Goal: Complete application form

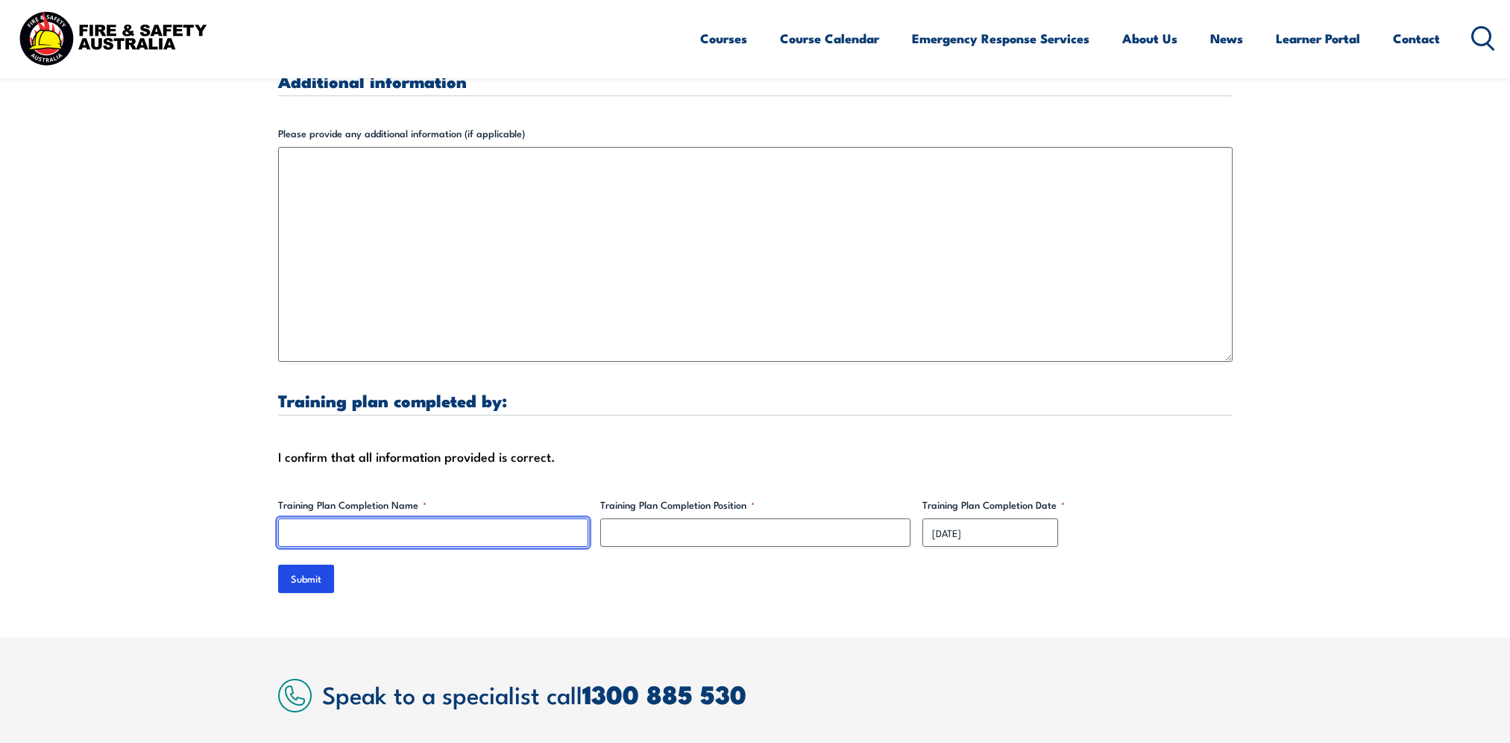
click at [366, 518] on input "Training Plan Completion Name *" at bounding box center [433, 532] width 310 height 28
type input "Luke Ackland"
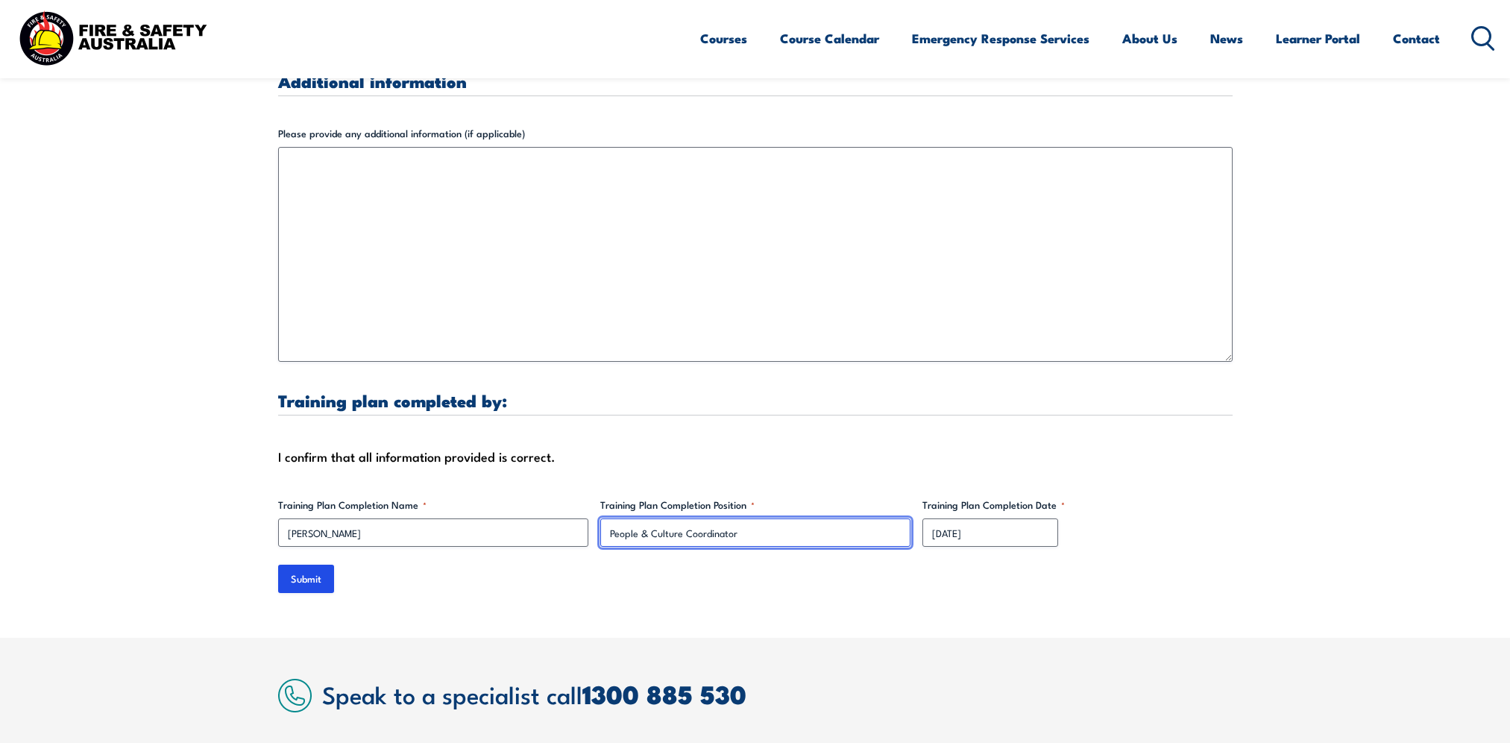
type input "People & Culture Coordinator"
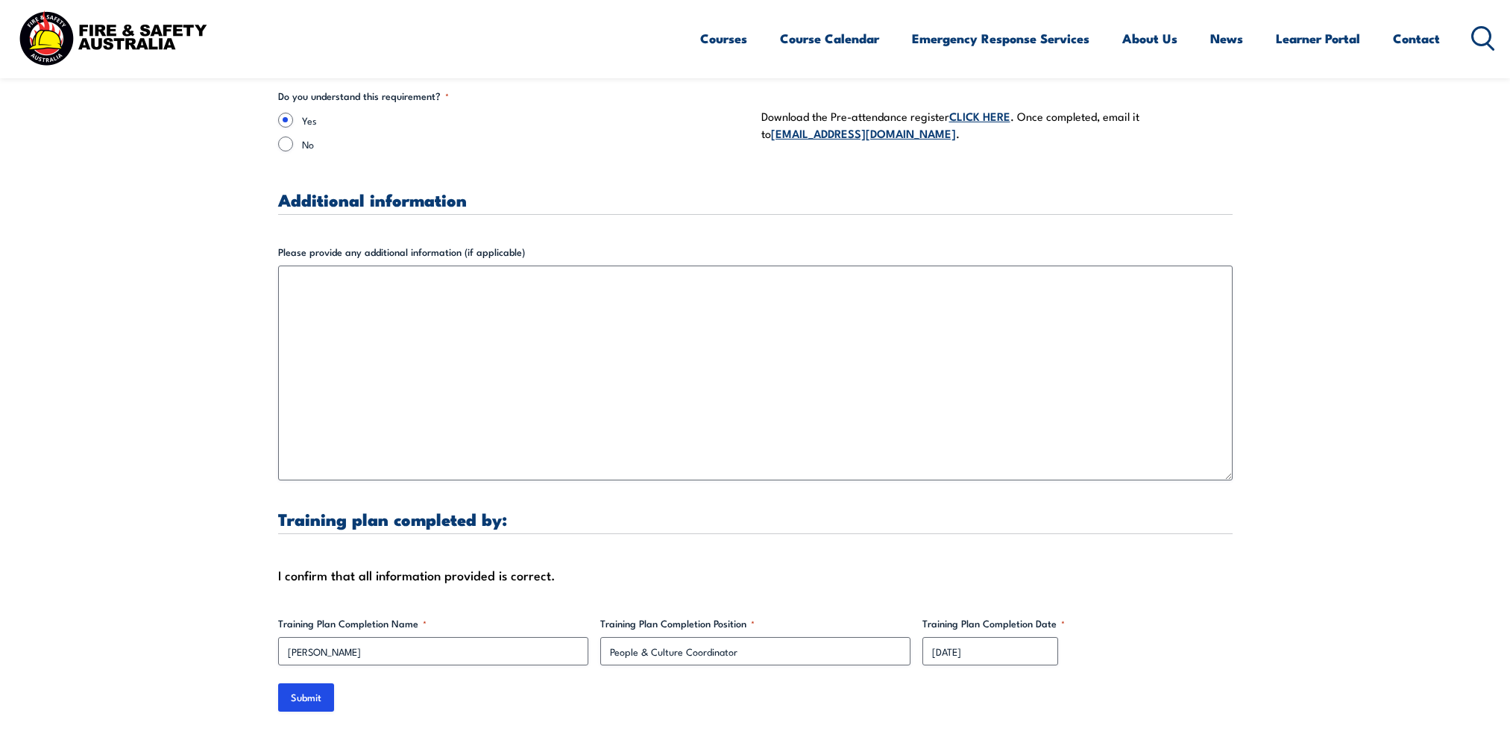
scroll to position [3952, 0]
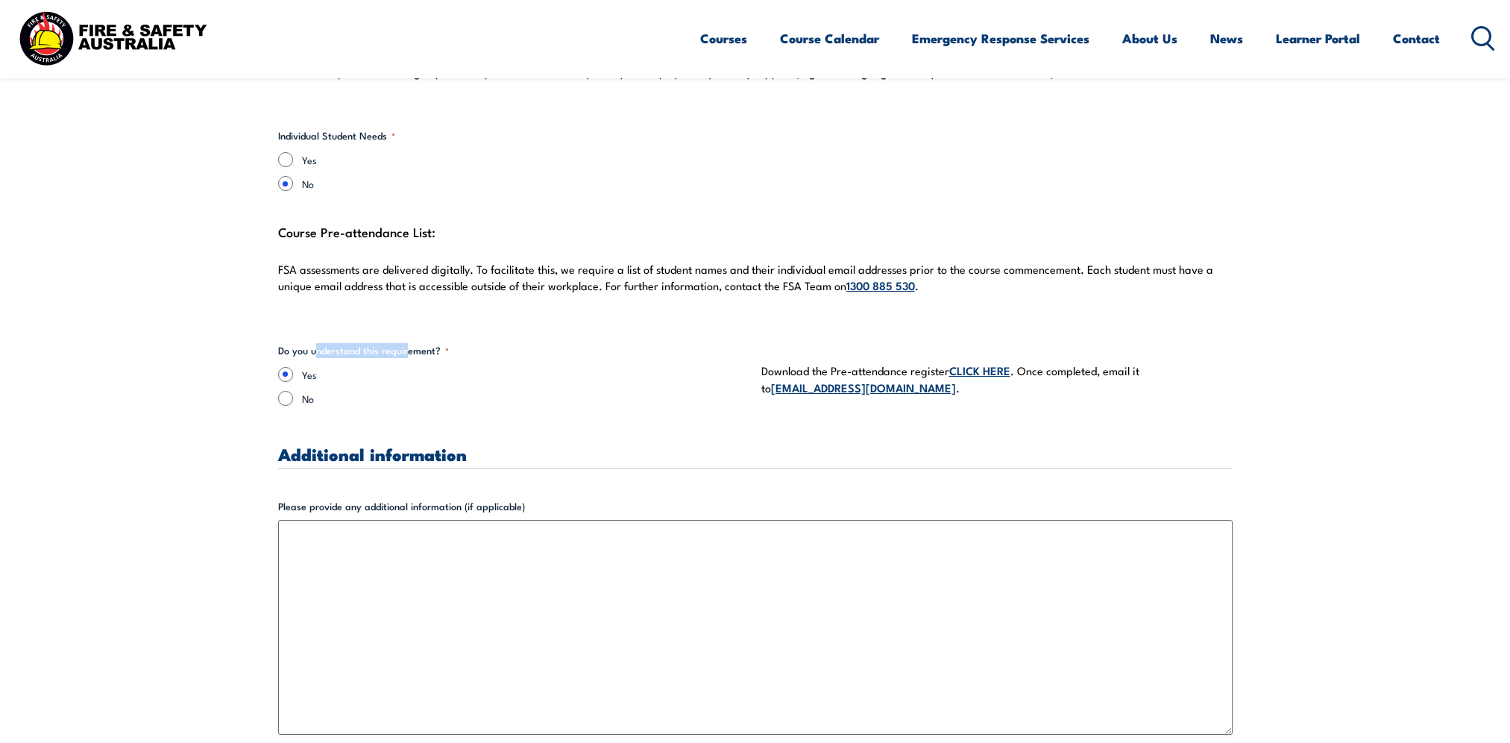
drag, startPoint x: 314, startPoint y: 333, endPoint x: 408, endPoint y: 333, distance: 94.0
click at [408, 343] on legend "Do you understand this requirement? *" at bounding box center [363, 350] width 171 height 15
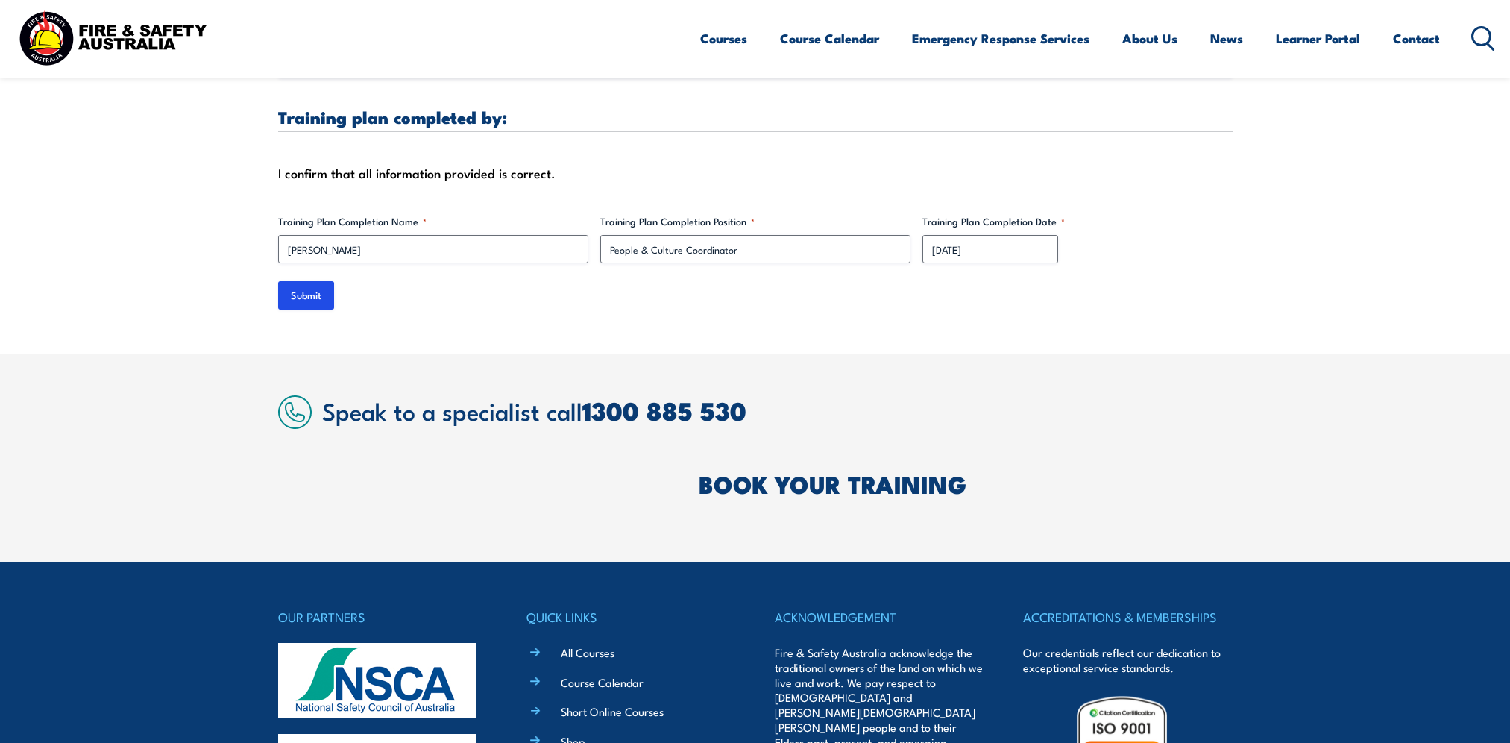
scroll to position [4475, 0]
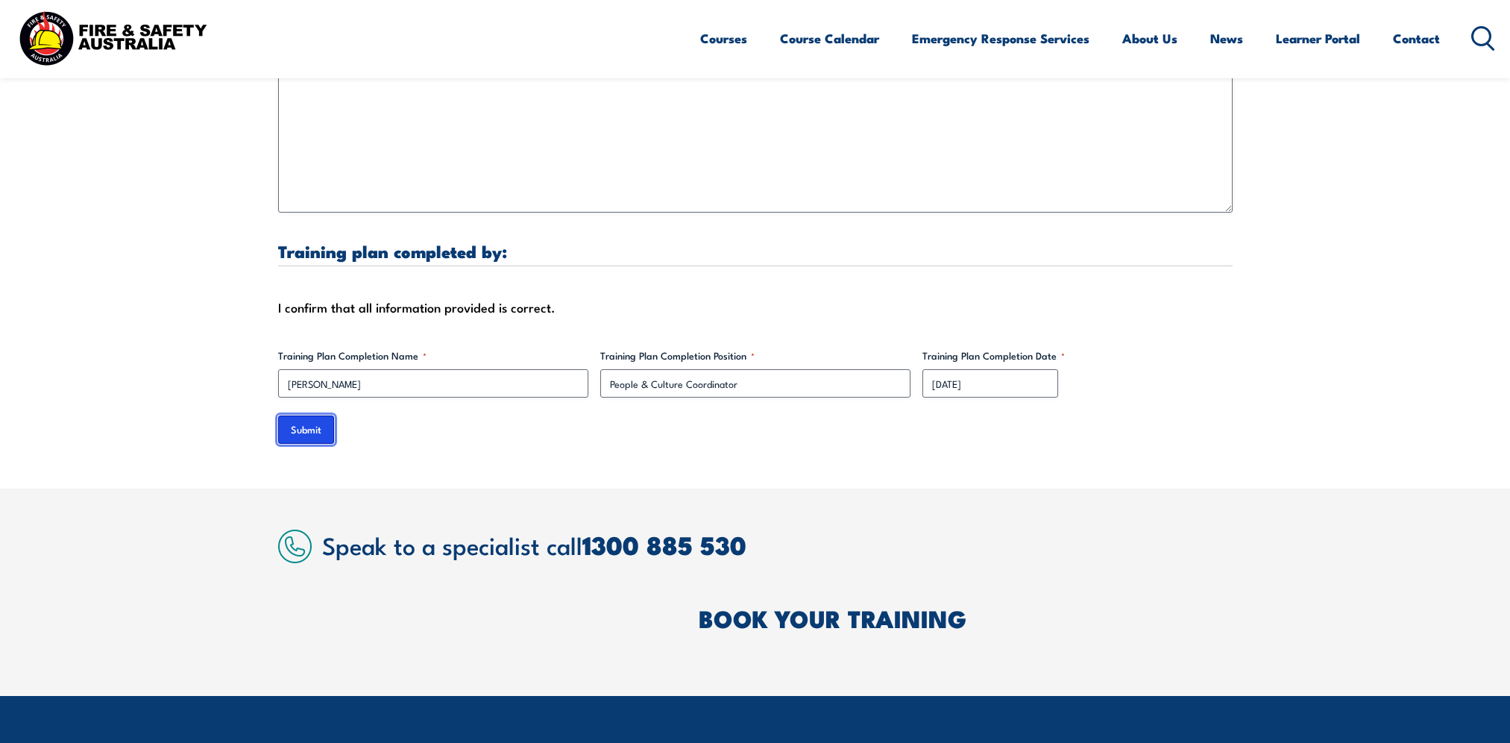
click at [326, 415] on input "Submit" at bounding box center [306, 429] width 56 height 28
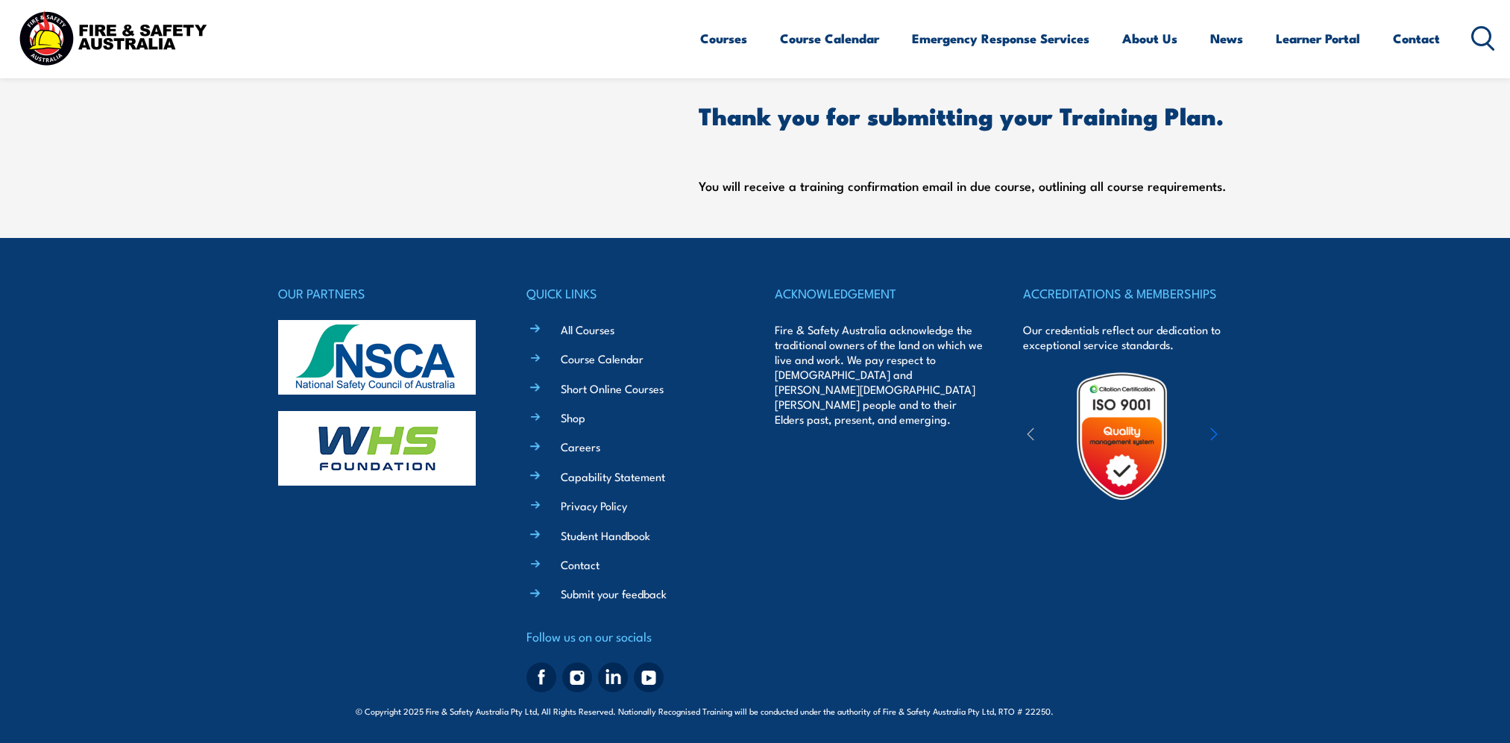
scroll to position [0, 0]
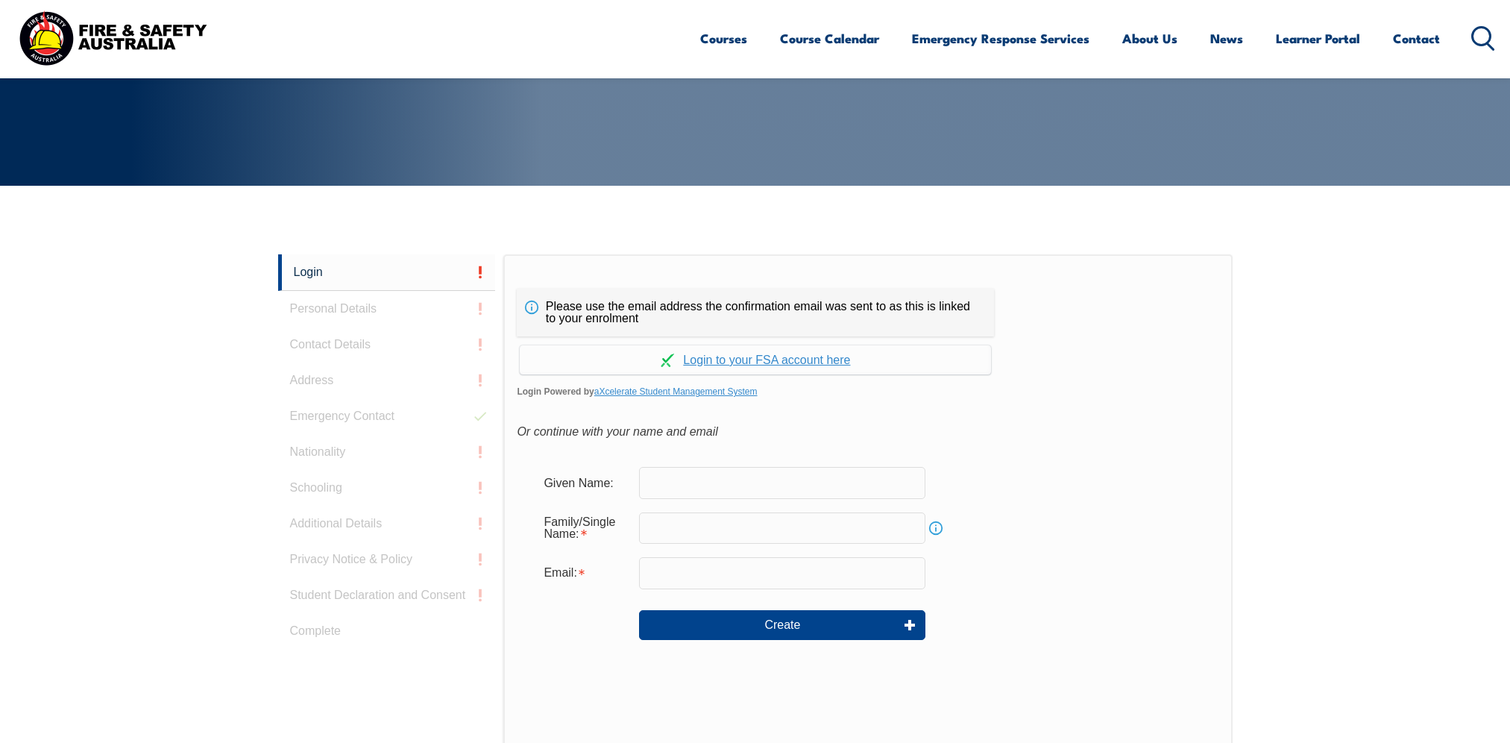
scroll to position [397, 0]
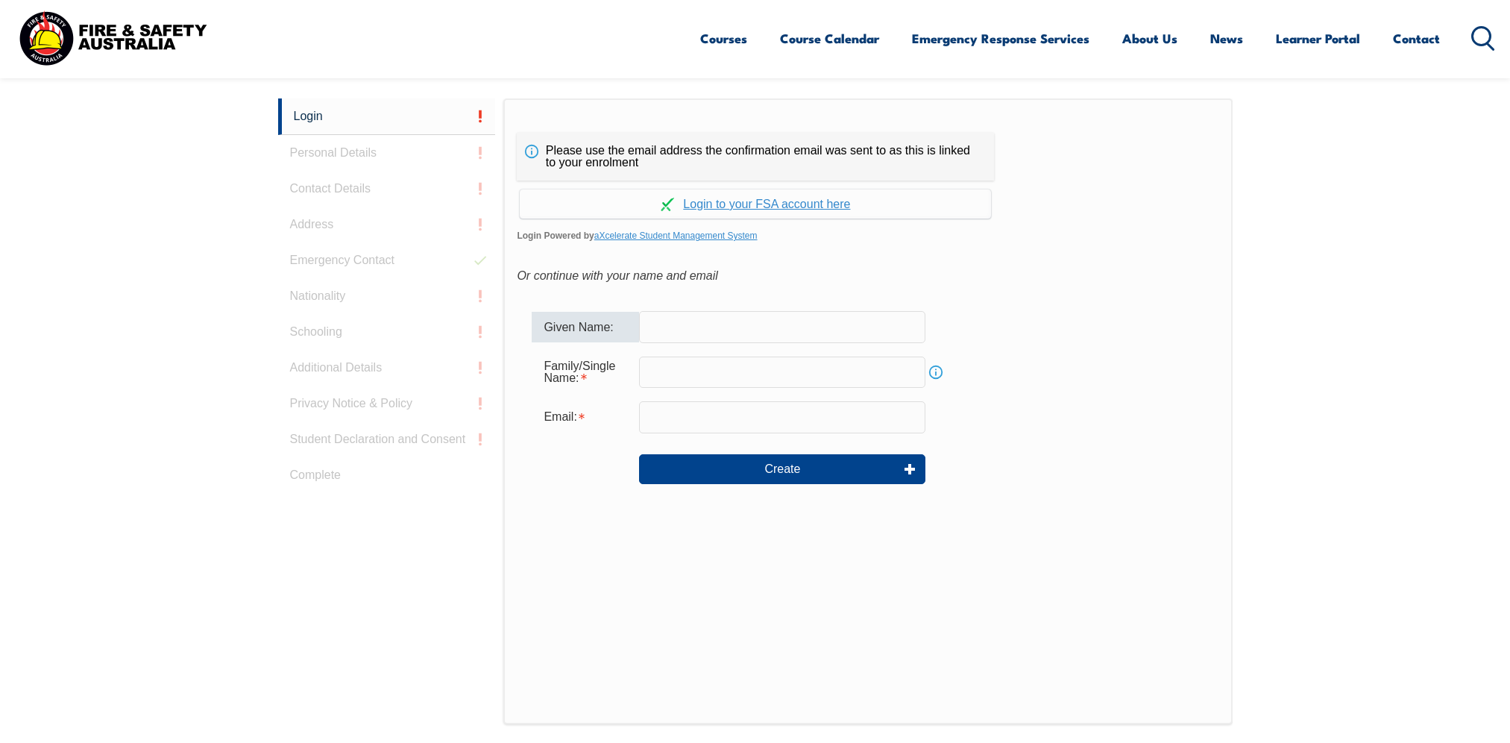
click at [695, 327] on input "text" at bounding box center [782, 326] width 286 height 31
type input "Luke"
type input "Ackland"
type input "luke.ackland@coomalie.nt.gov.au"
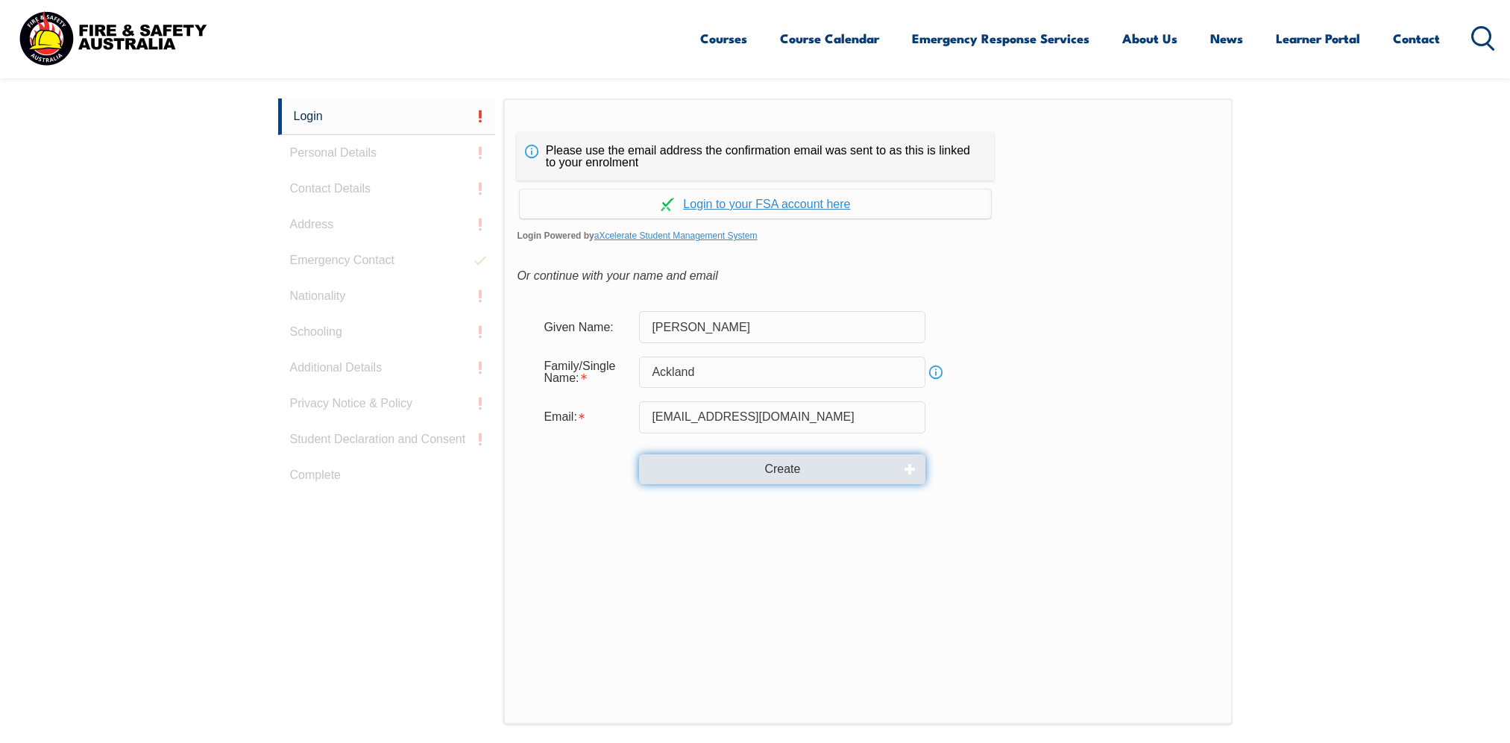
click at [752, 470] on button "Create" at bounding box center [782, 469] width 286 height 30
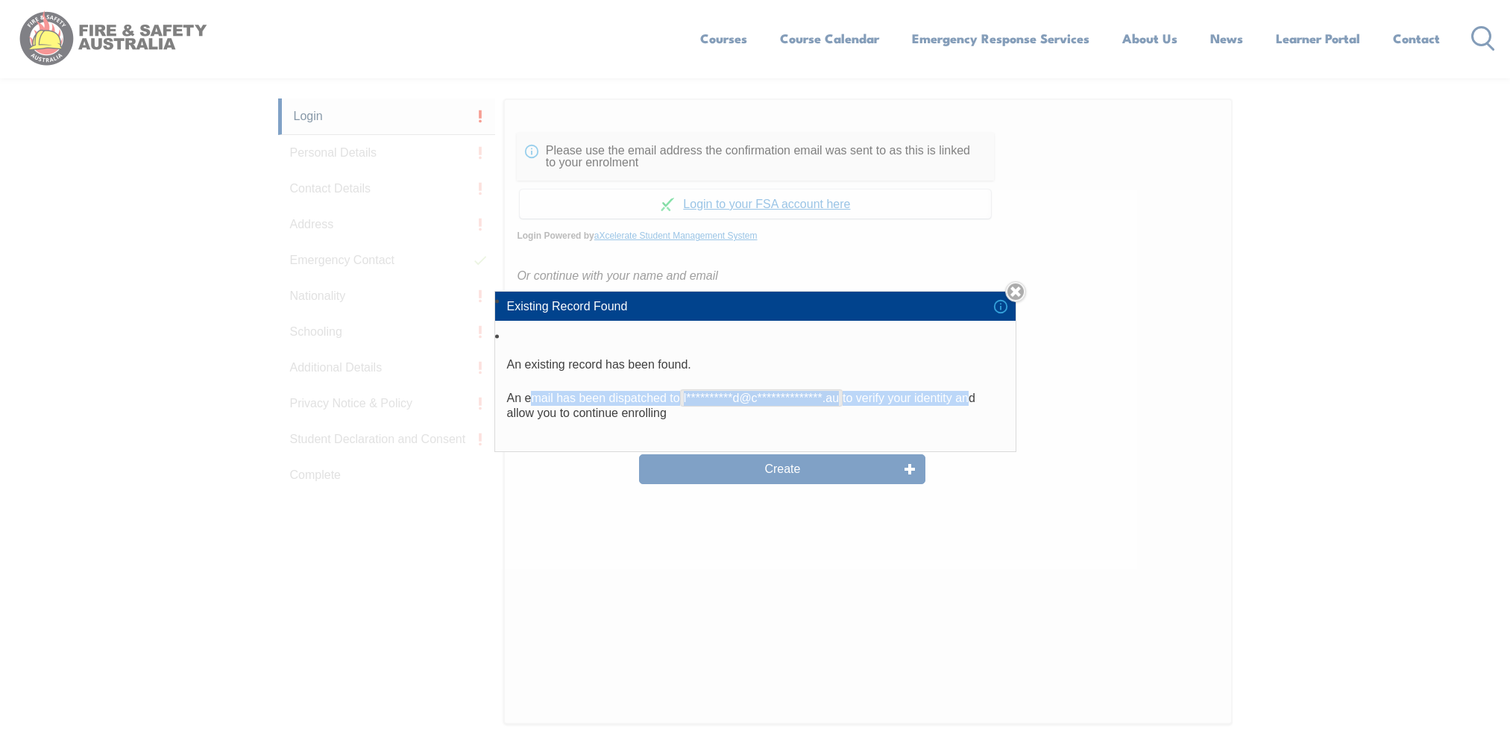
drag, startPoint x: 534, startPoint y: 398, endPoint x: 976, endPoint y: 403, distance: 442.3
click at [976, 403] on p "**********" at bounding box center [755, 406] width 497 height 30
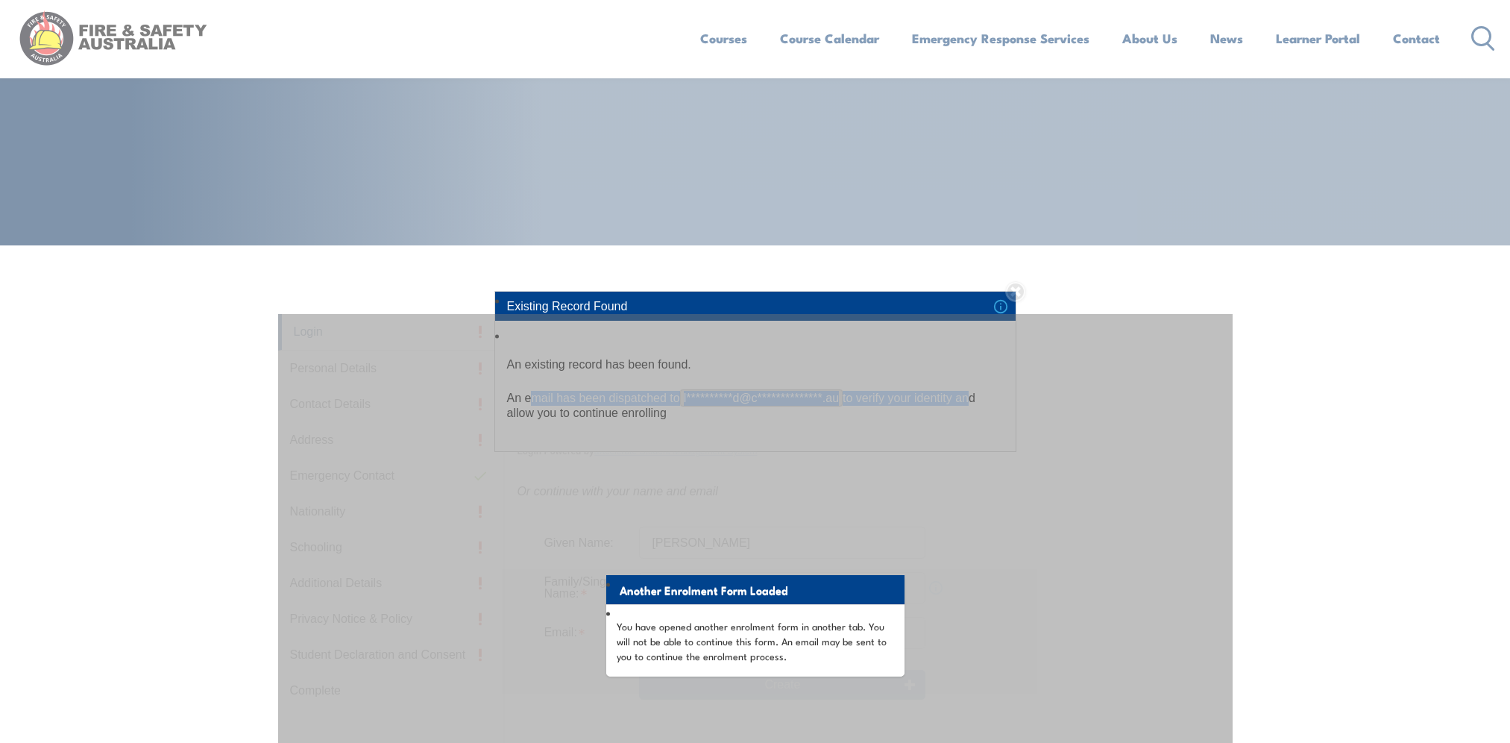
scroll to position [522, 0]
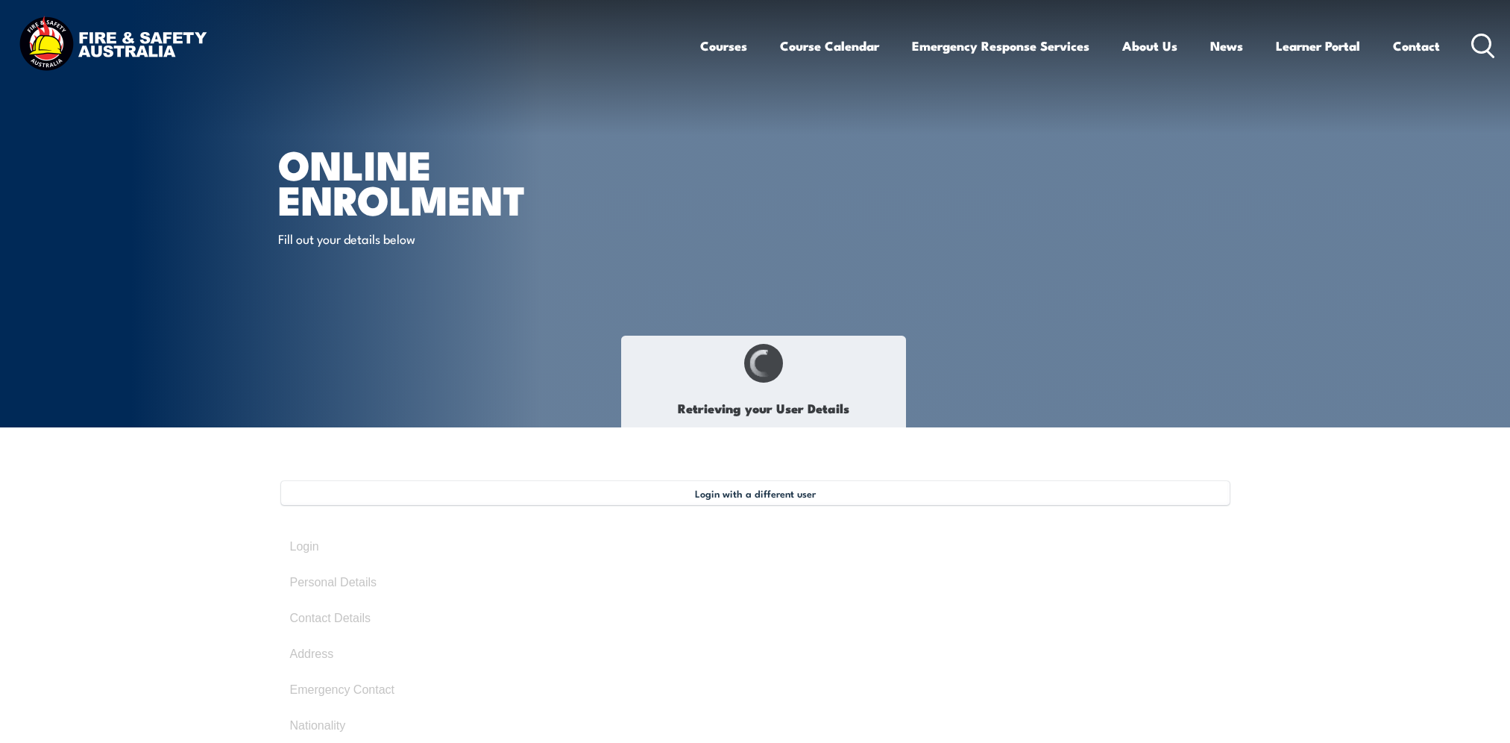
type input "Luke"
type input "Ackland"
type input "September 10, 1983"
type input "EXDR27KAKD"
select select "M"
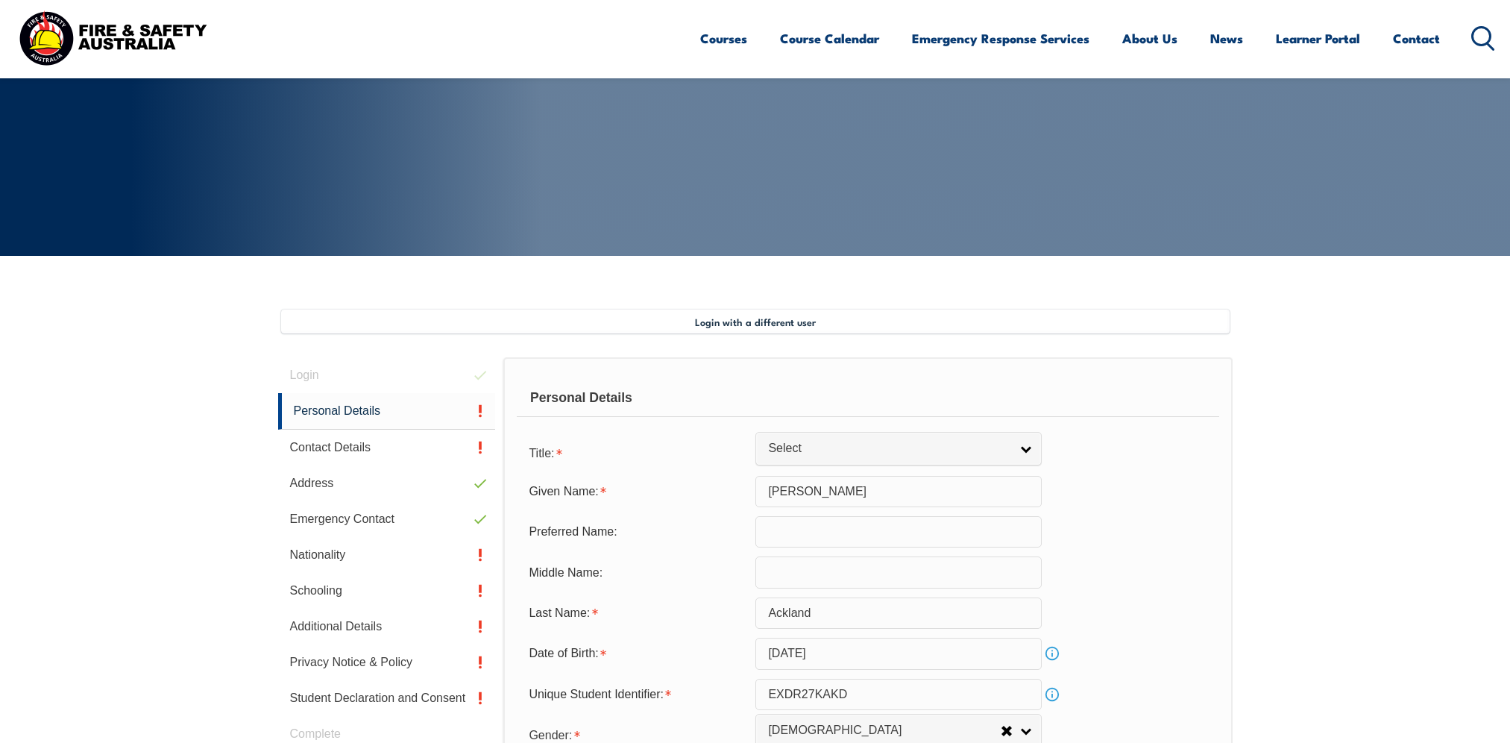
scroll to position [377, 0]
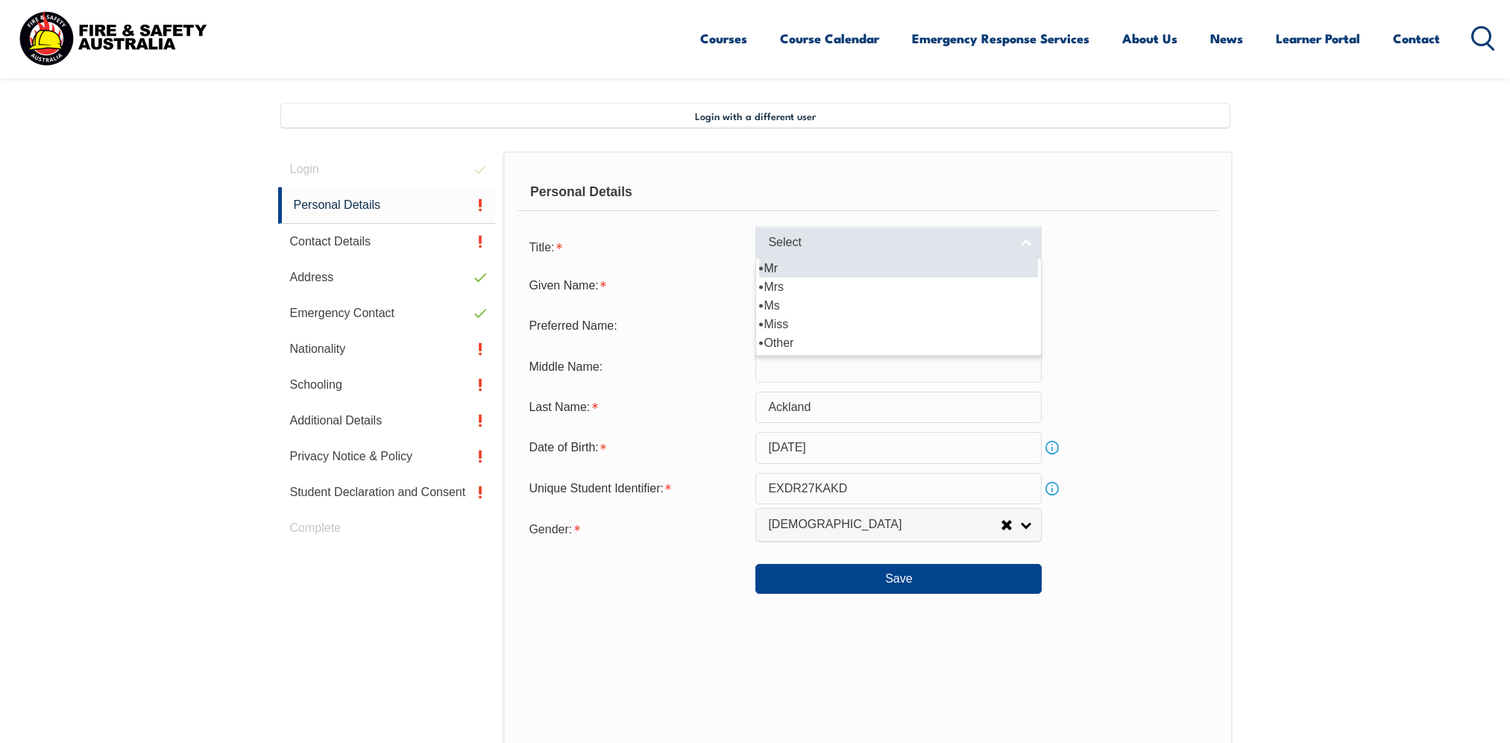
click at [961, 235] on span "Select" at bounding box center [889, 243] width 242 height 16
click at [816, 273] on li "Mr" at bounding box center [898, 268] width 279 height 19
select select "Mr"
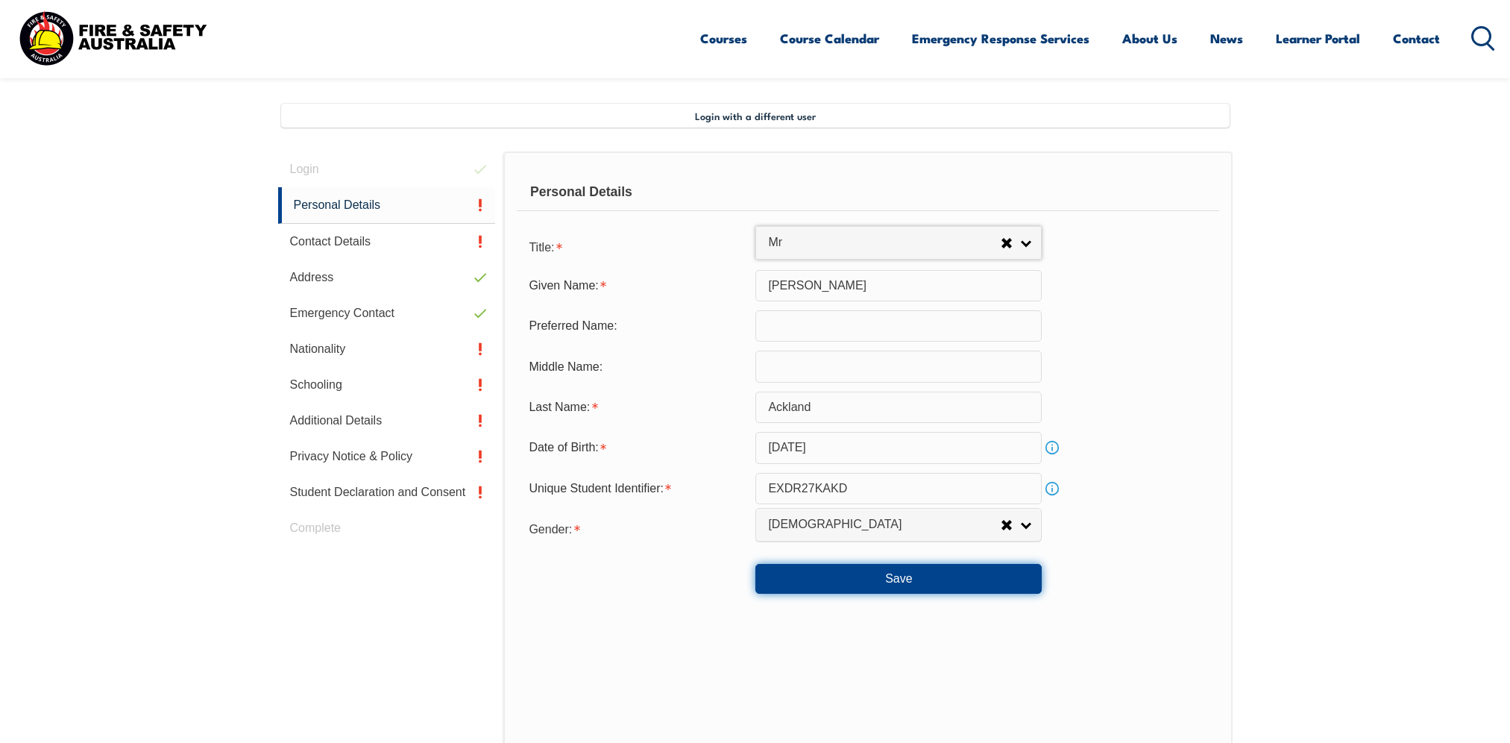
click at [884, 582] on button "Save" at bounding box center [898, 579] width 286 height 30
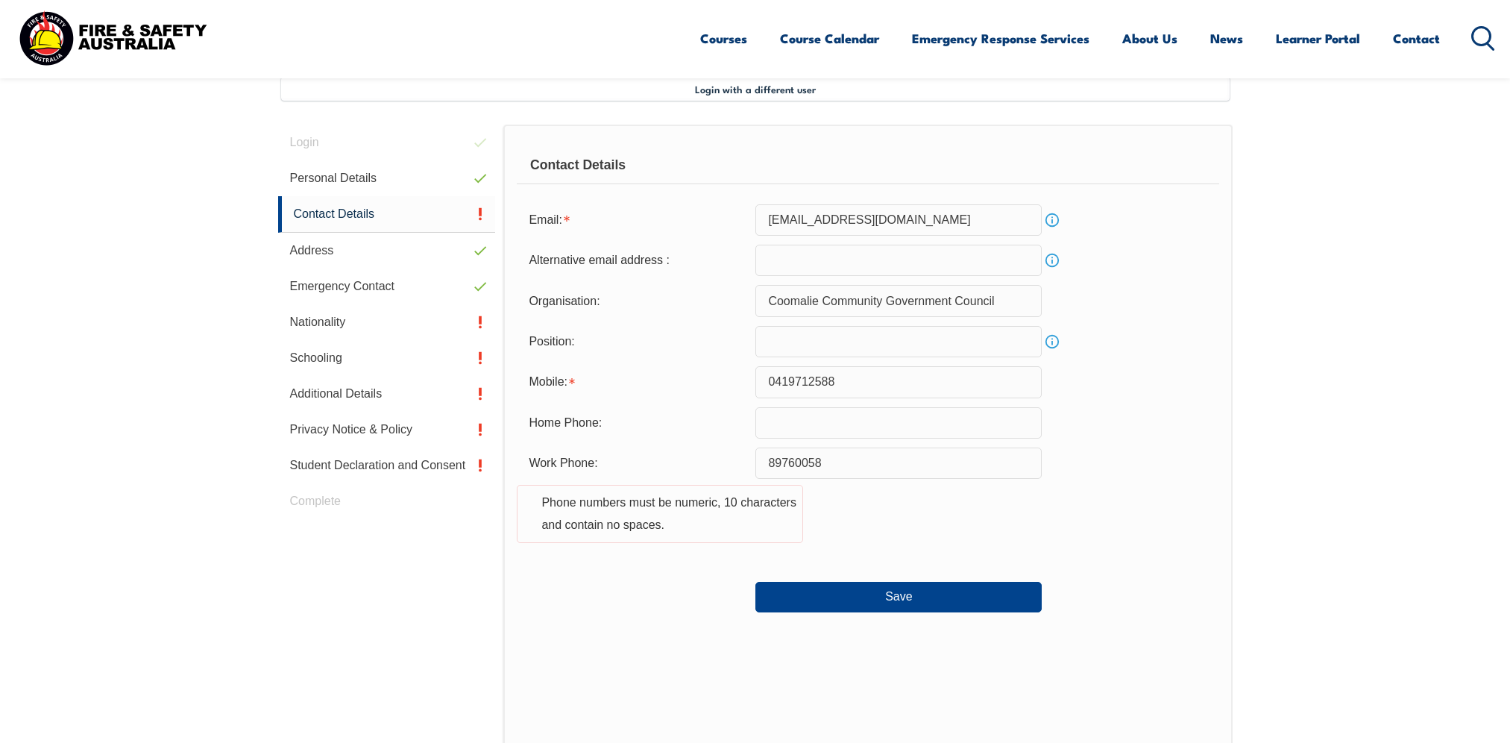
scroll to position [406, 0]
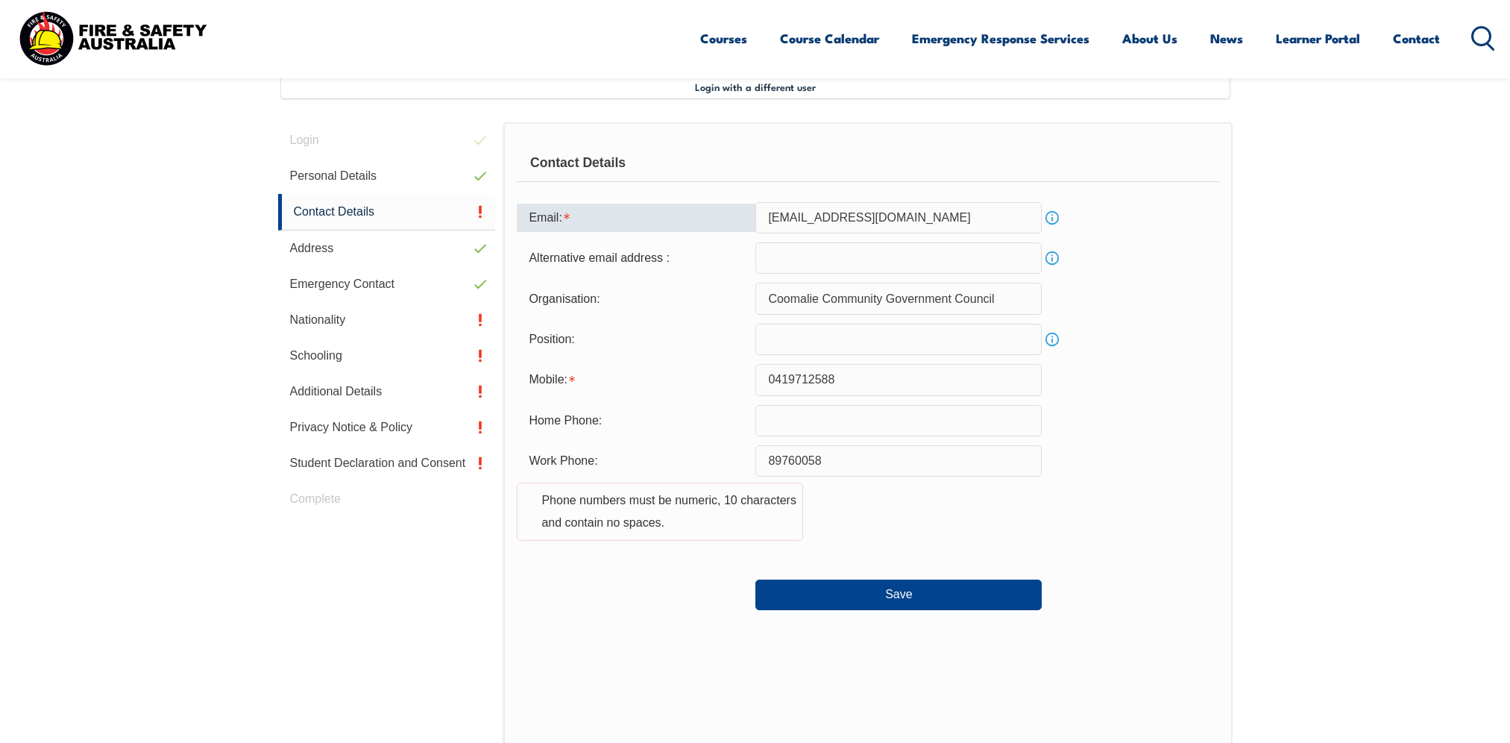
click at [606, 217] on div "Email:" at bounding box center [636, 218] width 239 height 28
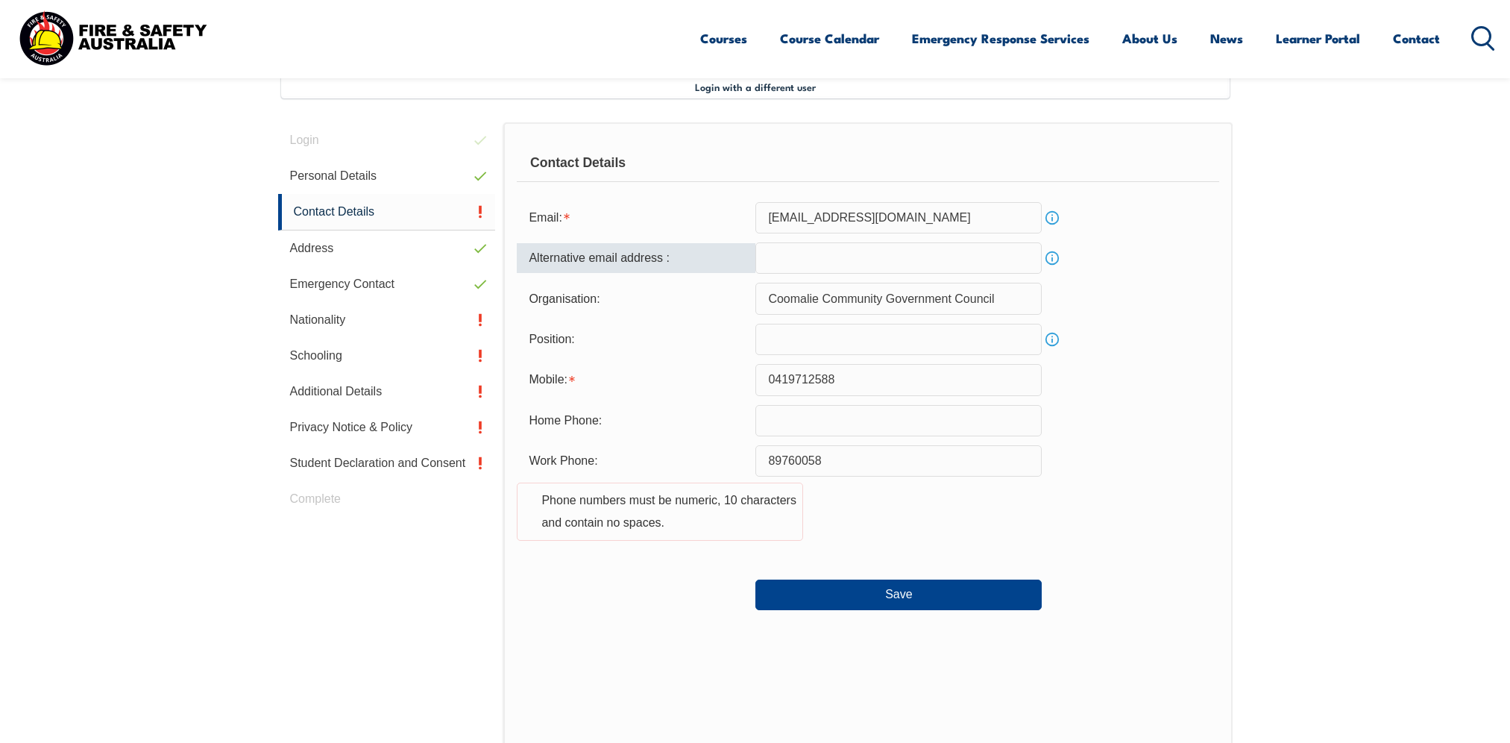
click at [784, 261] on input "email" at bounding box center [898, 257] width 286 height 31
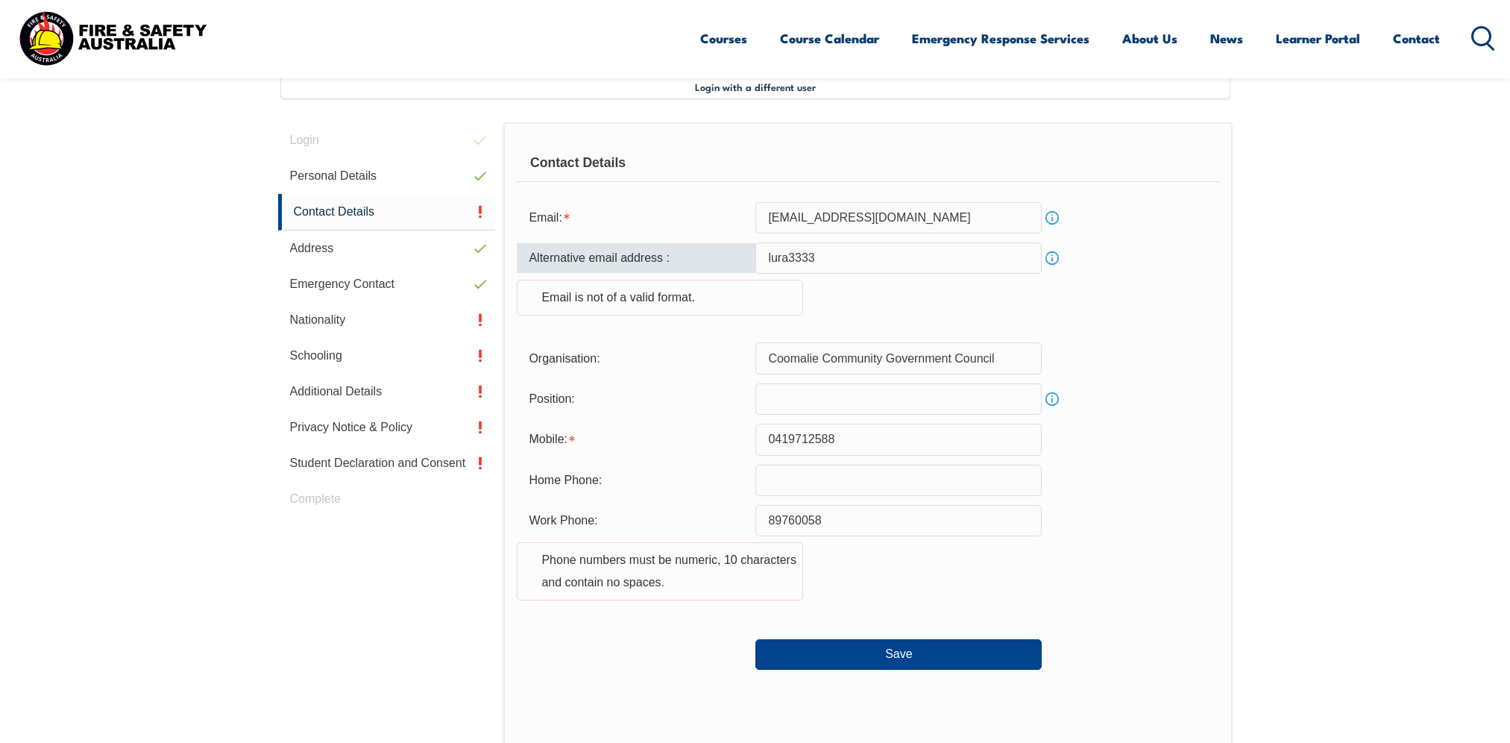
click at [833, 258] on input "lura3333" at bounding box center [898, 257] width 286 height 31
click at [1269, 301] on section "Login with a different user Login Personal Details Contact Details Address Emer…" at bounding box center [755, 534] width 1510 height 1026
click at [887, 259] on input "lura3333" at bounding box center [898, 257] width 286 height 31
type input "lura3333@hotmail.com"
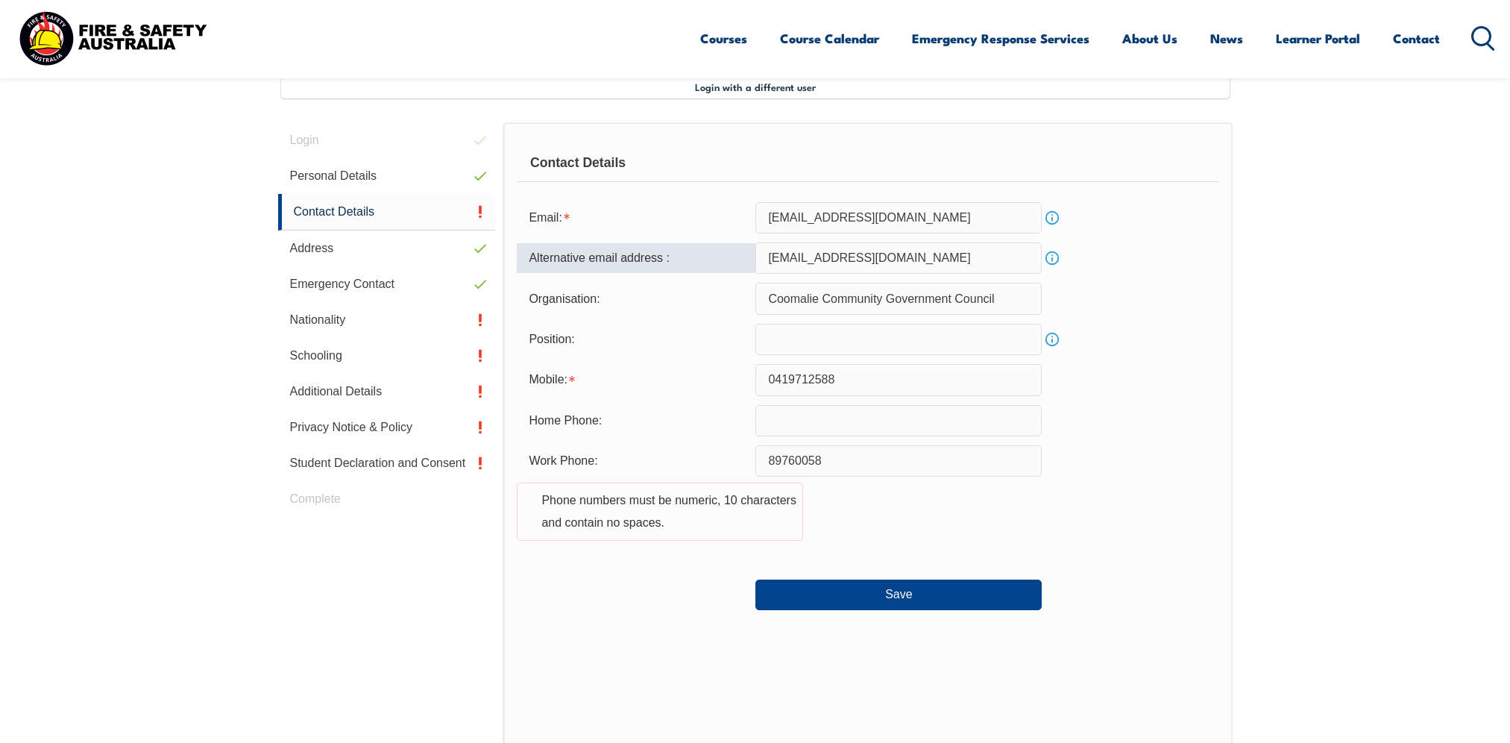
click at [877, 383] on input "0419712588" at bounding box center [898, 379] width 286 height 31
click at [1195, 406] on div "Home Phone:" at bounding box center [868, 420] width 702 height 31
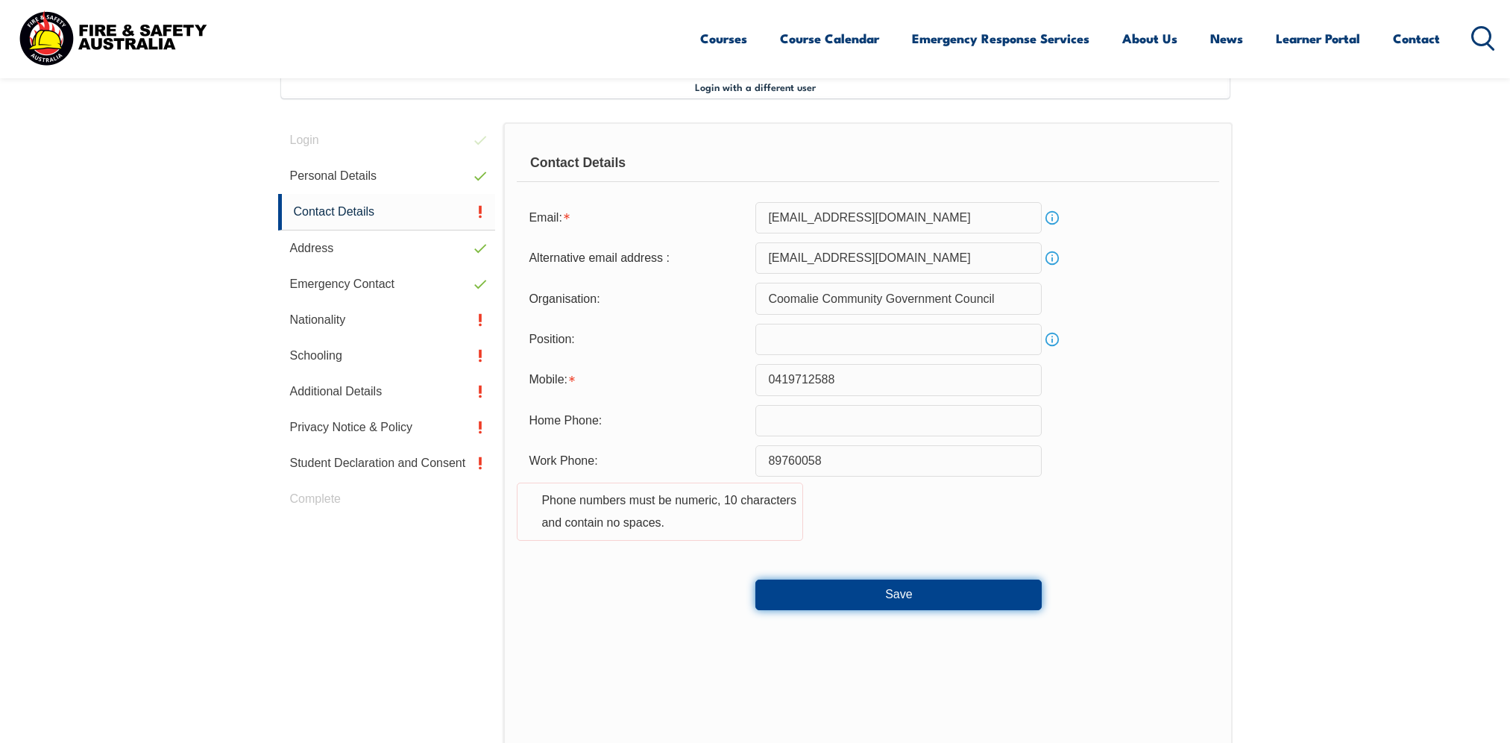
click at [865, 603] on button "Save" at bounding box center [898, 594] width 286 height 30
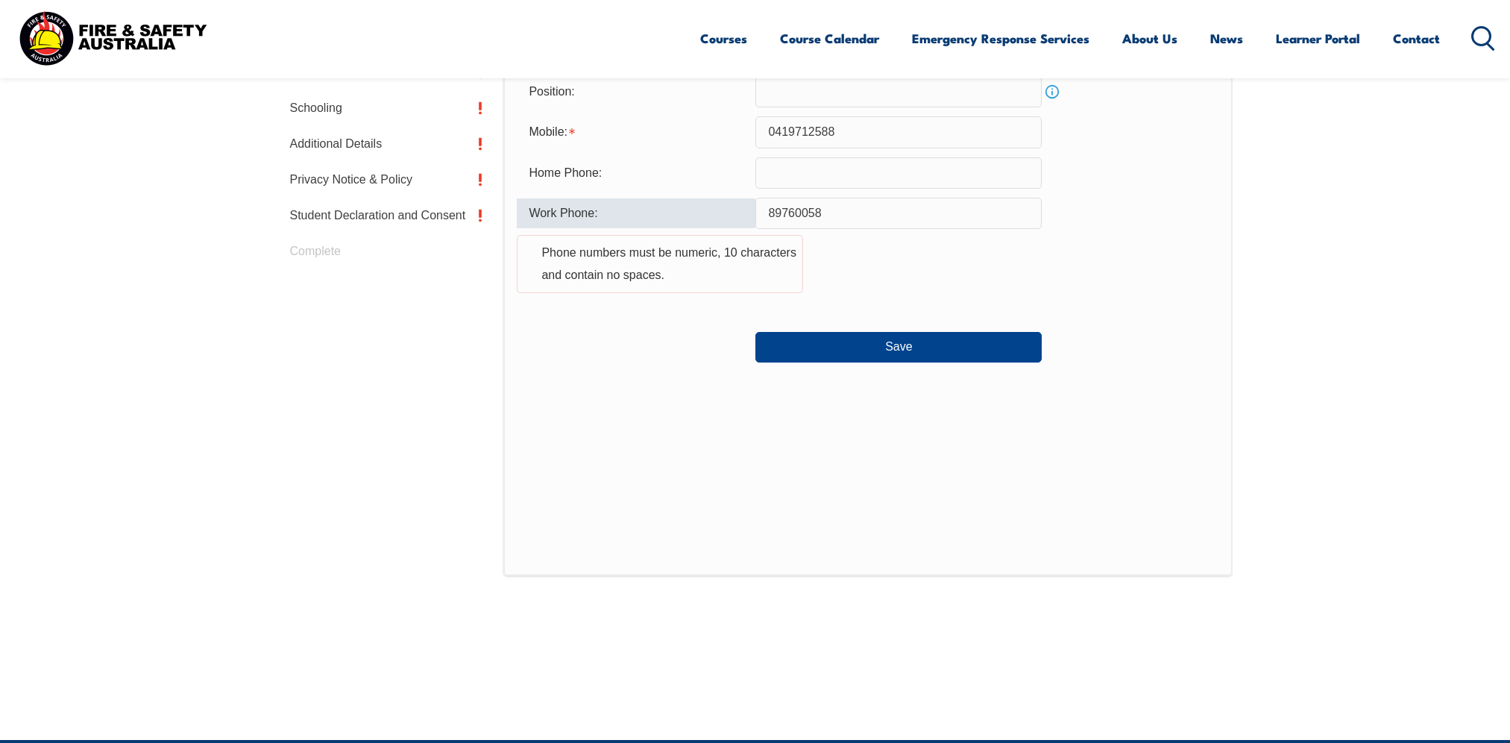
scroll to position [479, 0]
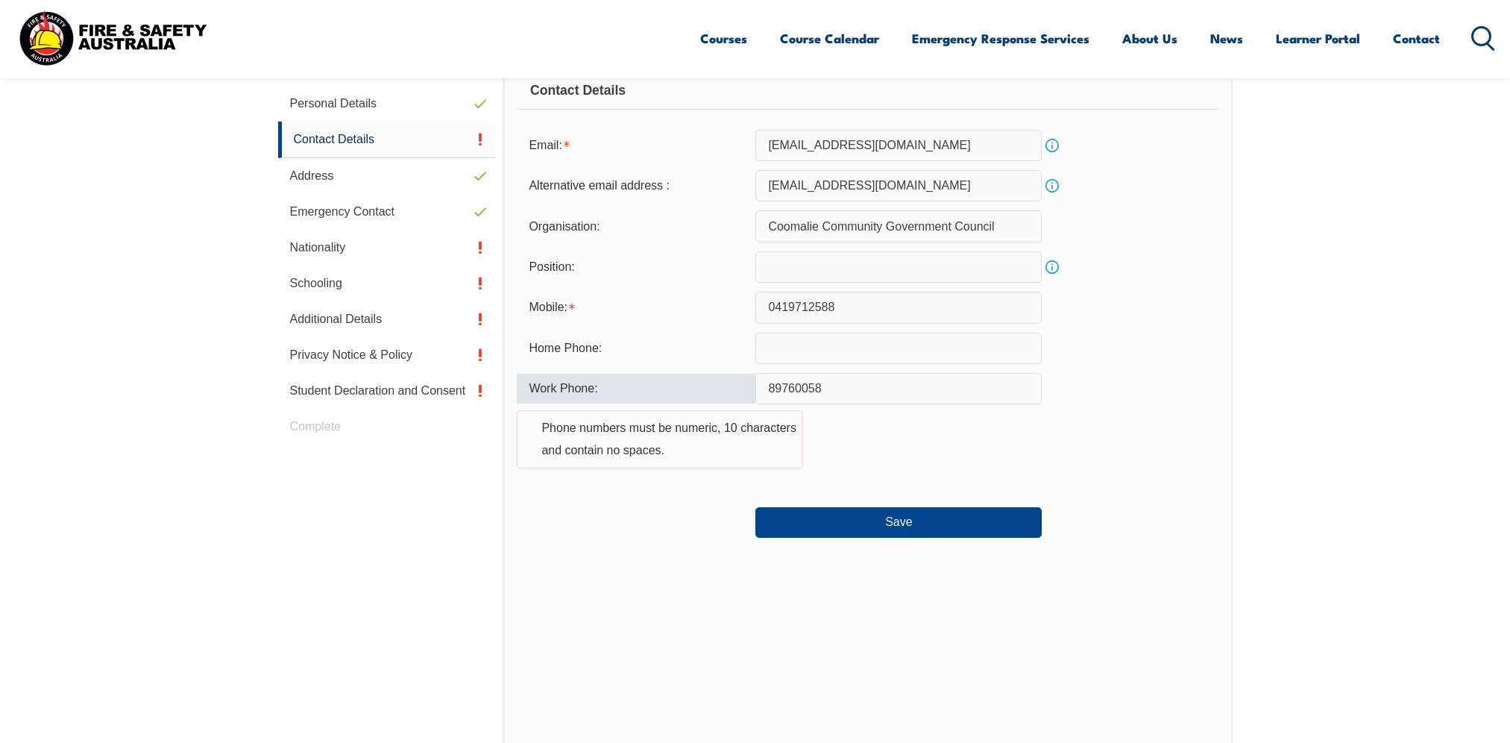
click at [767, 383] on input "89760058" at bounding box center [898, 388] width 286 height 31
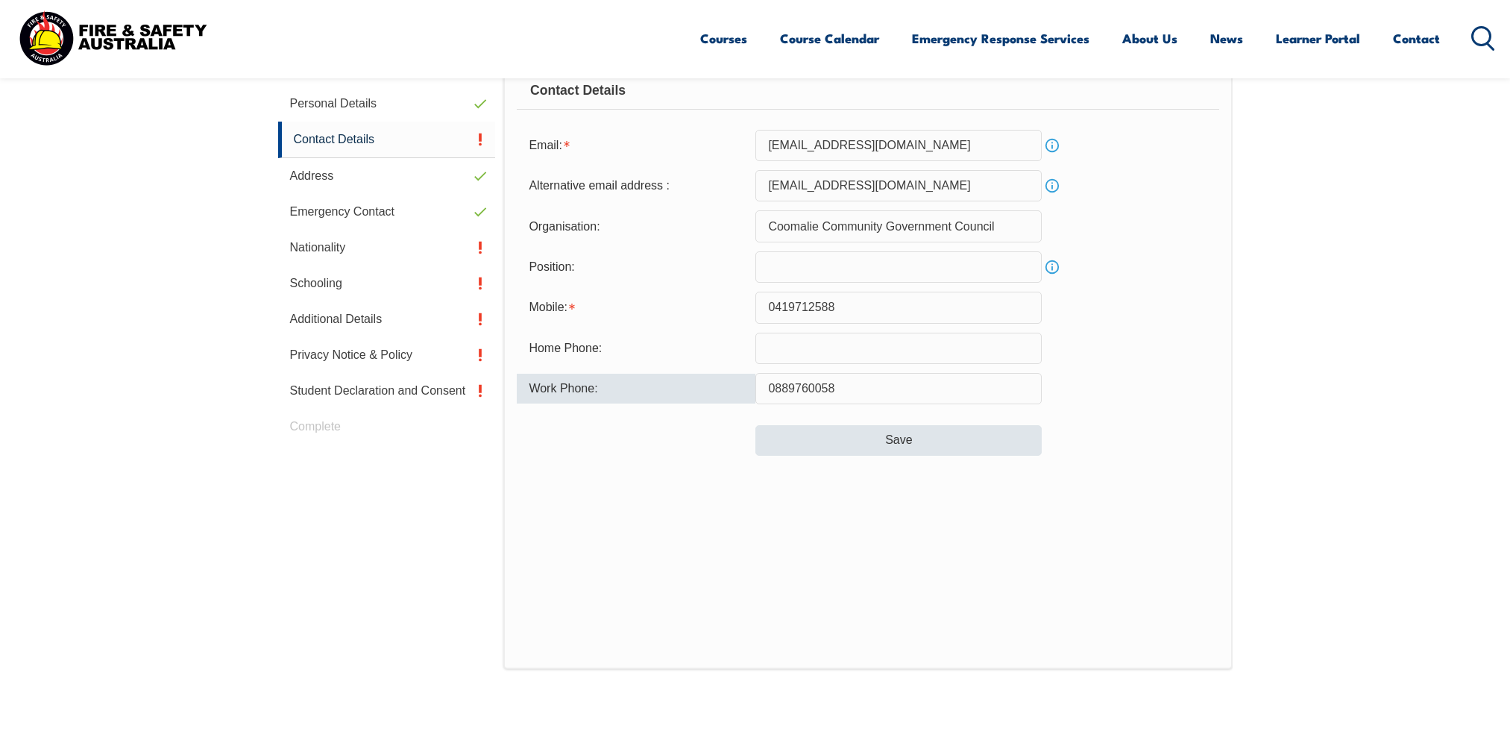
type input "0889760058"
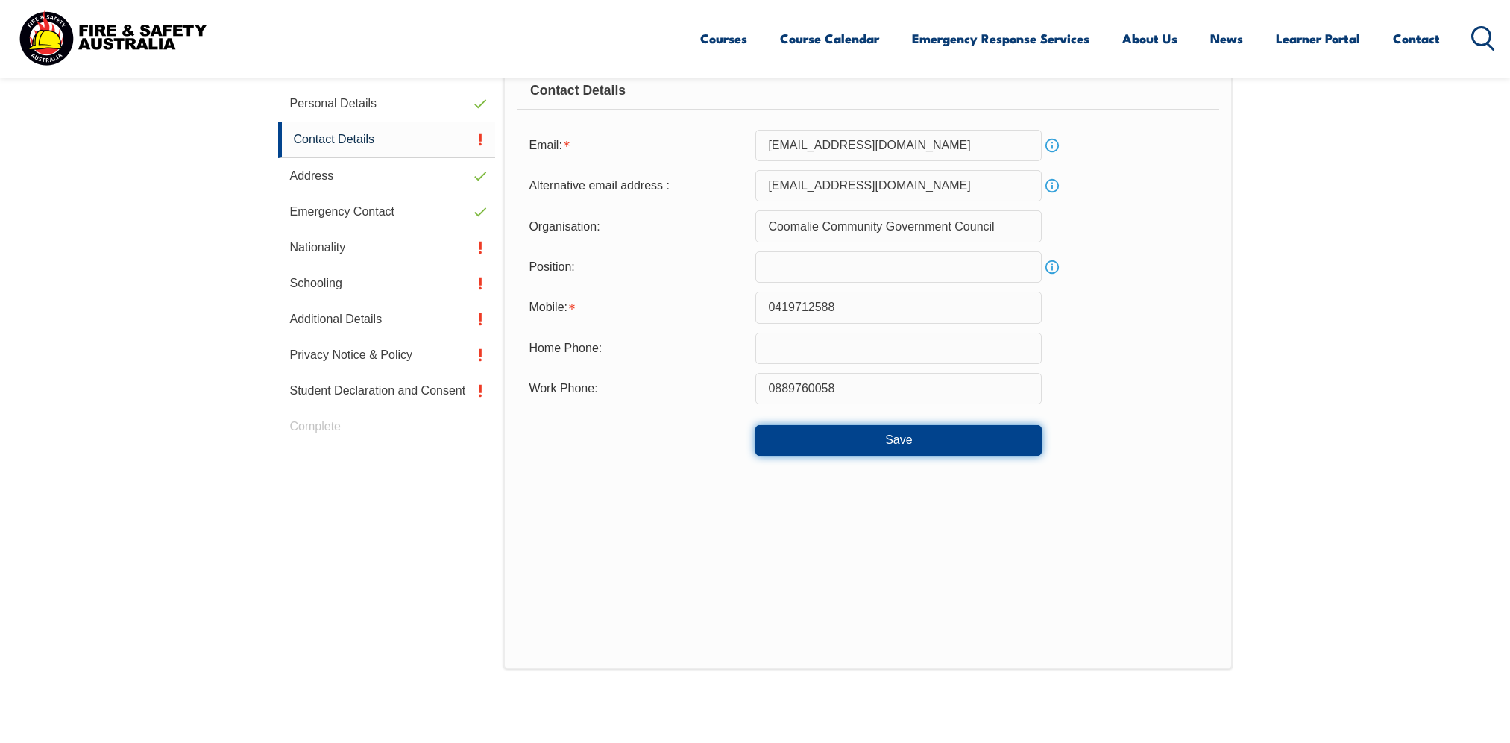
click at [802, 447] on button "Save" at bounding box center [898, 440] width 286 height 30
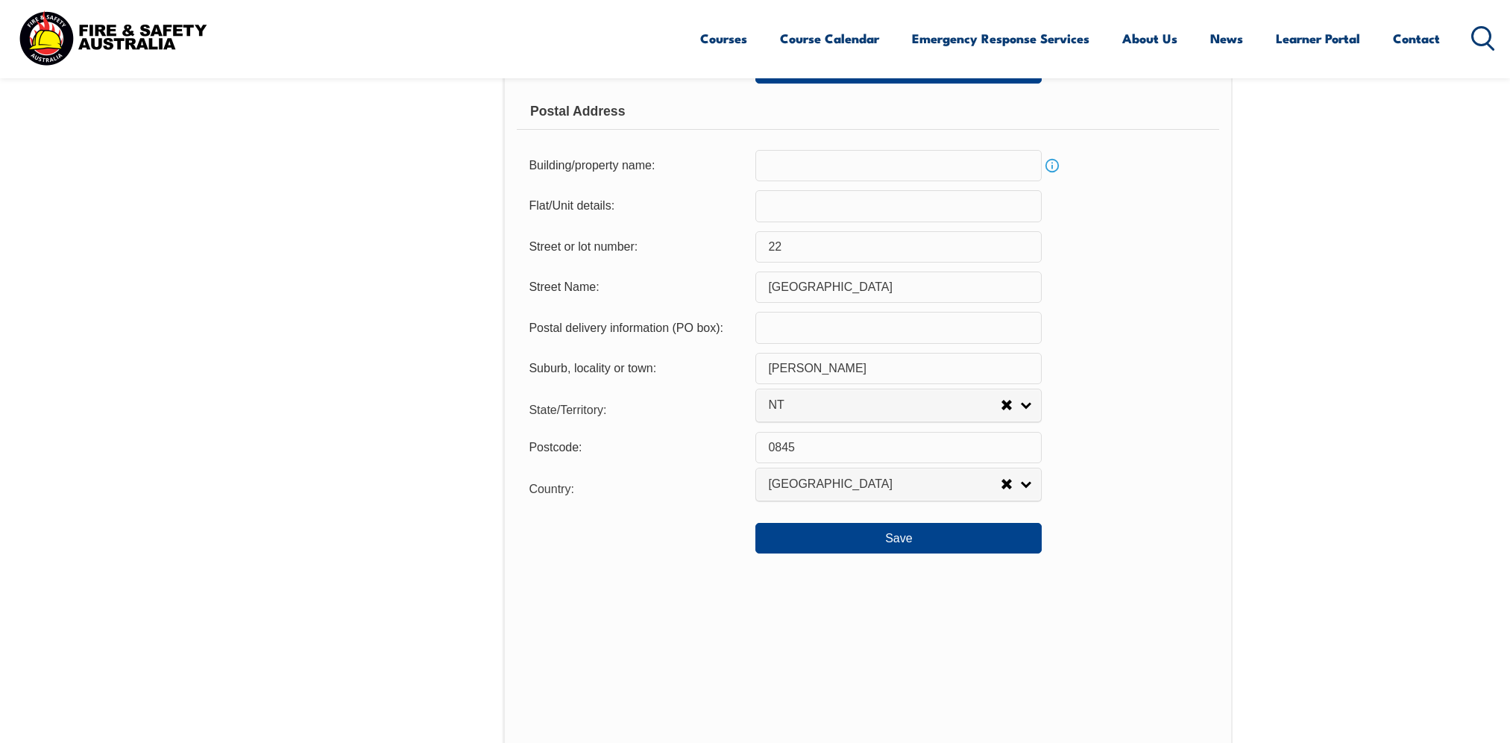
scroll to position [1003, 0]
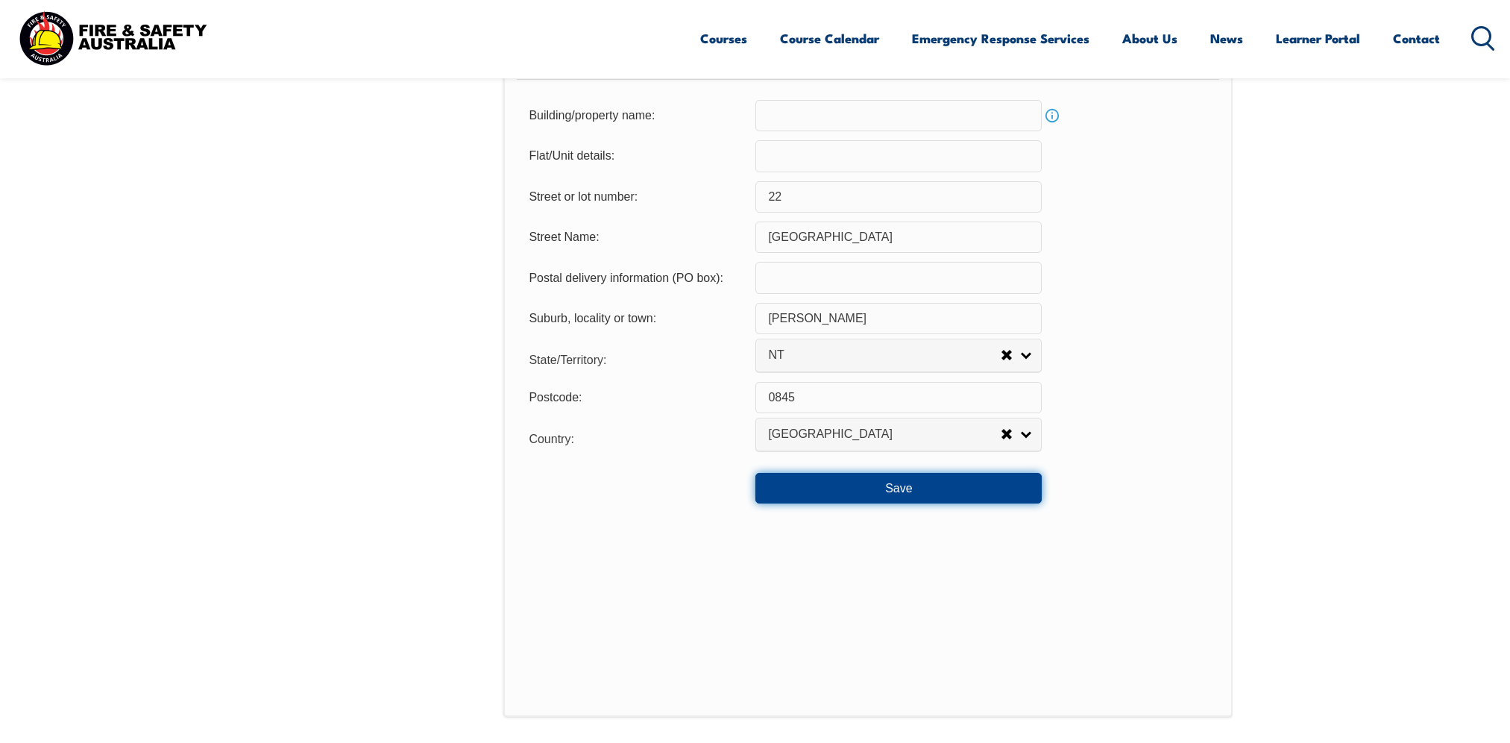
click at [1004, 494] on button "Save" at bounding box center [898, 488] width 286 height 30
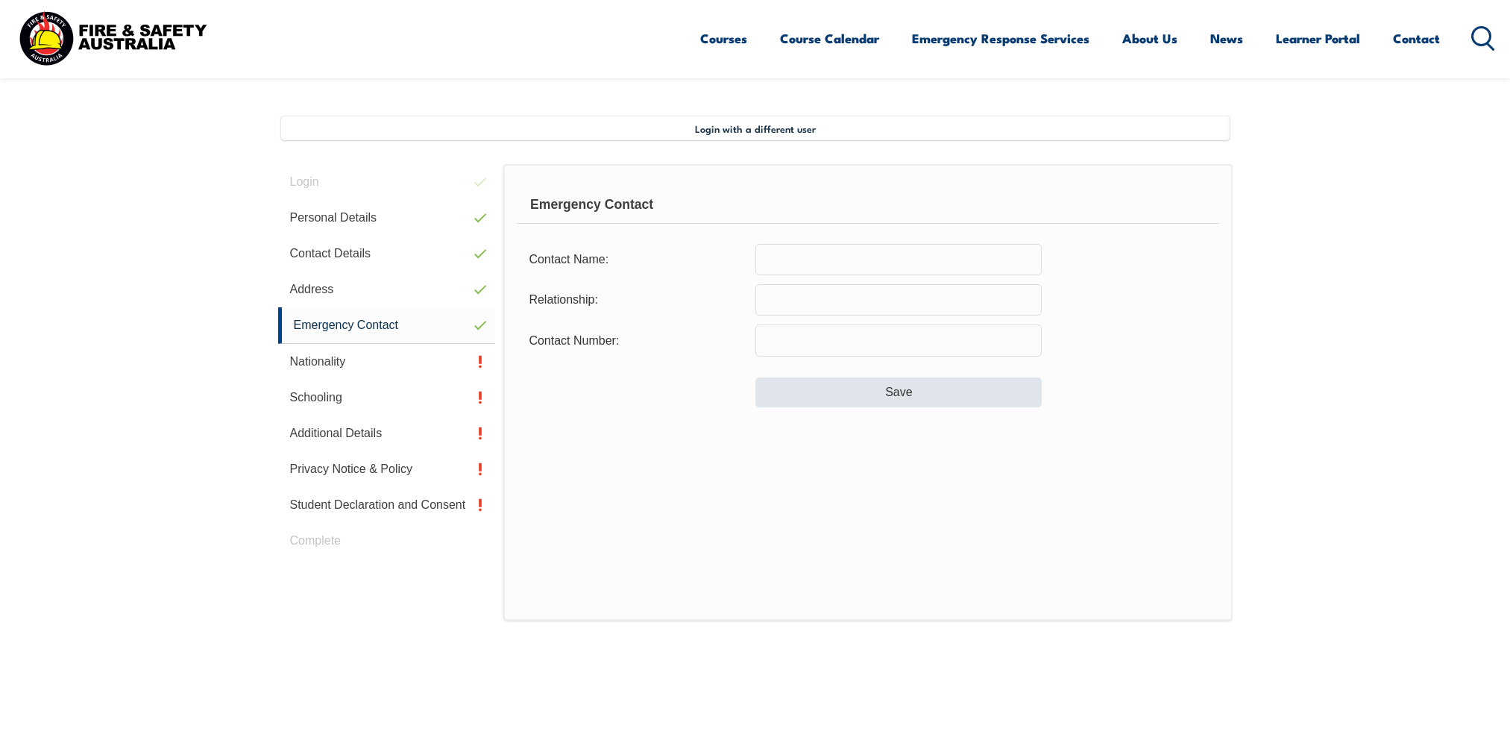
scroll to position [330, 0]
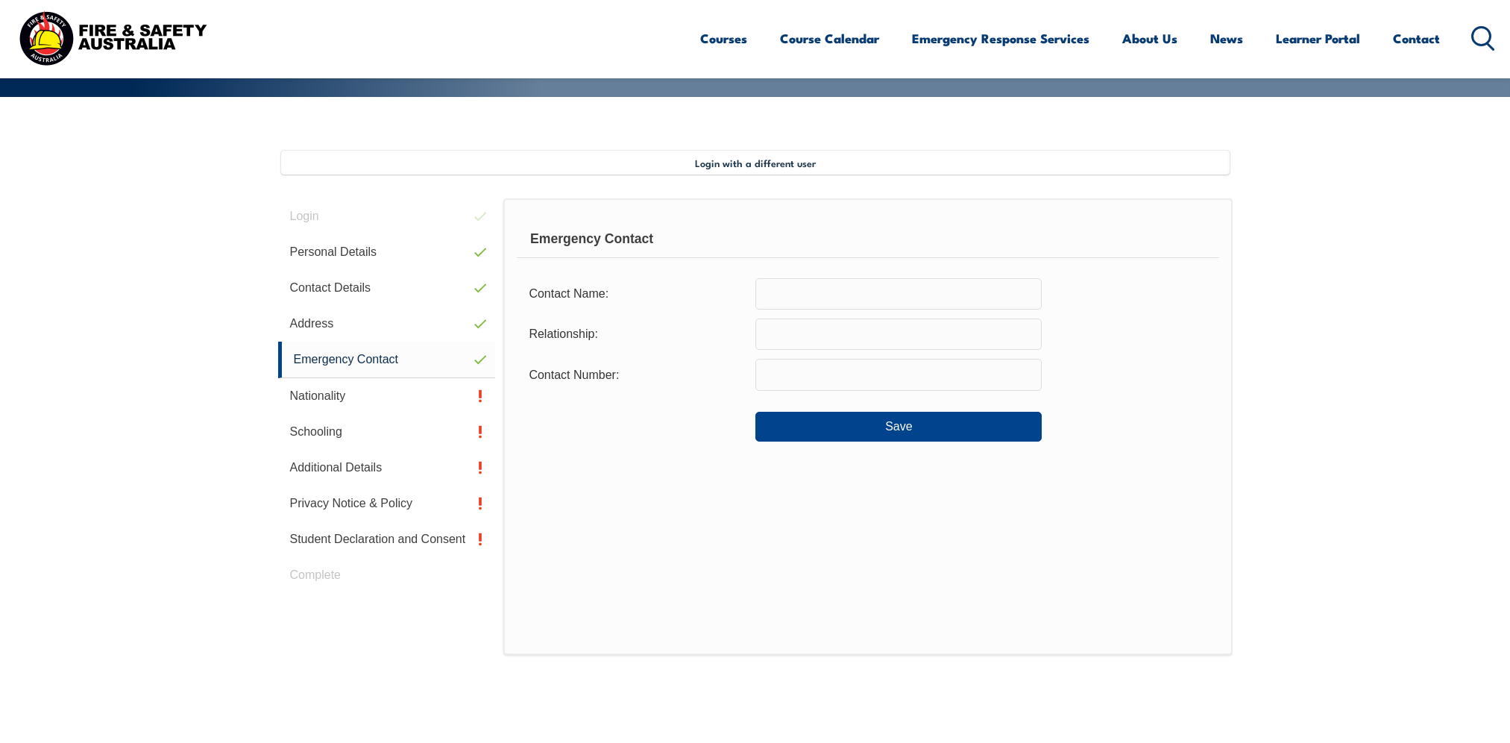
click at [809, 292] on input "text" at bounding box center [898, 293] width 286 height 31
type input "Jeremy"
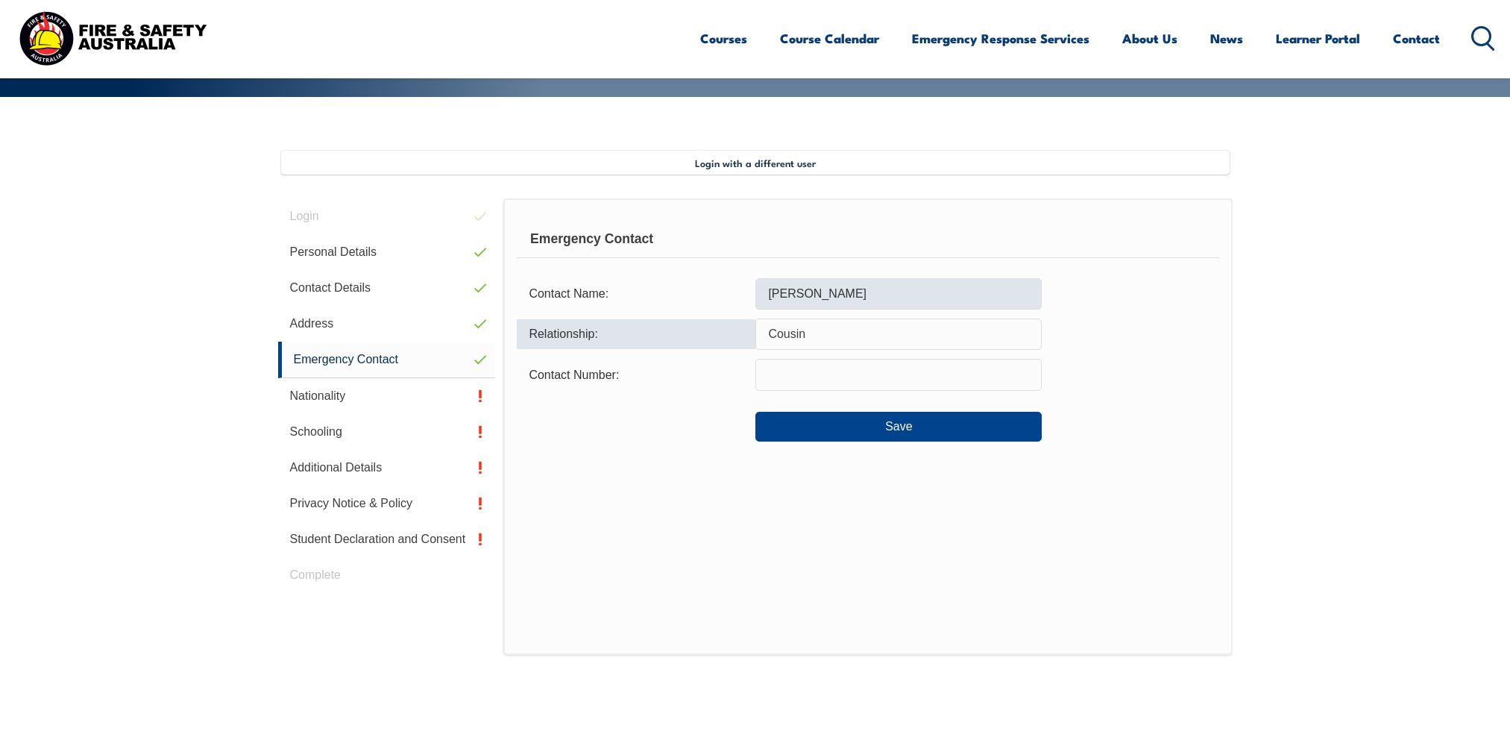
type input "Cousin"
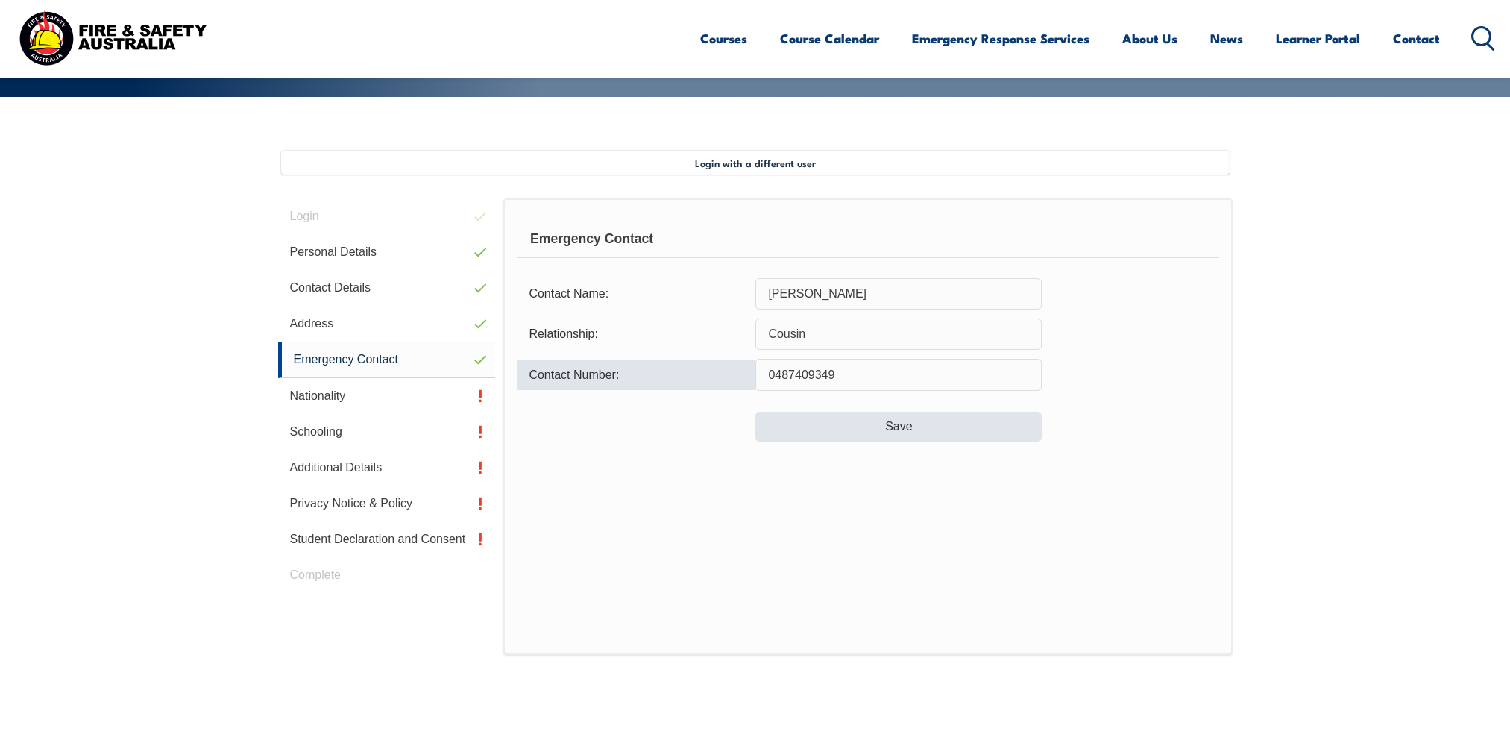
type input "0487409349"
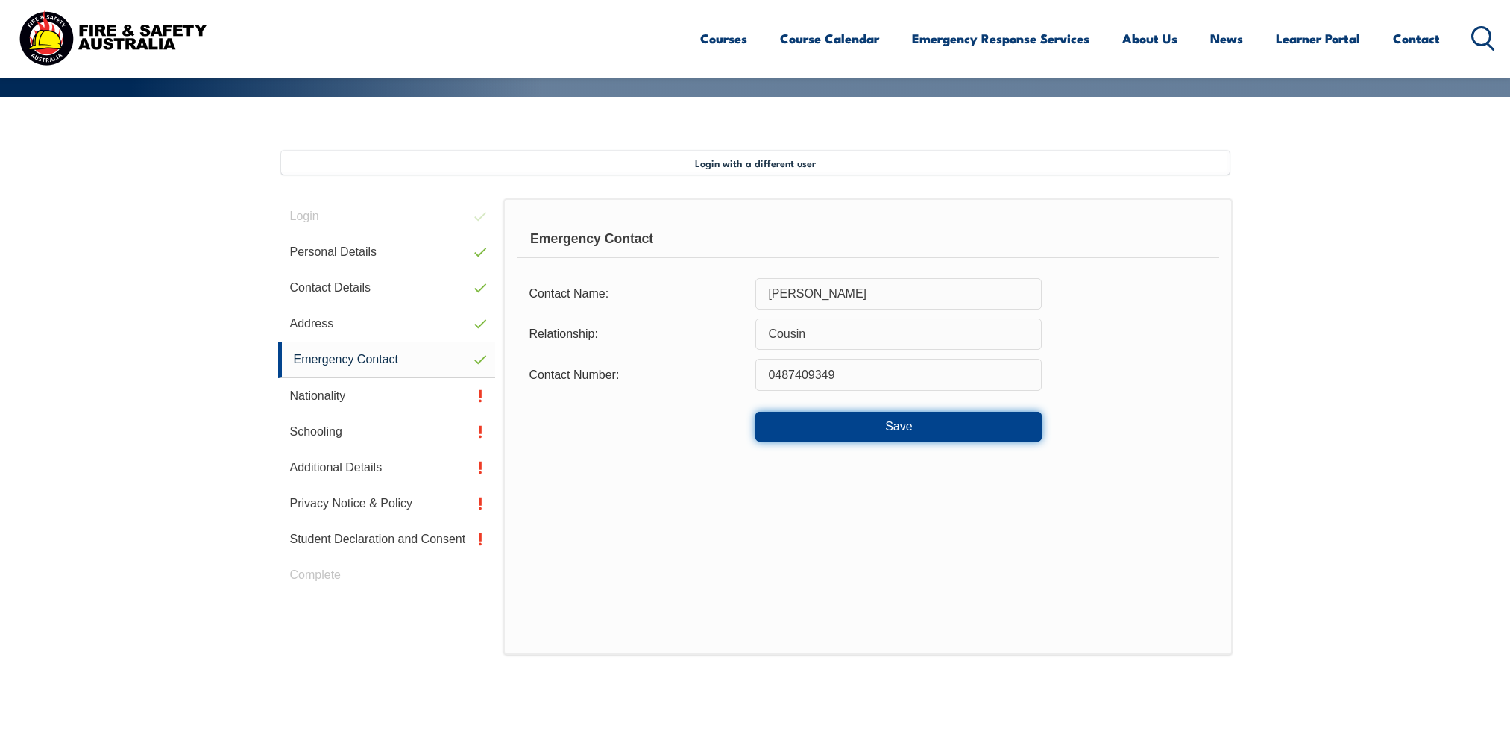
click at [834, 432] on button "Save" at bounding box center [898, 427] width 286 height 30
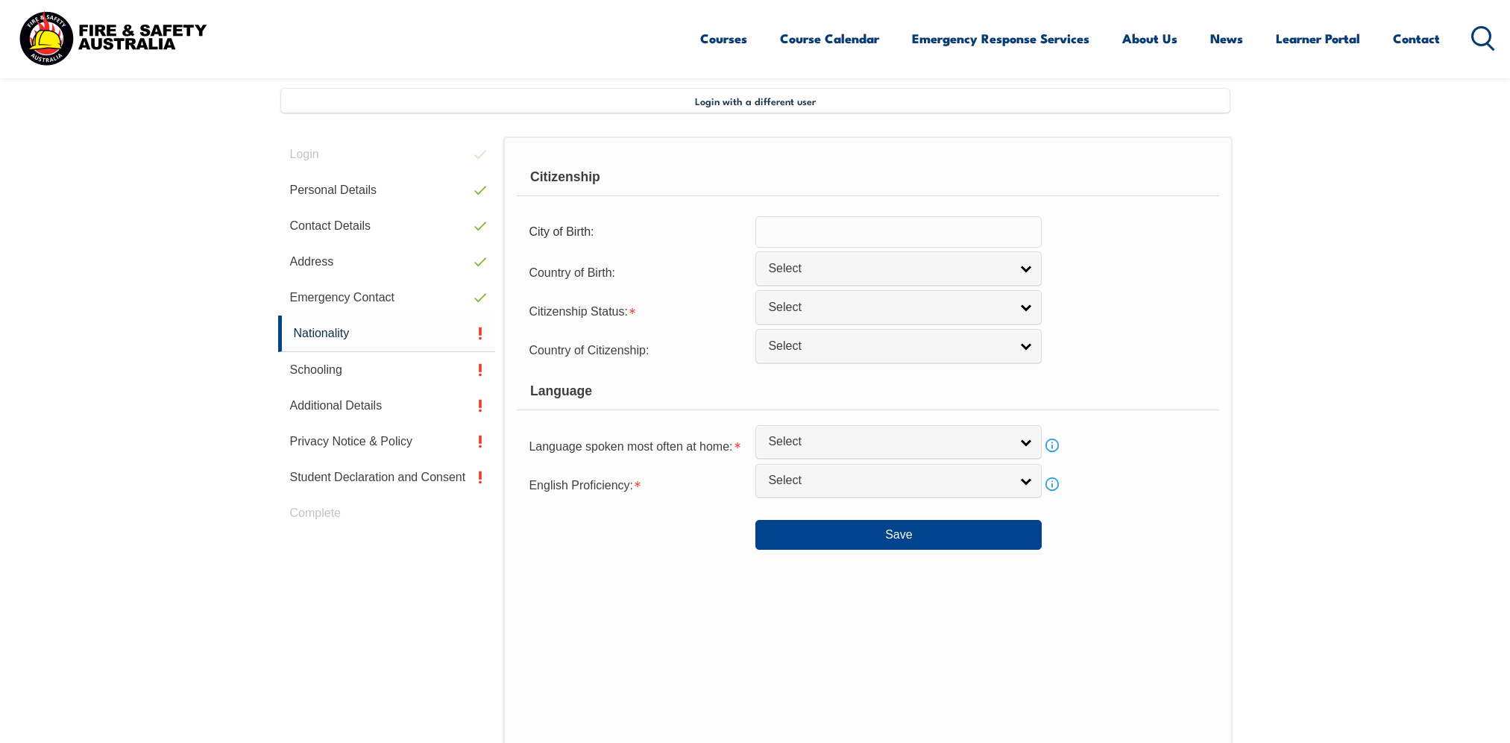
scroll to position [406, 0]
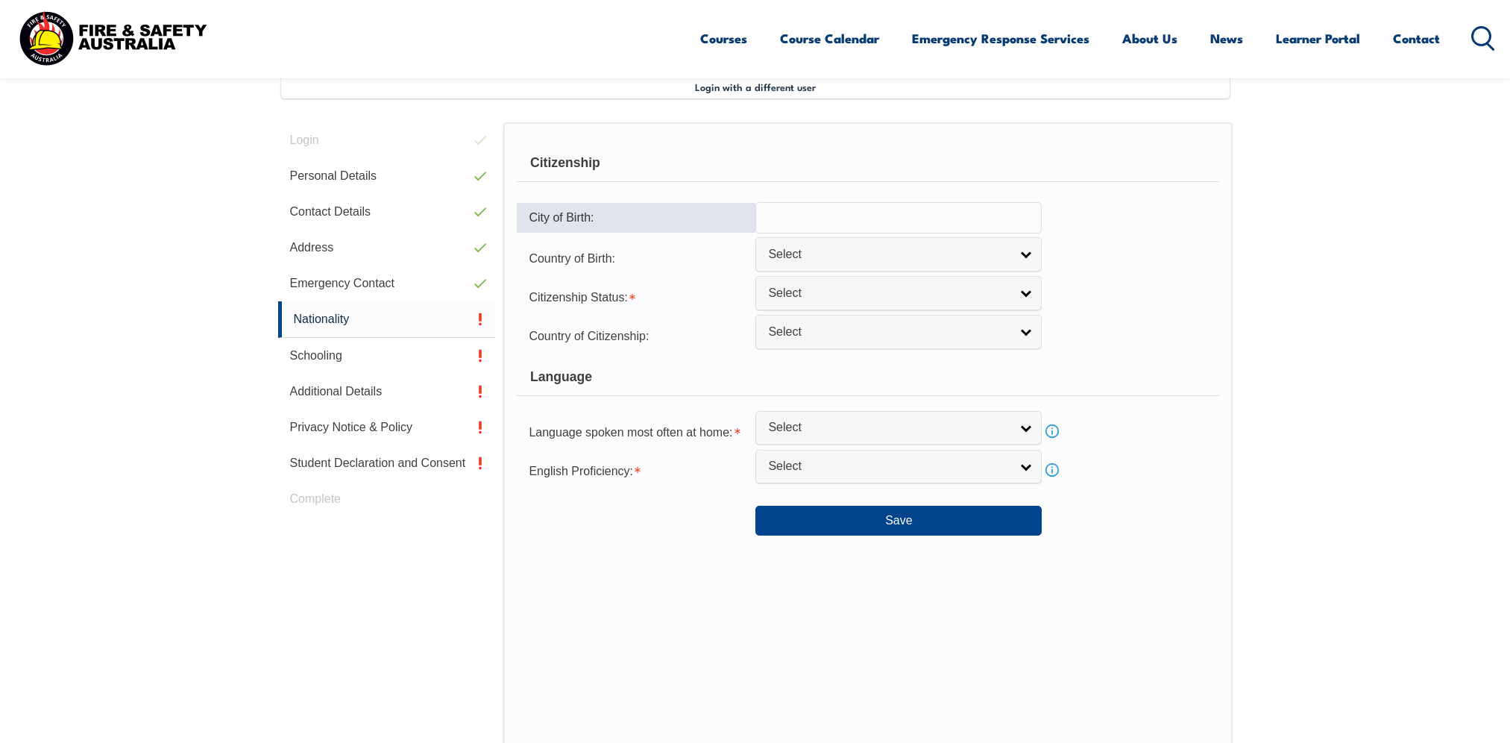
click at [837, 214] on input "text" at bounding box center [898, 217] width 286 height 31
type input "Australila"
click at [912, 253] on span "Select" at bounding box center [889, 255] width 242 height 16
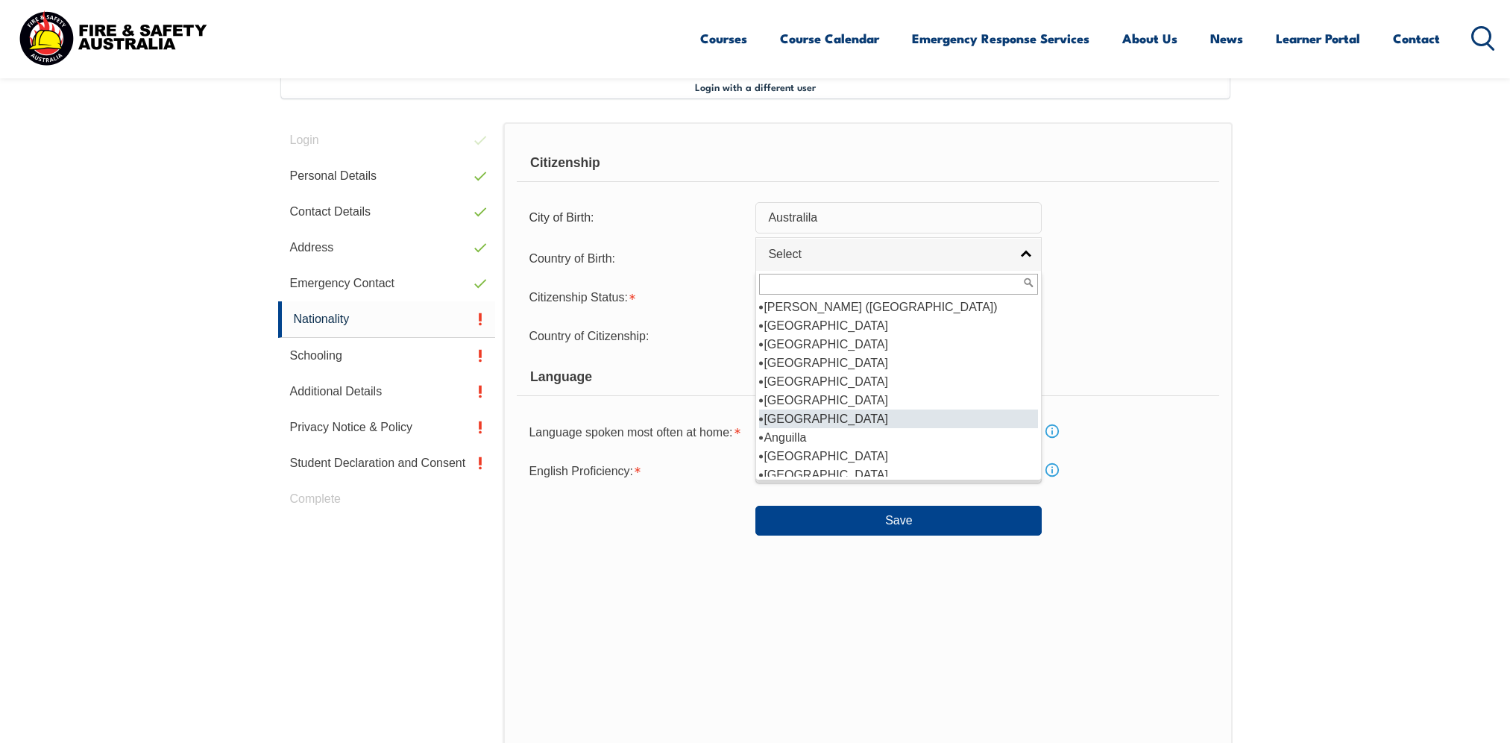
scroll to position [224, 0]
click at [819, 325] on li "Australia" at bounding box center [898, 325] width 279 height 19
select select "1101"
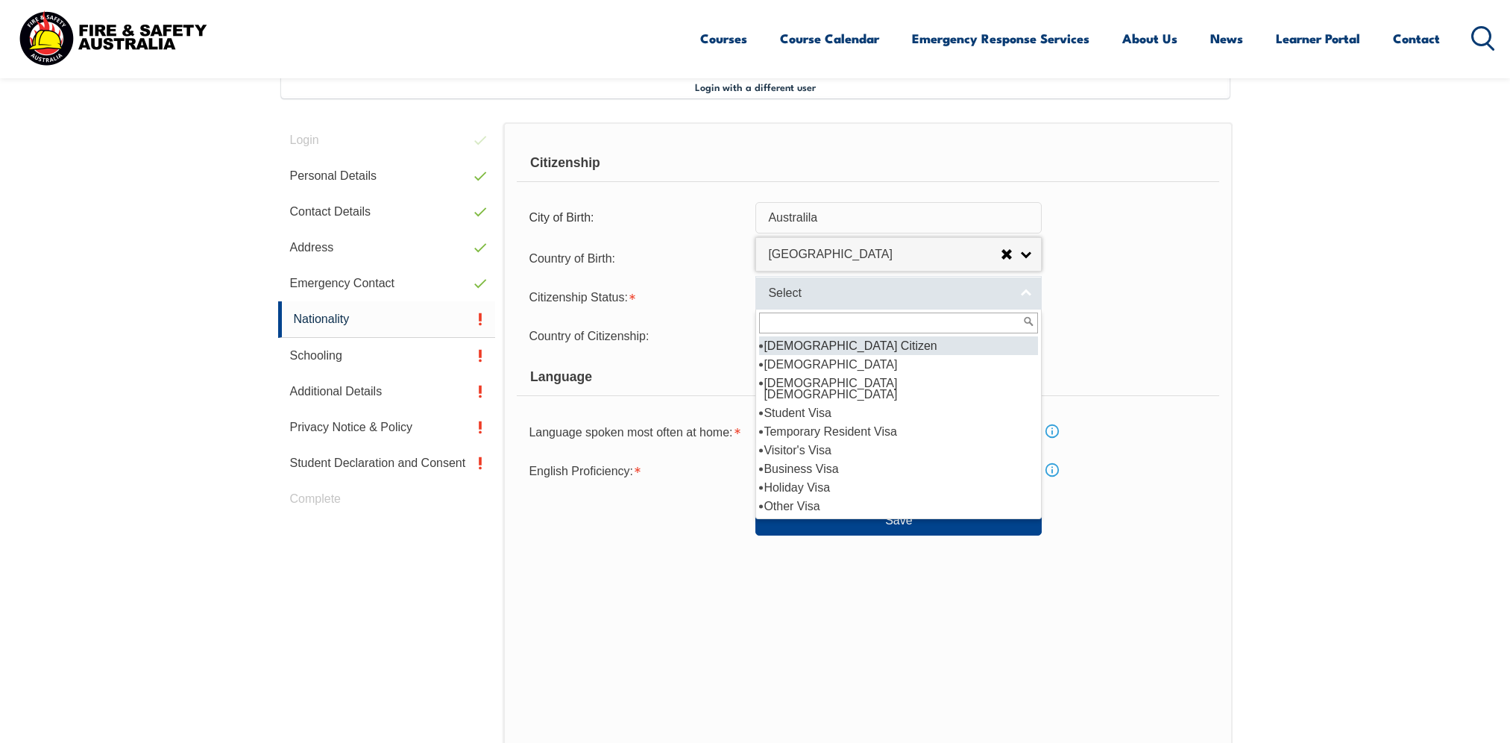
click at [822, 303] on link "Select" at bounding box center [898, 293] width 286 height 34
click at [883, 341] on li "Australian Citizen" at bounding box center [898, 345] width 279 height 19
select select "1"
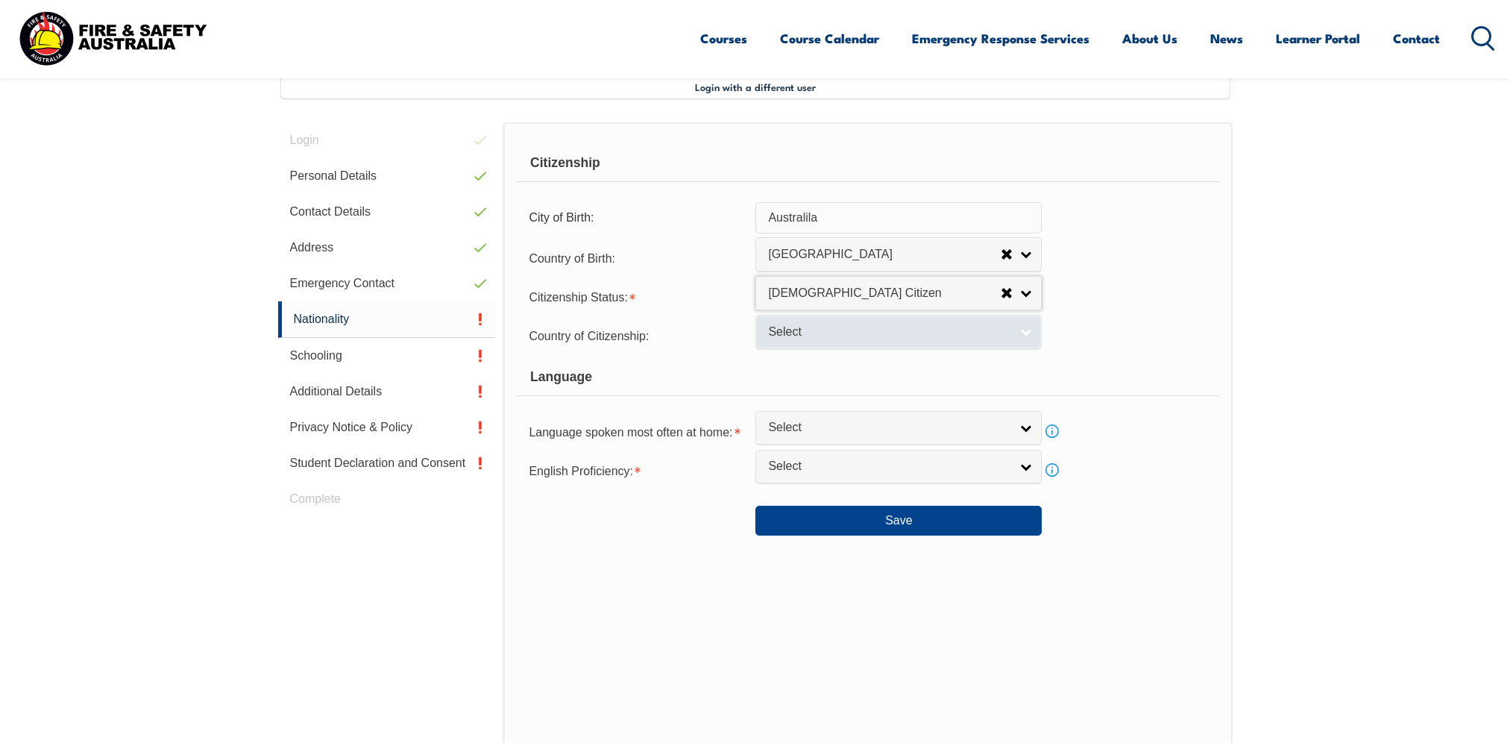
click at [816, 328] on span "Select" at bounding box center [889, 332] width 242 height 16
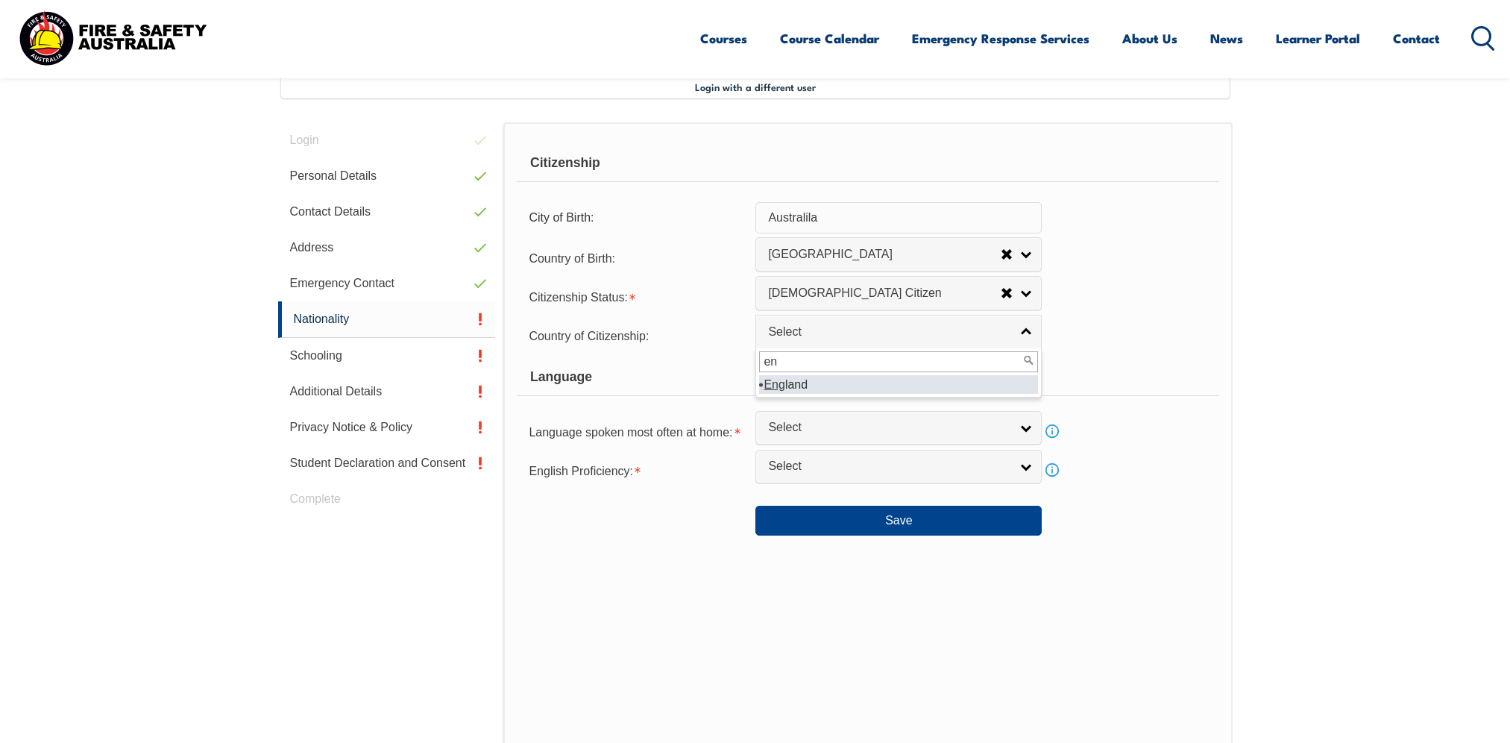
type input "e"
type input "aus"
click at [839, 381] on li "Aus tralia" at bounding box center [898, 384] width 279 height 19
select select "1101"
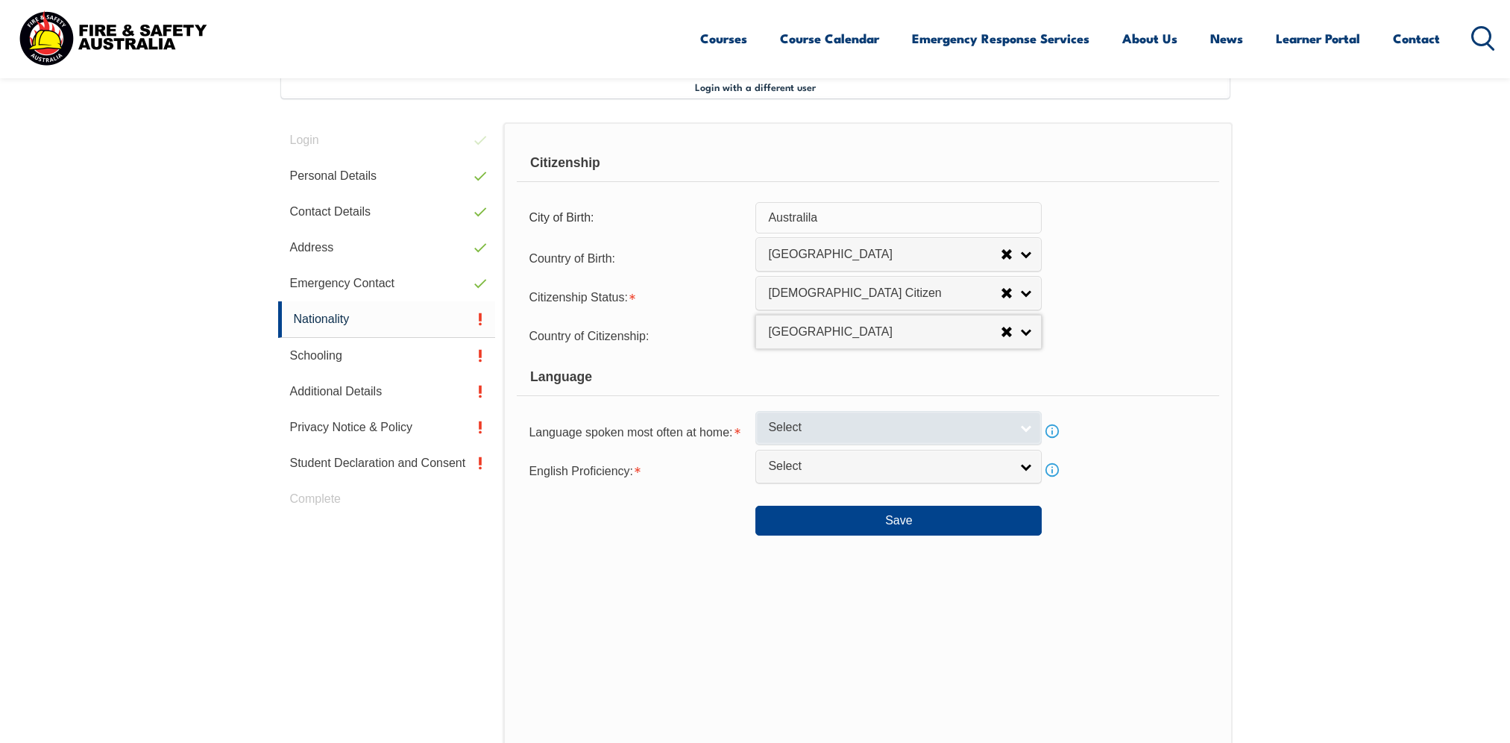
click at [887, 429] on span "Select" at bounding box center [889, 428] width 242 height 16
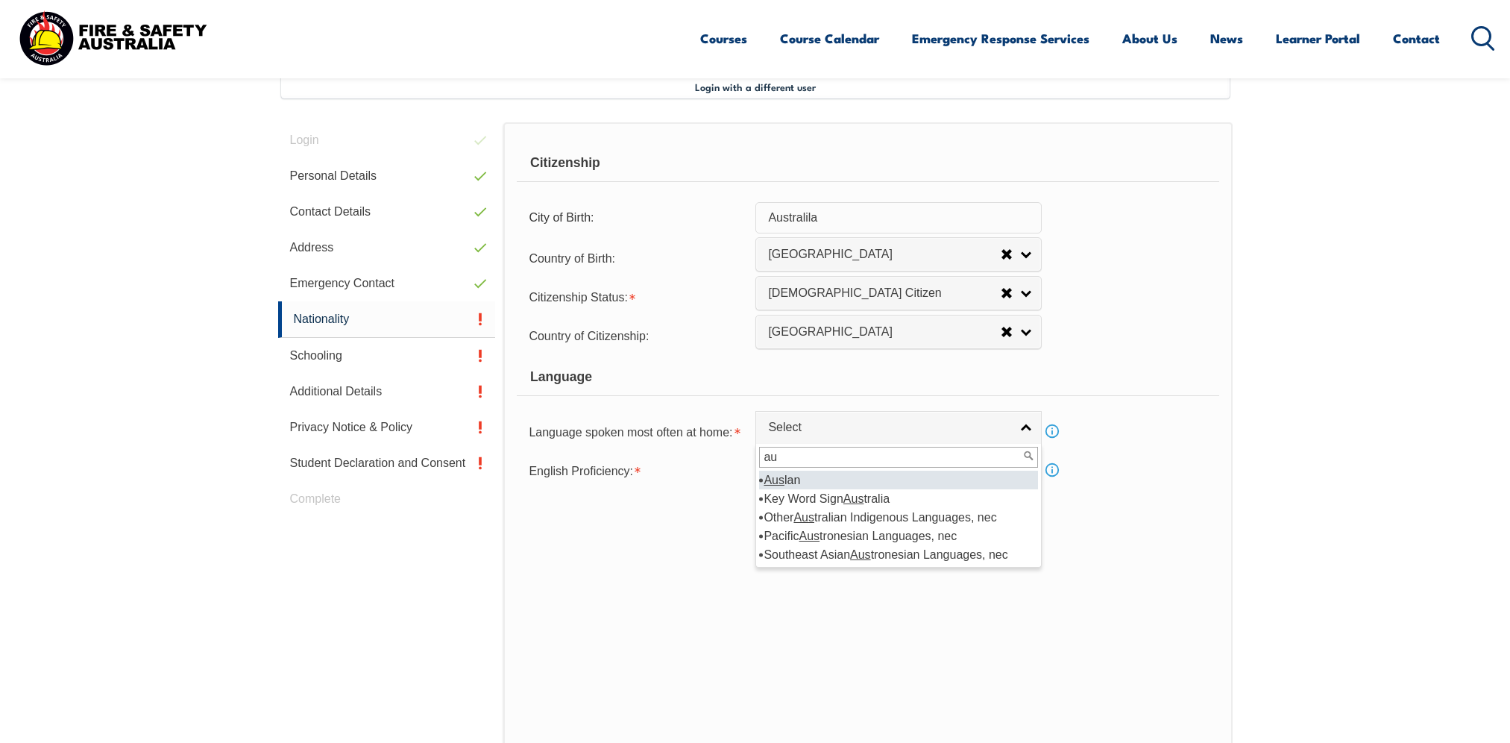
type input "a"
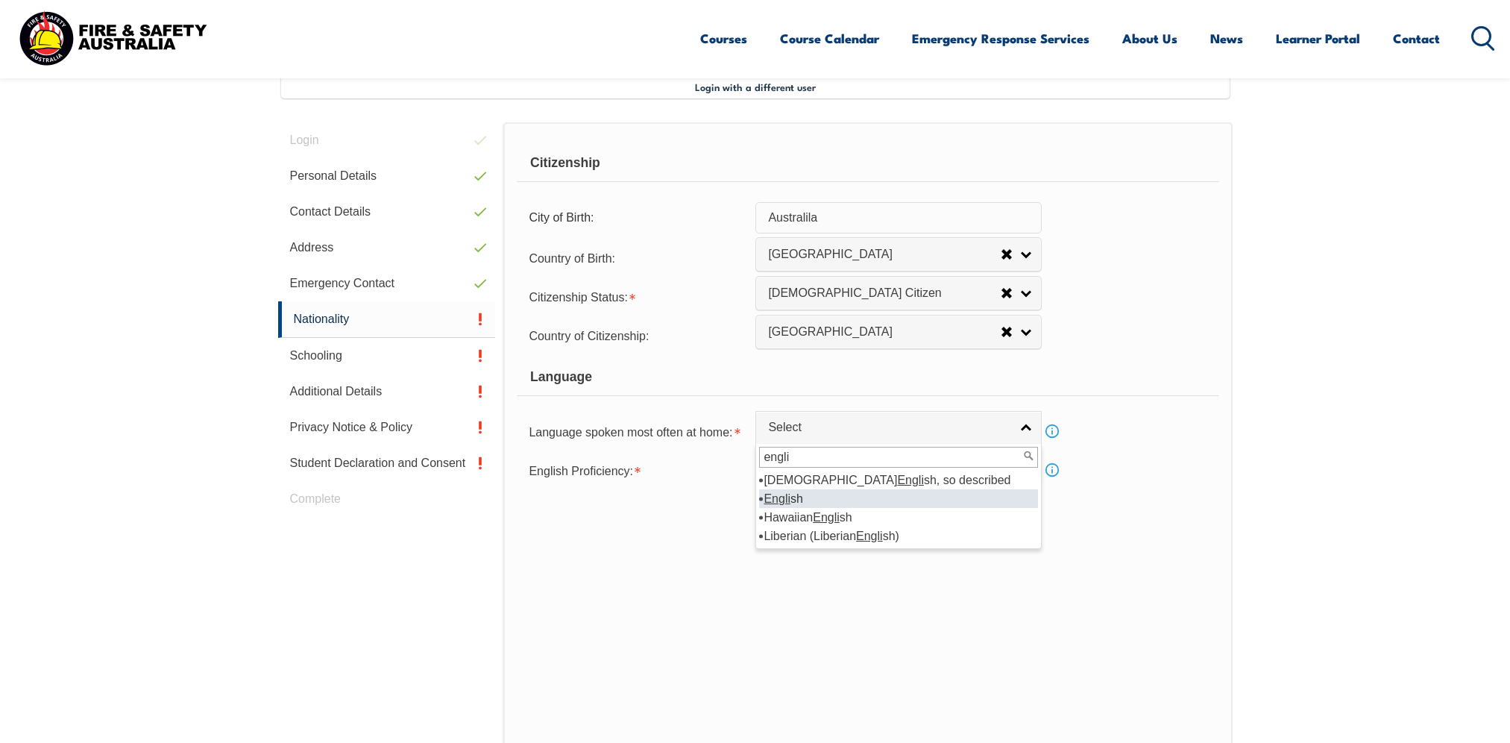
type input "engli"
drag, startPoint x: 797, startPoint y: 501, endPoint x: 805, endPoint y: 500, distance: 7.6
click at [798, 501] on li "Engli sh" at bounding box center [898, 498] width 279 height 19
select select "1201"
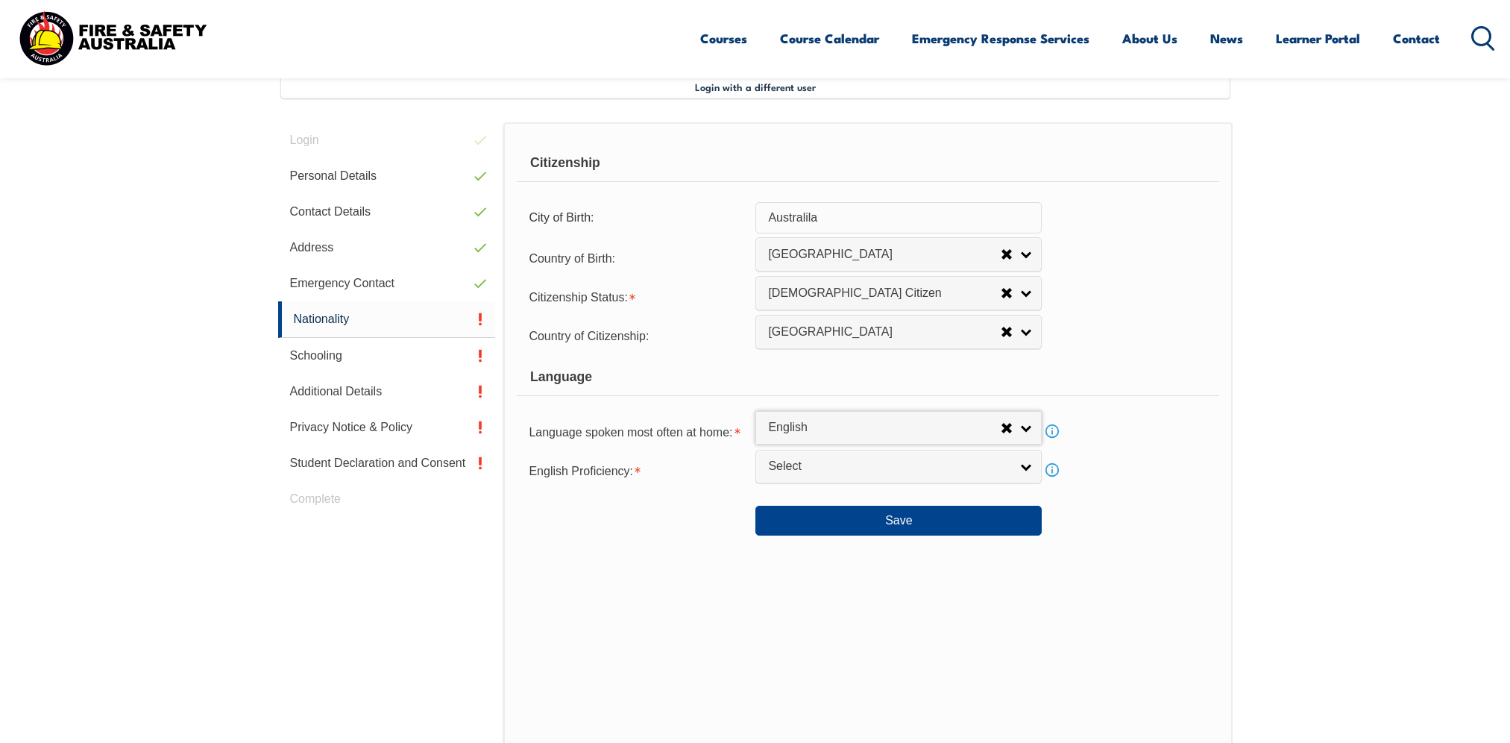
click at [1285, 453] on section "Login with a different user Login Personal Details Contact Details Address Emer…" at bounding box center [755, 467] width 1510 height 892
click at [866, 468] on span "Select" at bounding box center [889, 467] width 242 height 16
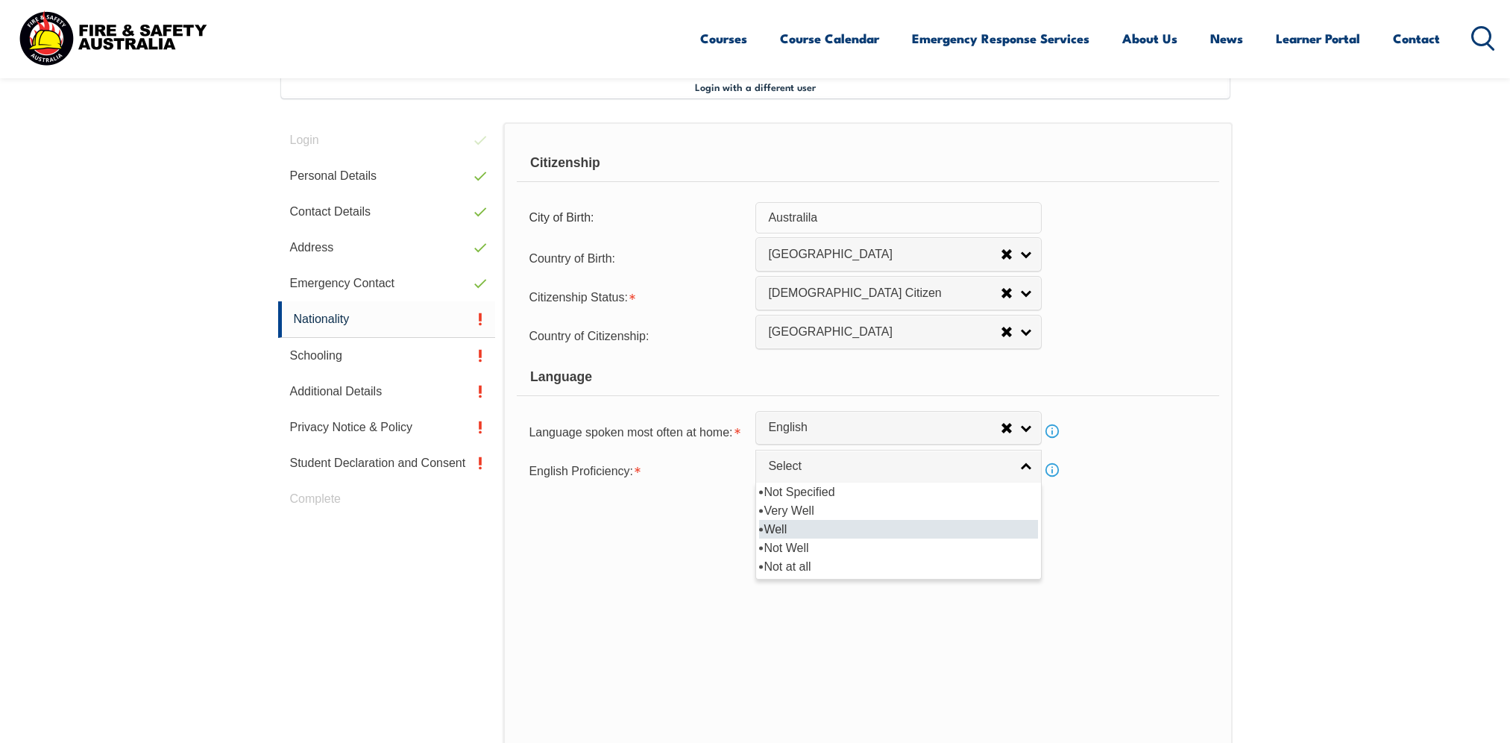
click at [793, 527] on li "Well" at bounding box center [898, 529] width 279 height 19
select select "2"
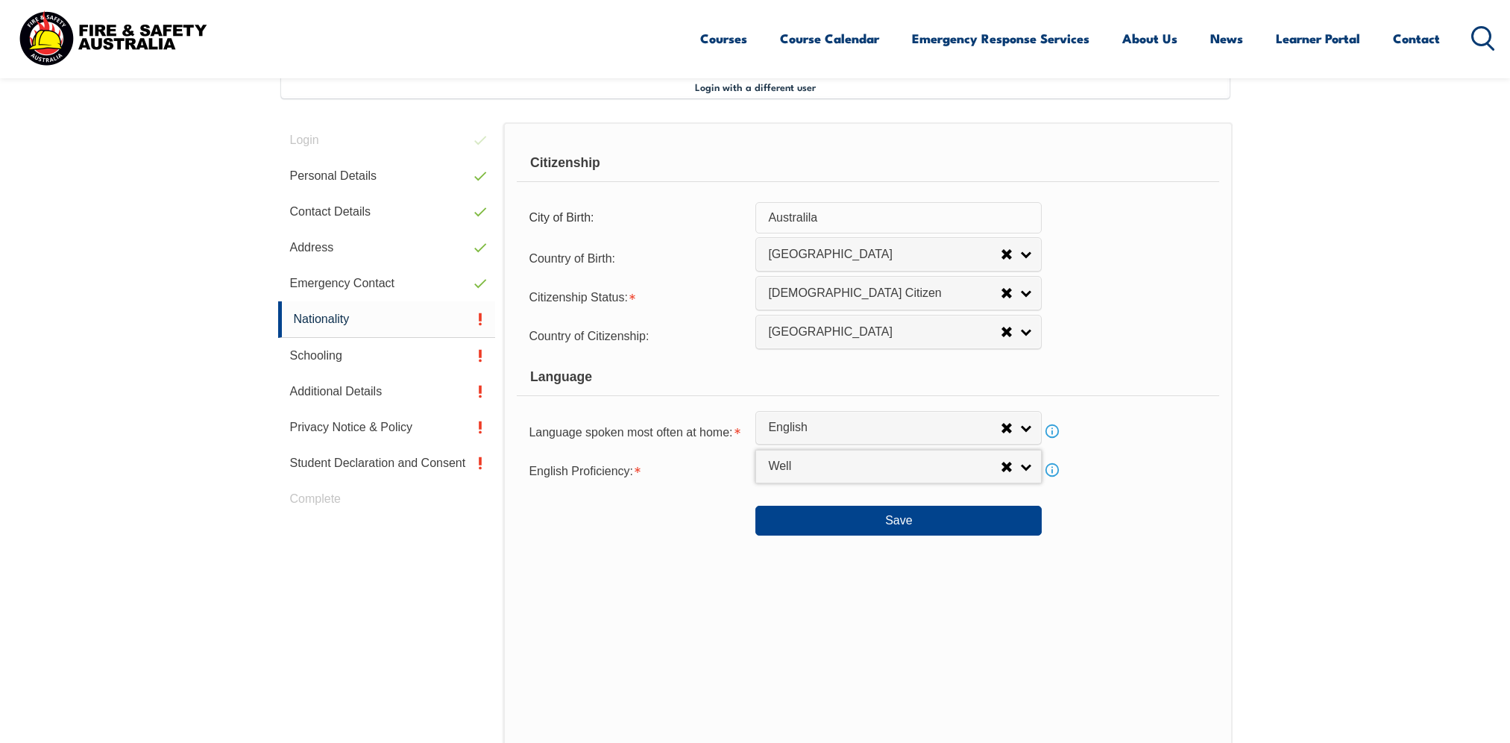
click at [1348, 550] on section "Login with a different user Login Personal Details Contact Details Address Emer…" at bounding box center [755, 467] width 1510 height 892
click at [931, 514] on button "Save" at bounding box center [898, 521] width 286 height 30
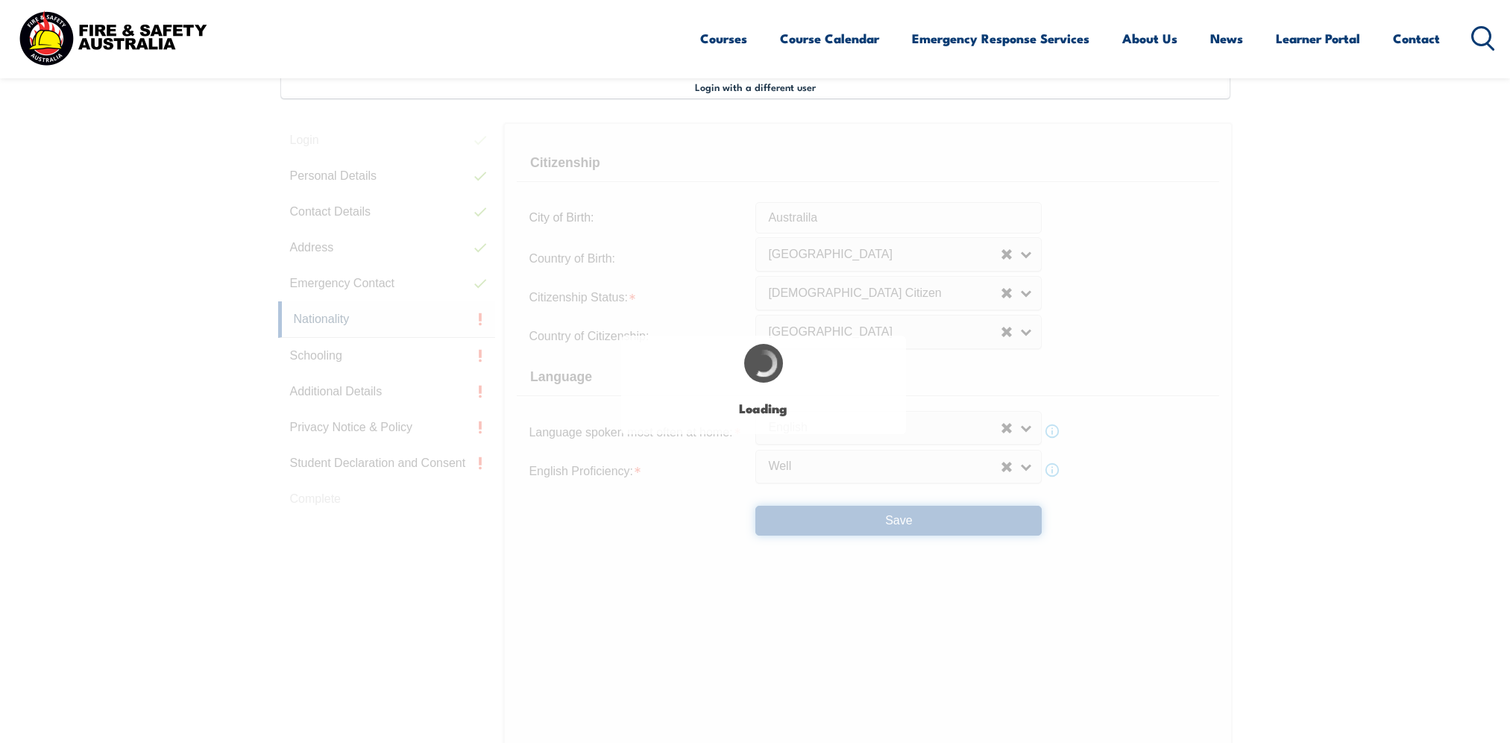
scroll to position [0, 0]
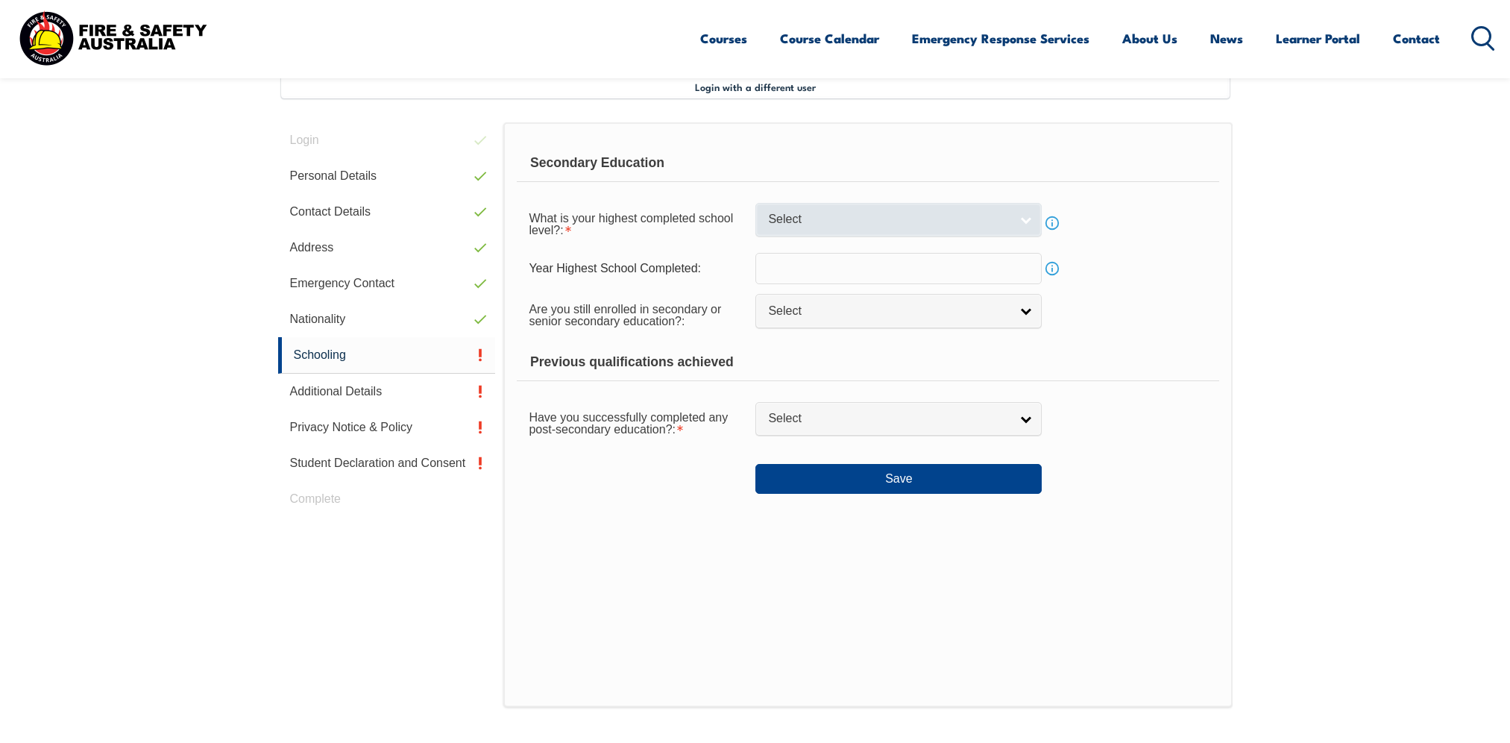
click at [817, 218] on span "Select" at bounding box center [889, 220] width 242 height 16
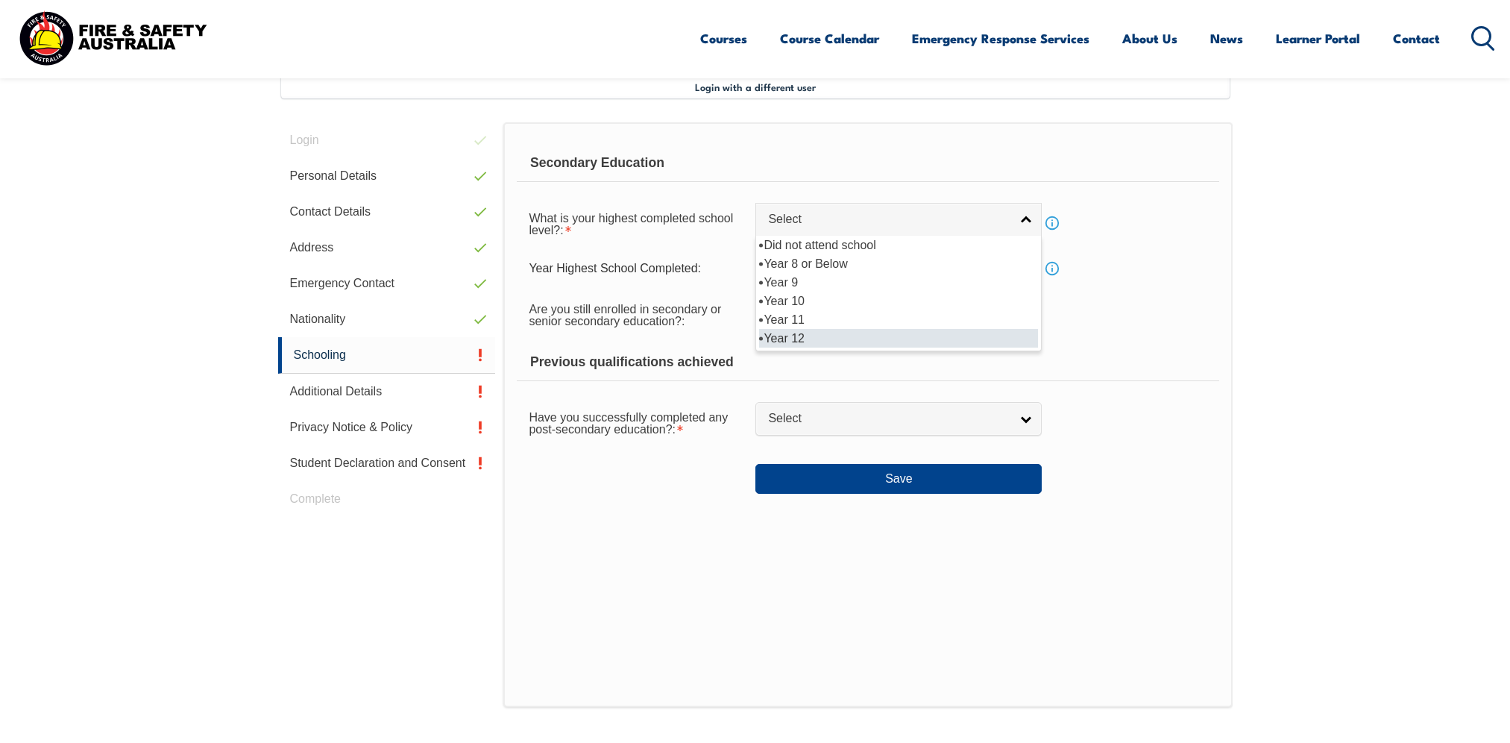
click at [808, 339] on li "Year 12" at bounding box center [898, 338] width 279 height 19
select select "12"
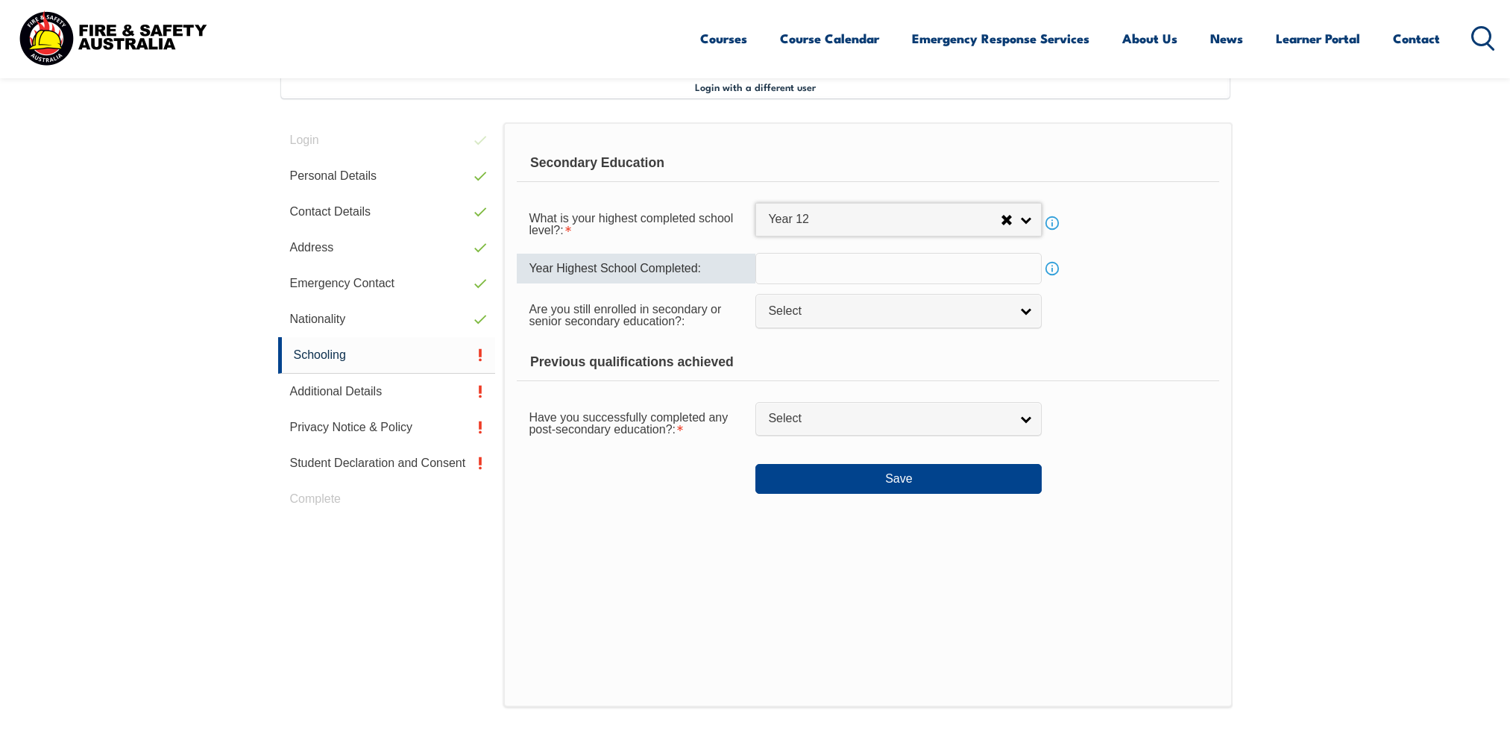
click at [852, 279] on input "text" at bounding box center [898, 268] width 286 height 31
type input "2001"
click at [857, 312] on span "Select" at bounding box center [889, 312] width 242 height 16
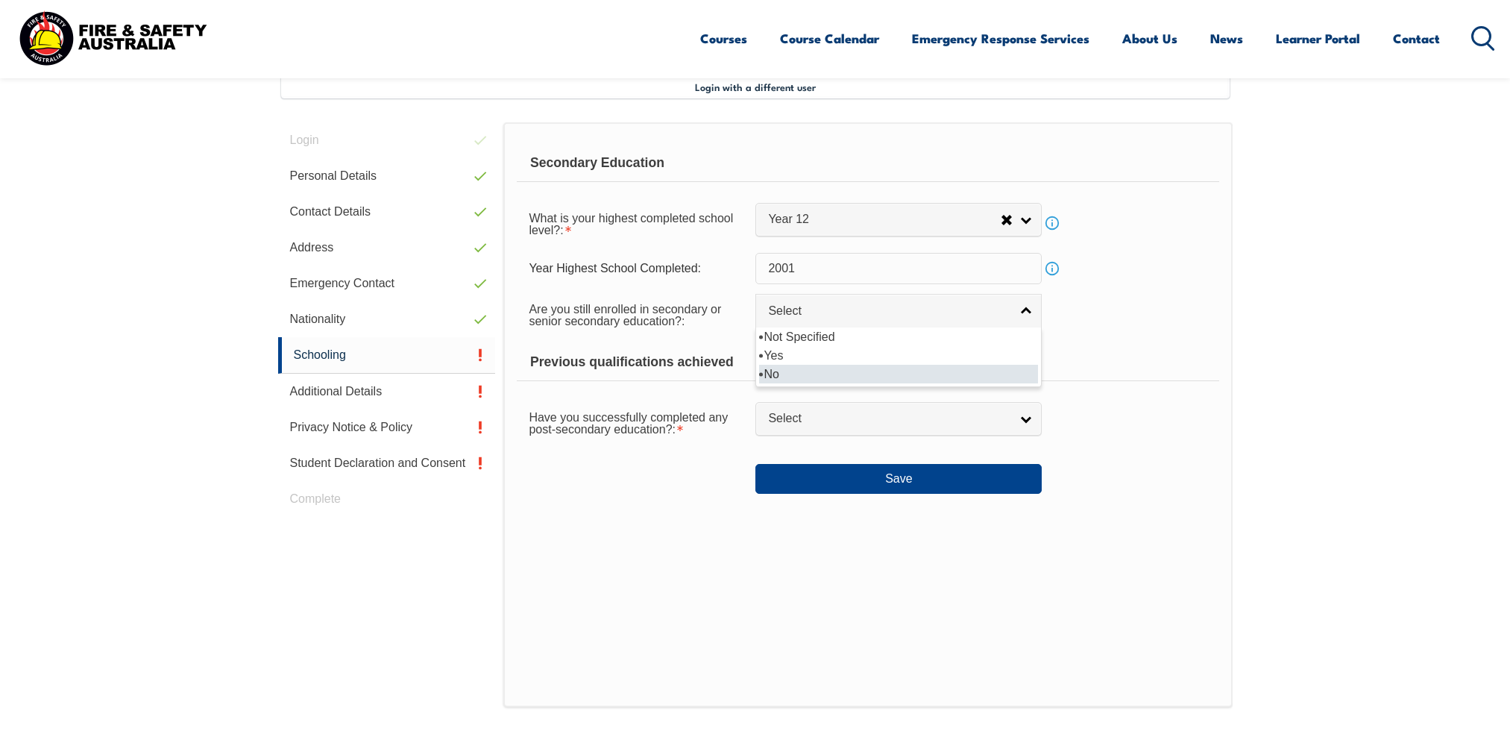
click at [807, 370] on li "No" at bounding box center [898, 374] width 279 height 19
select select "false"
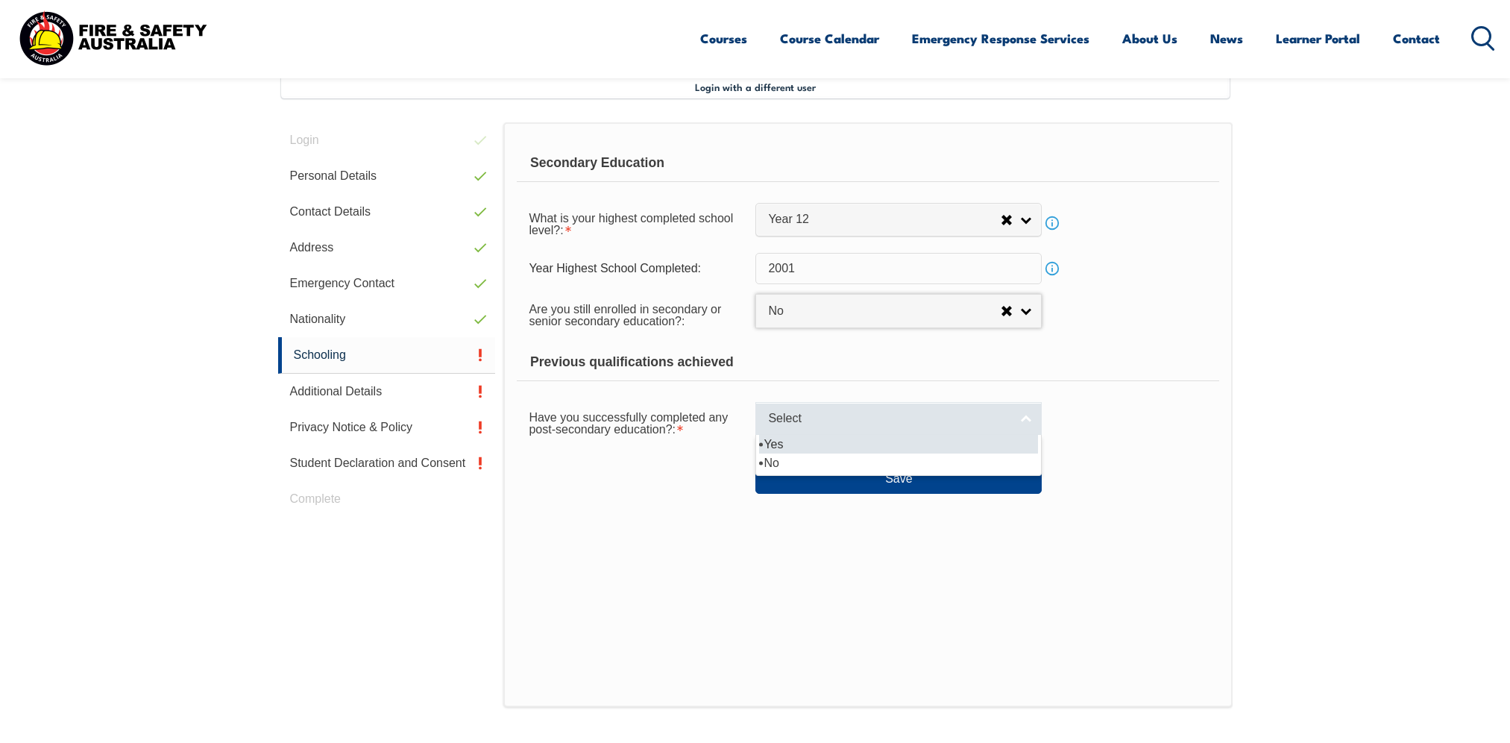
click at [844, 415] on span "Select" at bounding box center [889, 419] width 242 height 16
click at [785, 450] on li "Yes" at bounding box center [898, 444] width 279 height 19
select select "true"
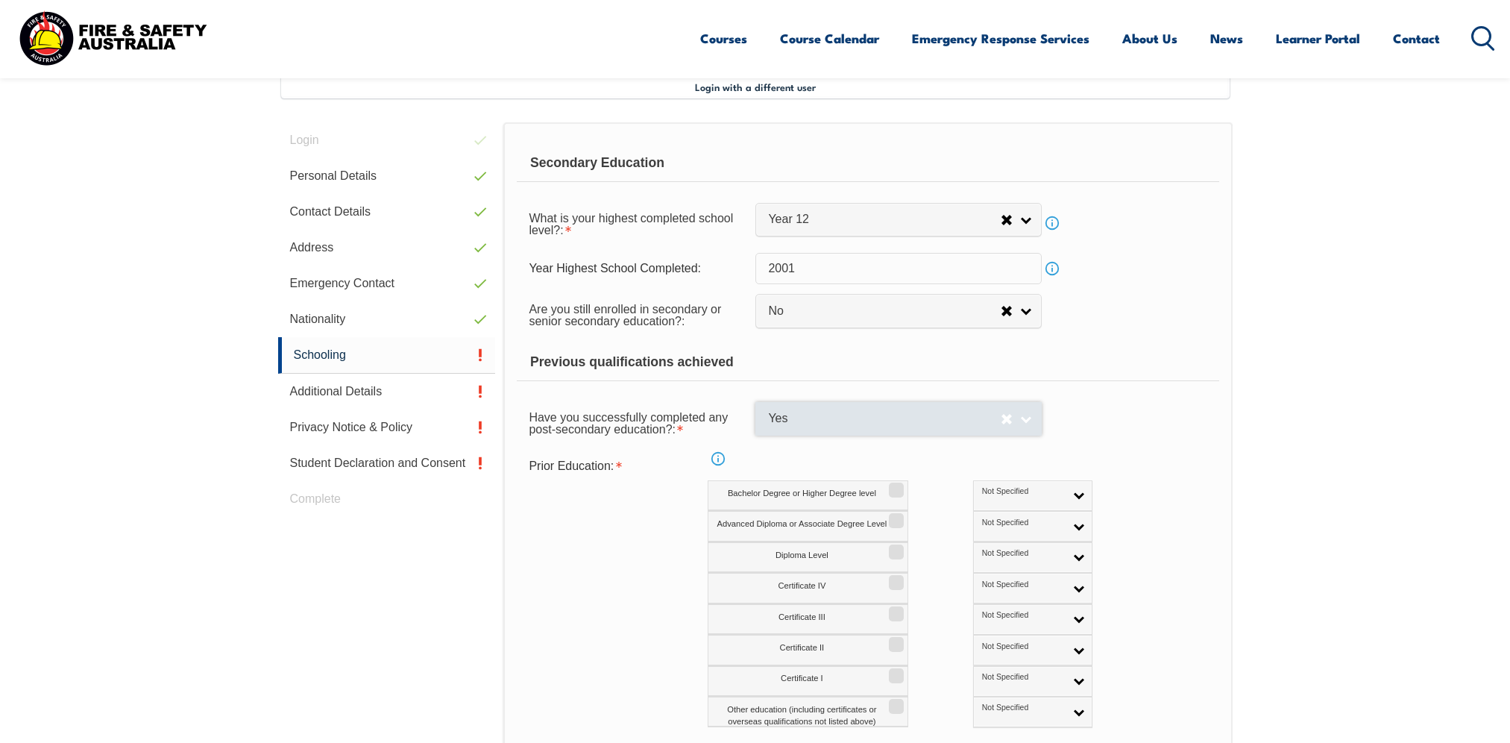
select select
click at [829, 499] on label "Bachelor Degree or Higher Degree level" at bounding box center [808, 495] width 201 height 31
click at [890, 485] on input "Bachelor Degree or Higher Degree level" at bounding box center [894, 484] width 9 height 1
checkbox input "true"
click at [837, 528] on label "Advanced Diploma or Associate Degree Level" at bounding box center [808, 526] width 201 height 31
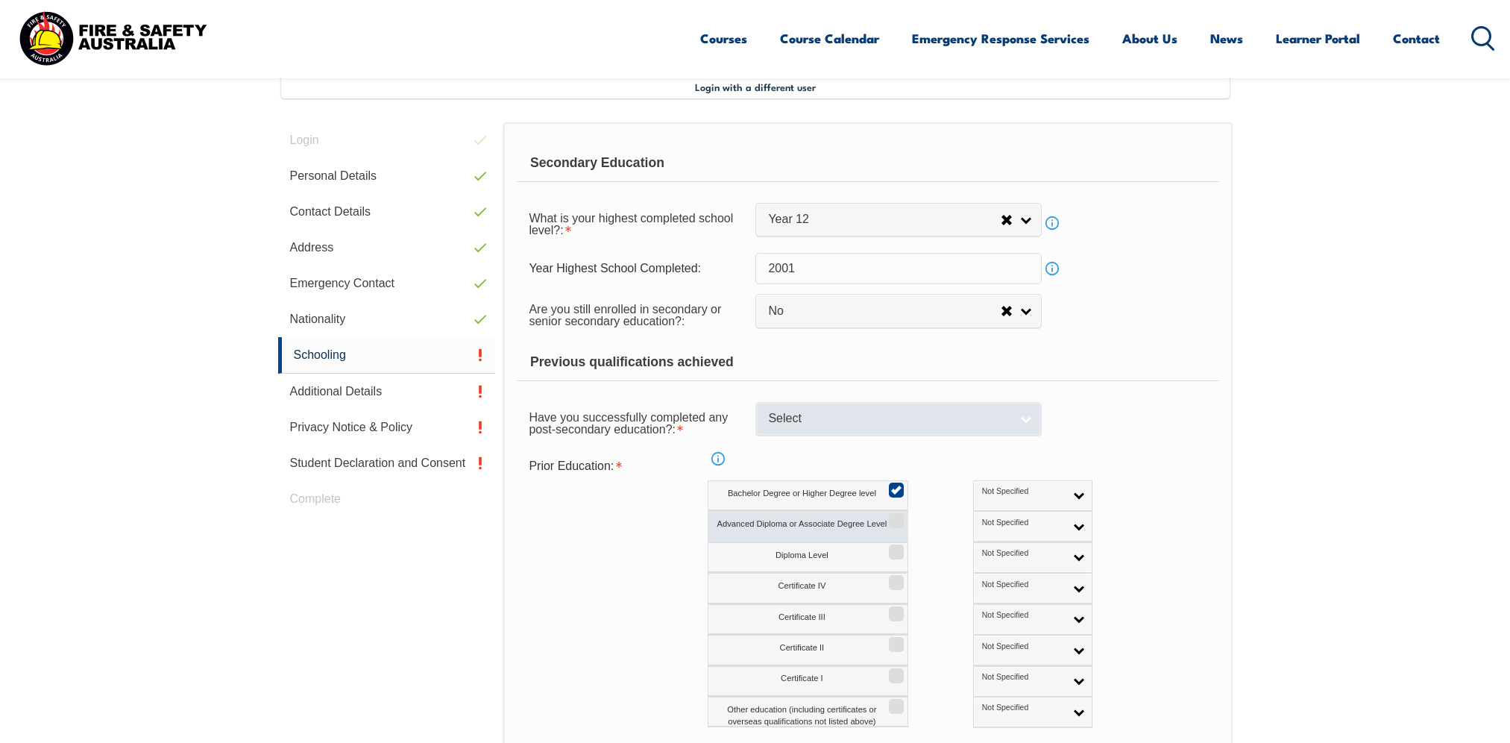
click at [890, 516] on input "Advanced Diploma or Associate Degree Level" at bounding box center [894, 515] width 9 height 1
checkbox input "true"
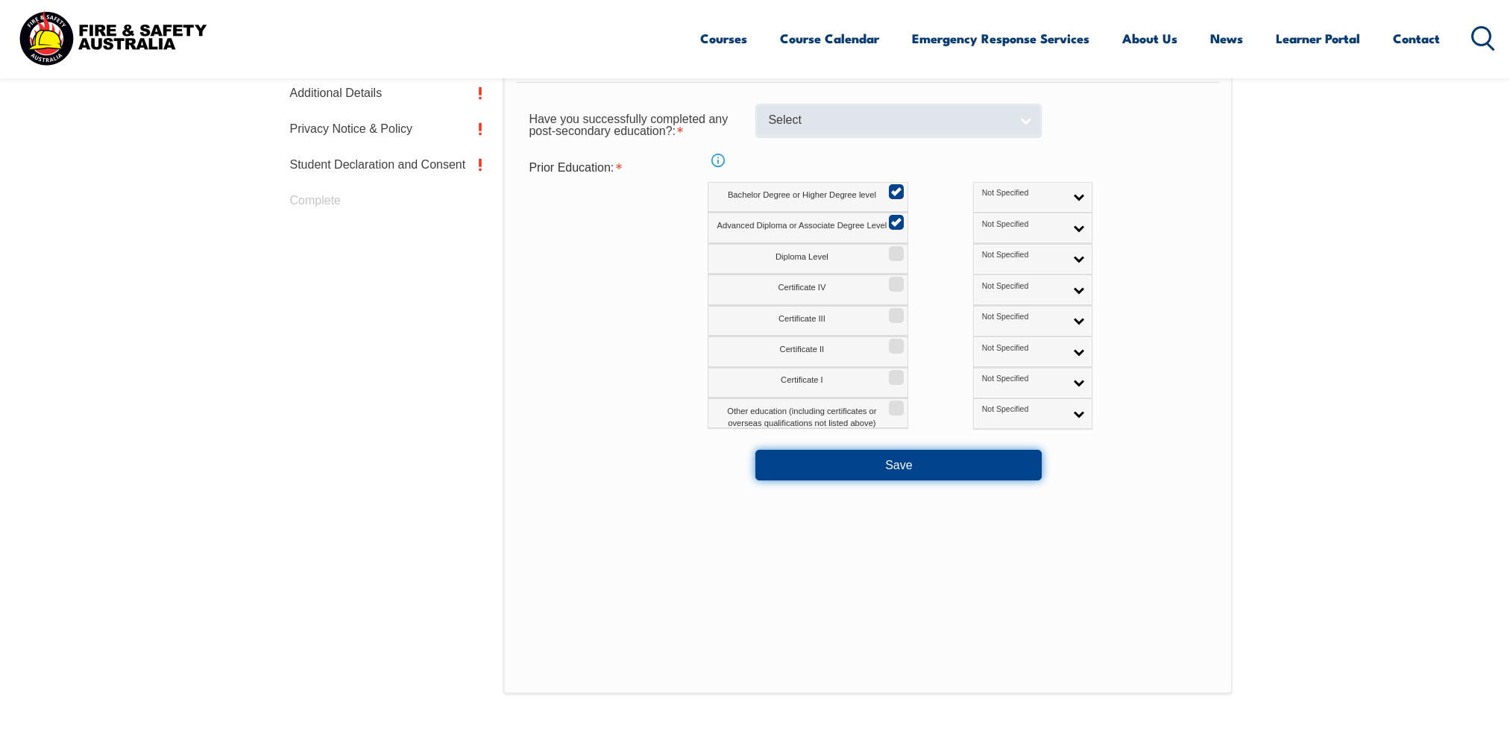
click at [969, 471] on button "Save" at bounding box center [898, 465] width 286 height 30
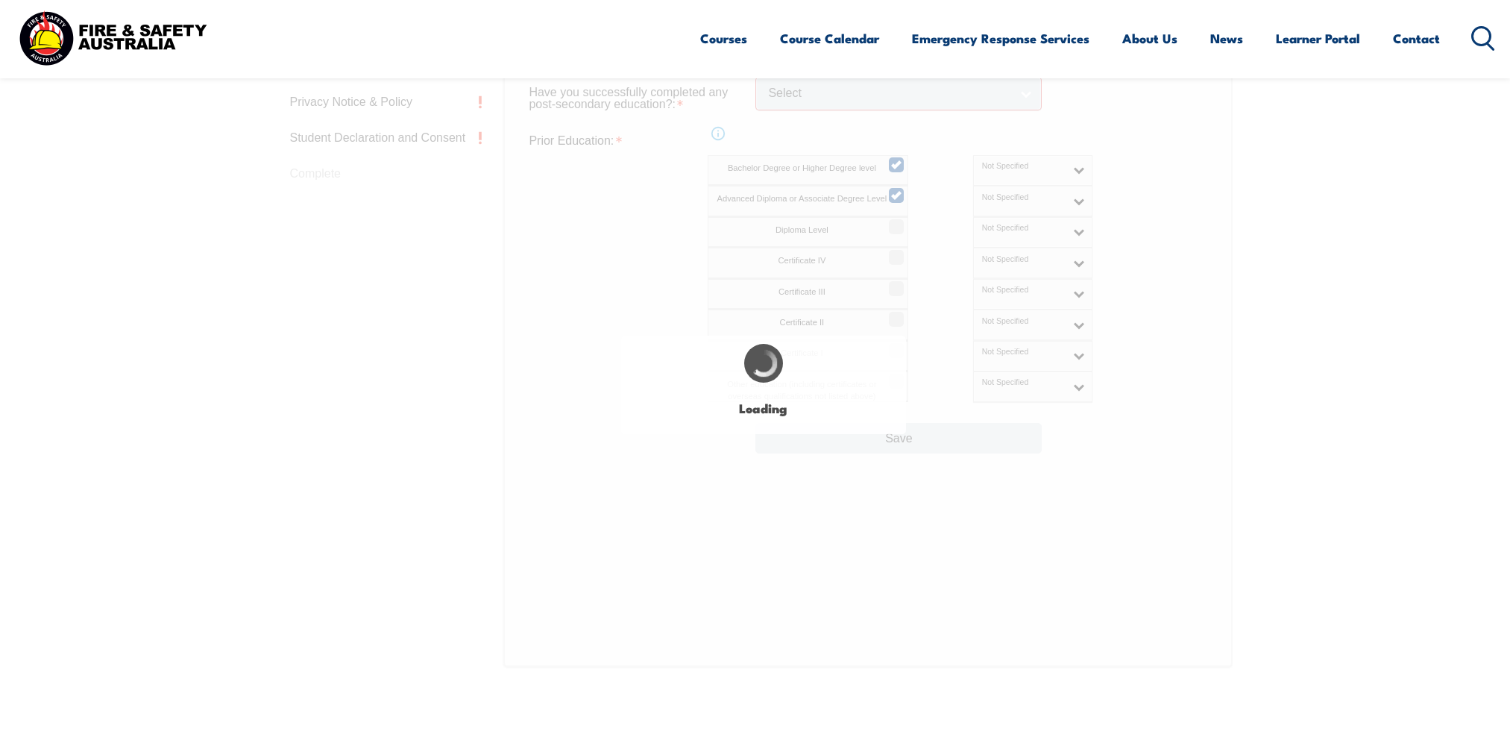
scroll to position [732, 0]
select select "false"
select select "true"
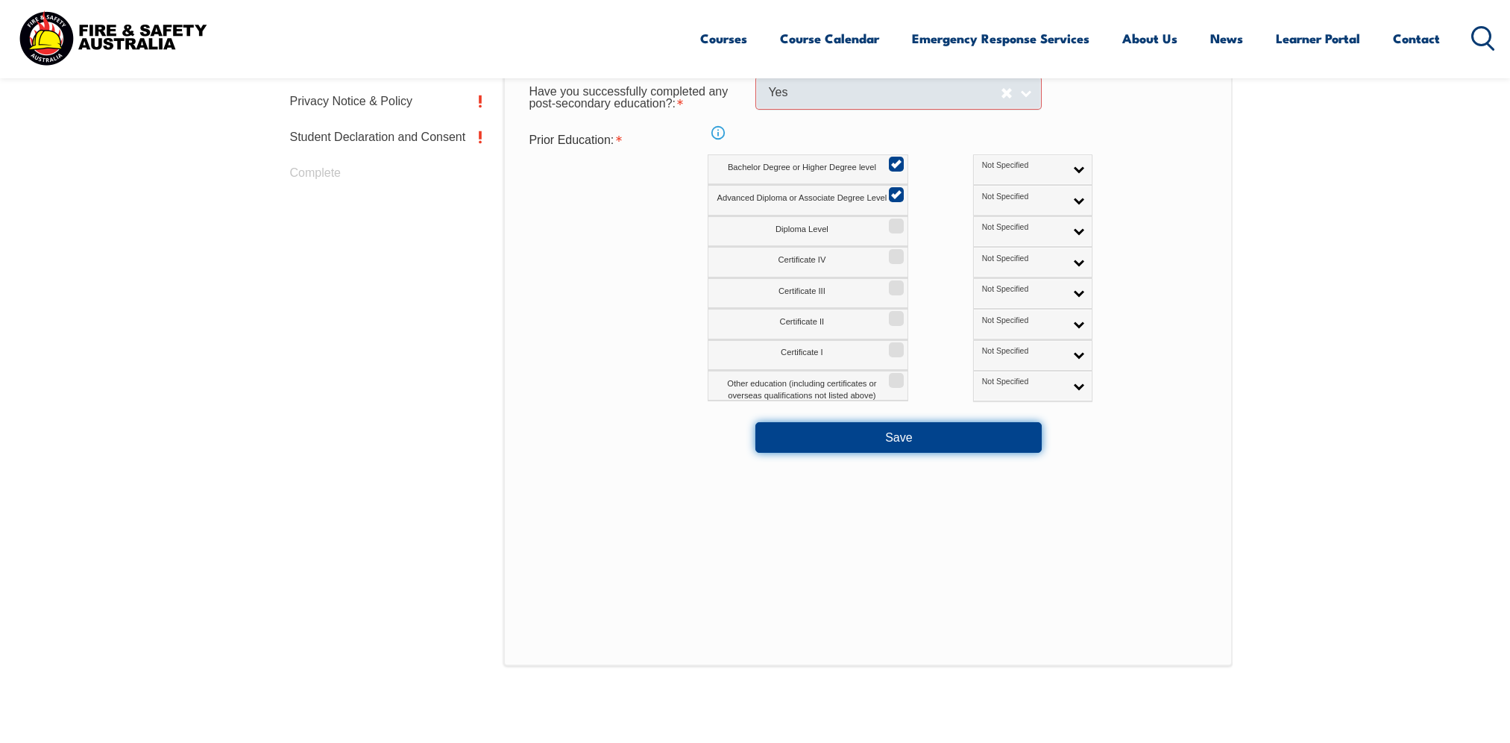
click at [934, 430] on button "Save" at bounding box center [898, 437] width 286 height 30
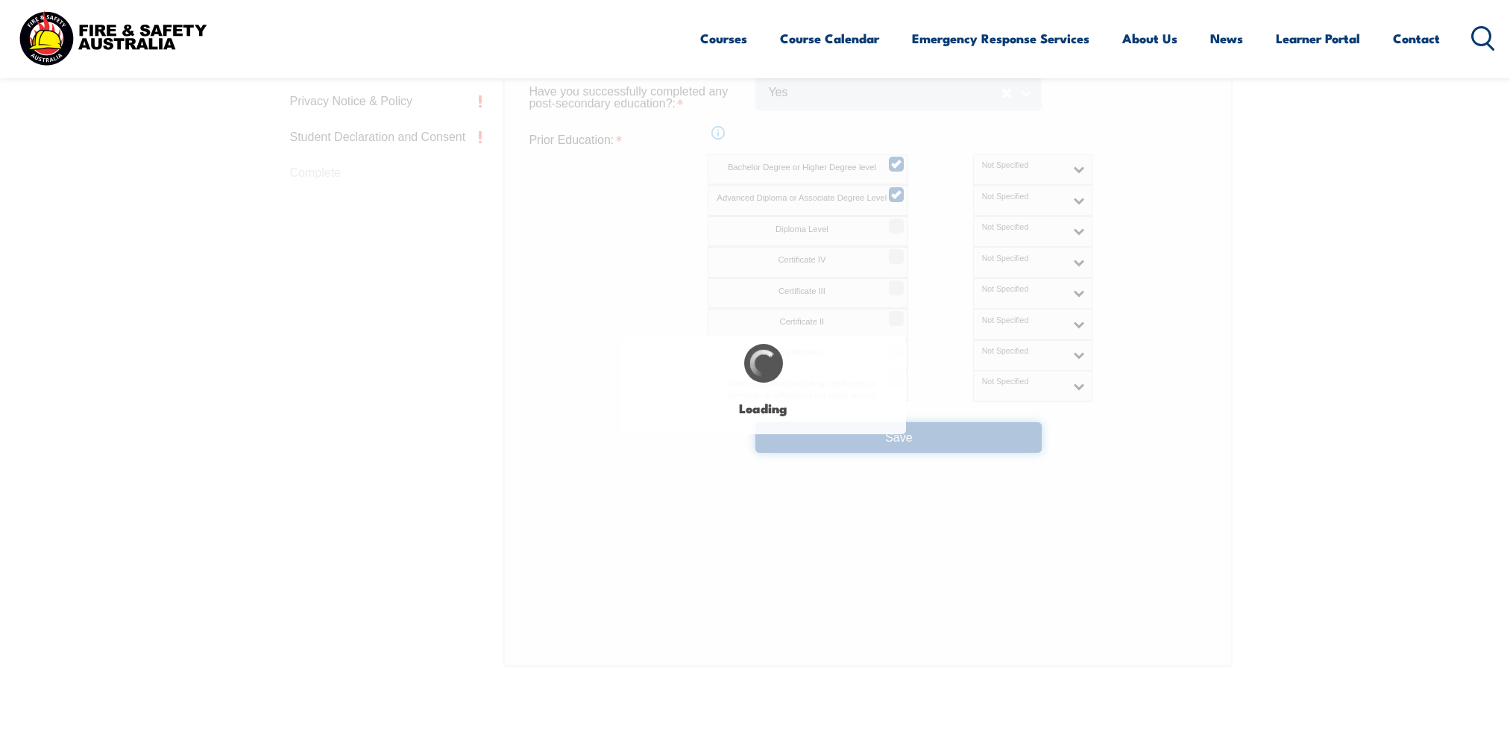
select select
select select "false"
select select "true"
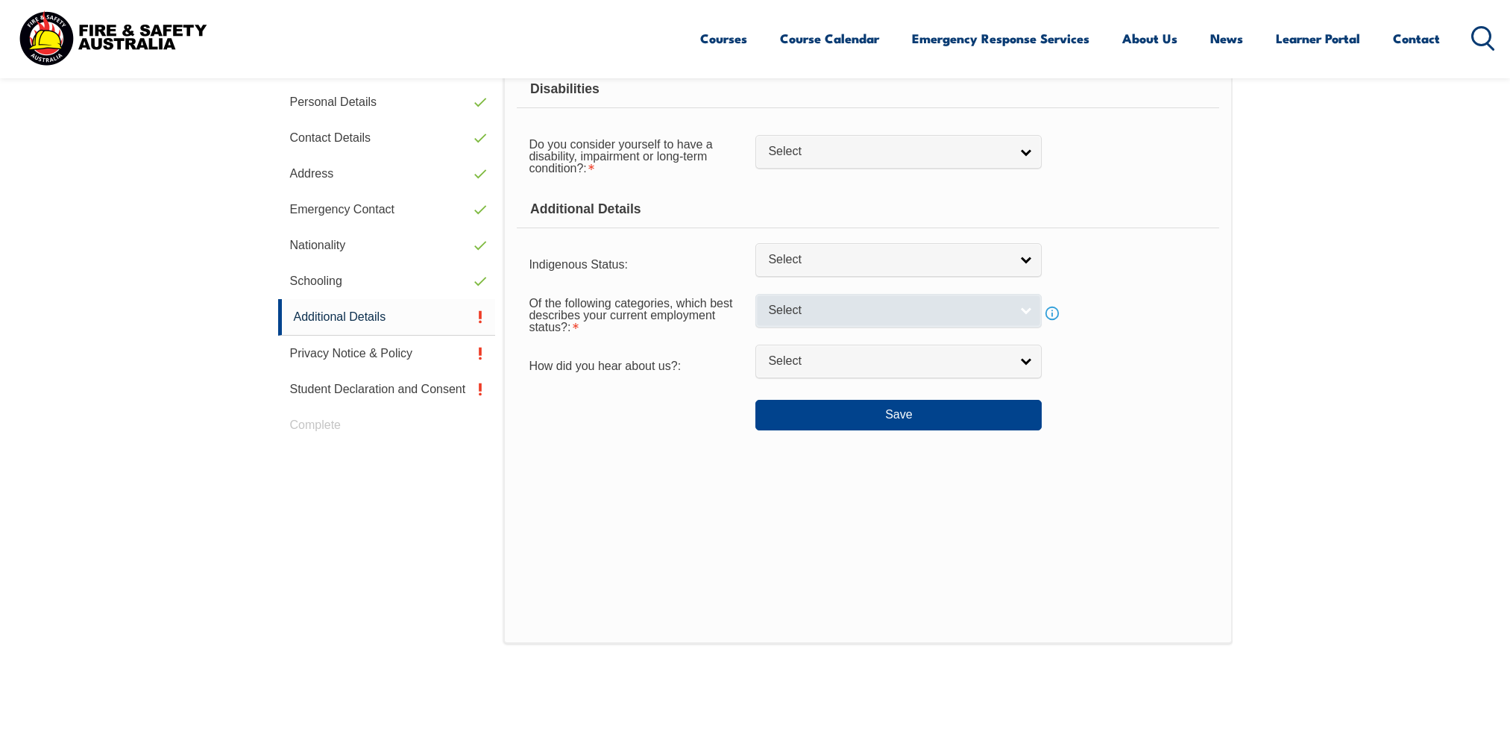
scroll to position [406, 0]
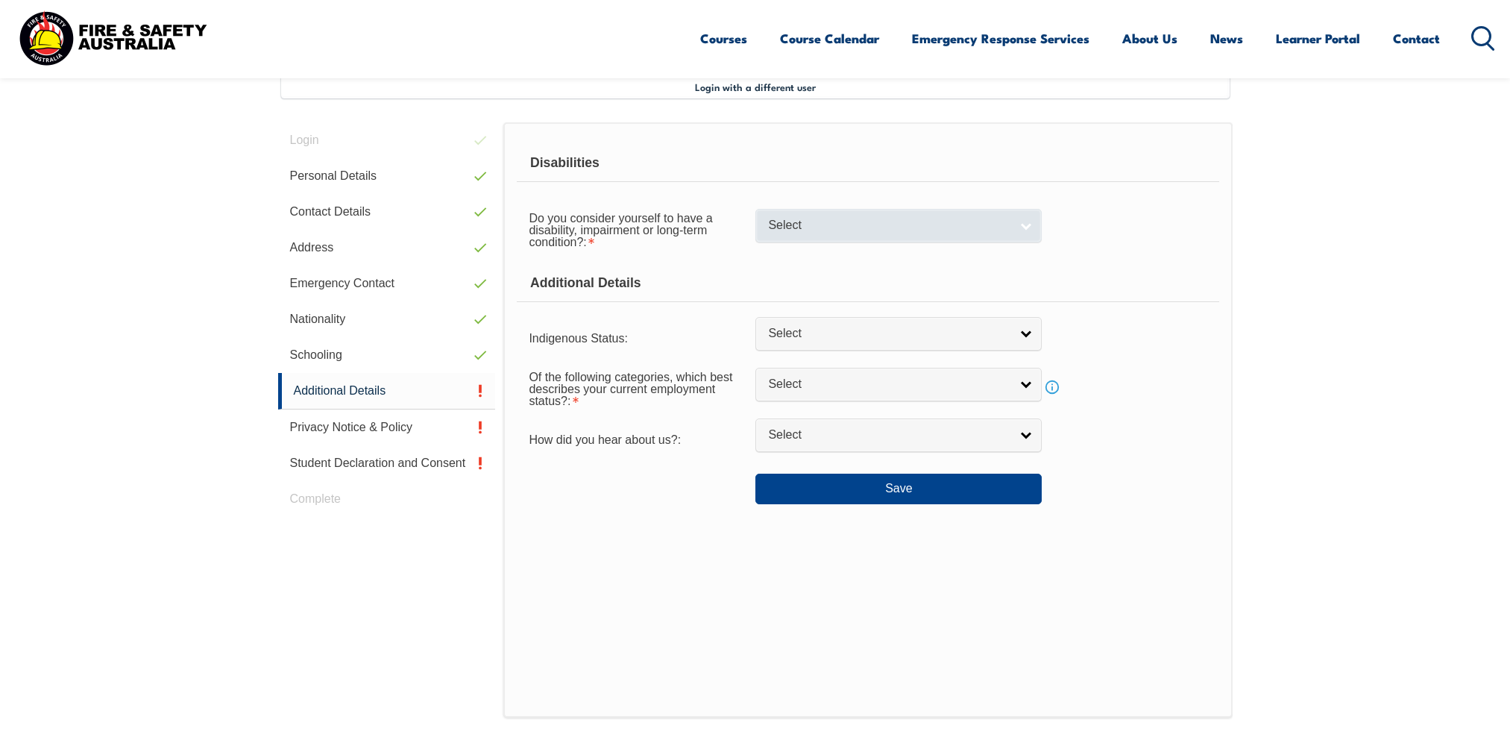
click at [868, 227] on span "Select" at bounding box center [889, 226] width 242 height 16
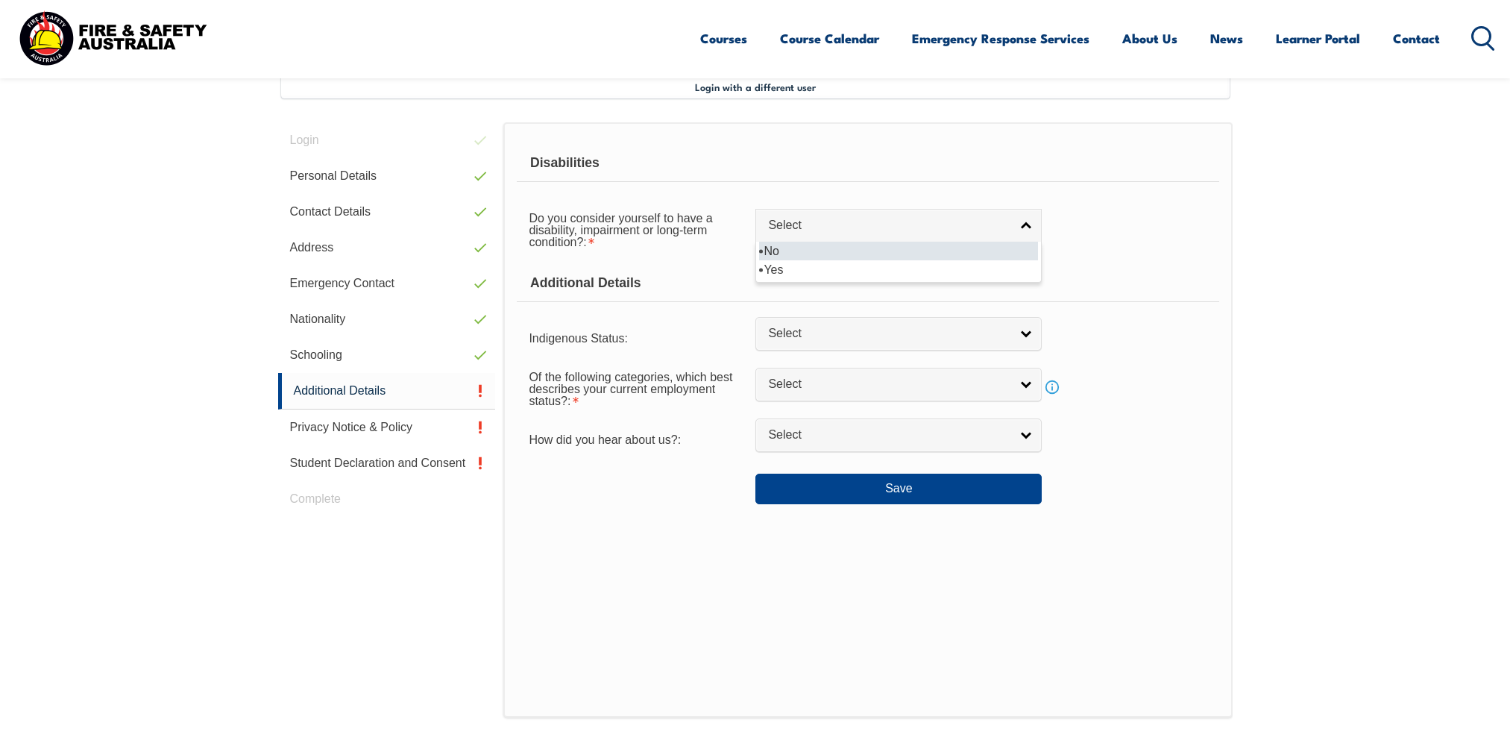
click at [826, 254] on li "No" at bounding box center [898, 251] width 279 height 19
select select "false"
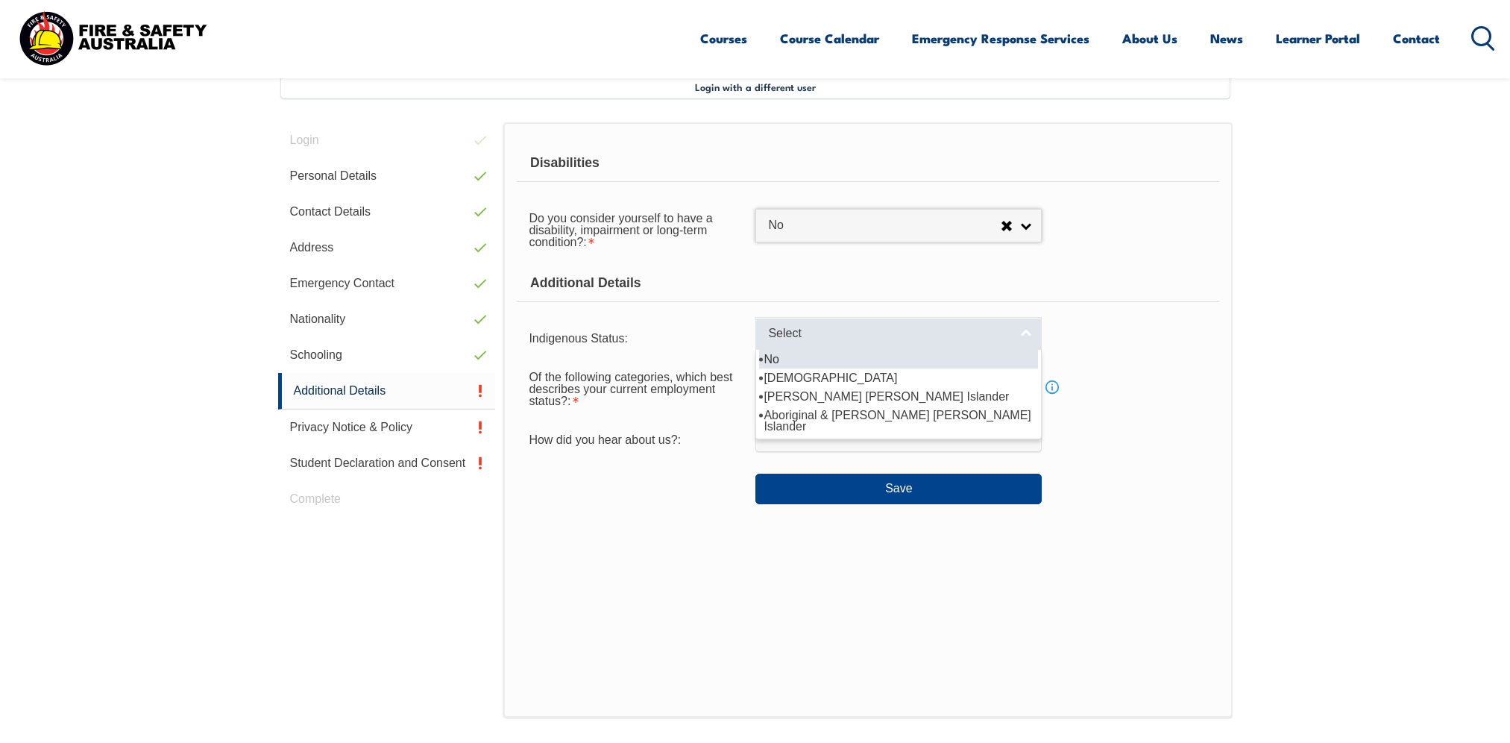
click at [828, 330] on span "Select" at bounding box center [889, 334] width 242 height 16
click at [808, 367] on li "No" at bounding box center [898, 359] width 279 height 19
select select "4"
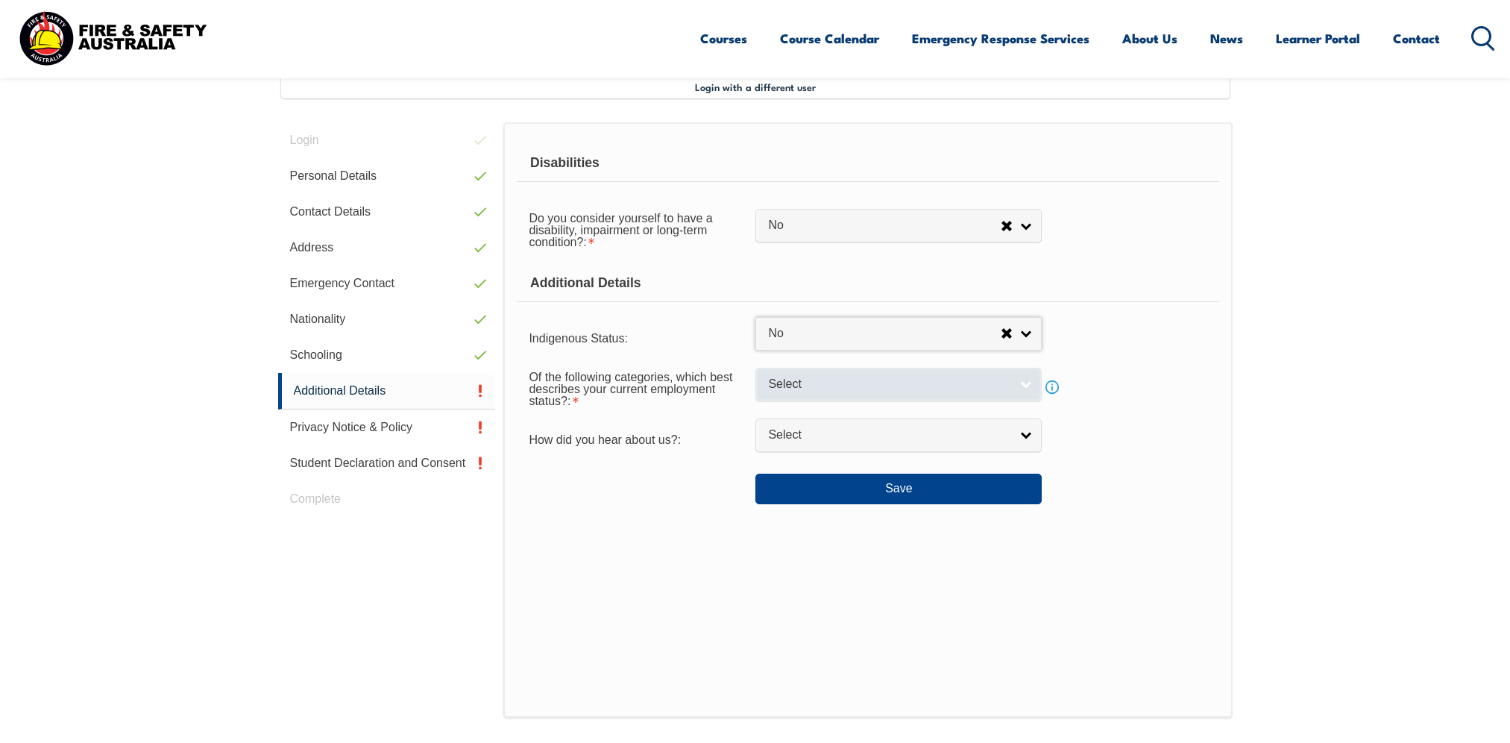
click at [811, 391] on span "Select" at bounding box center [889, 385] width 242 height 16
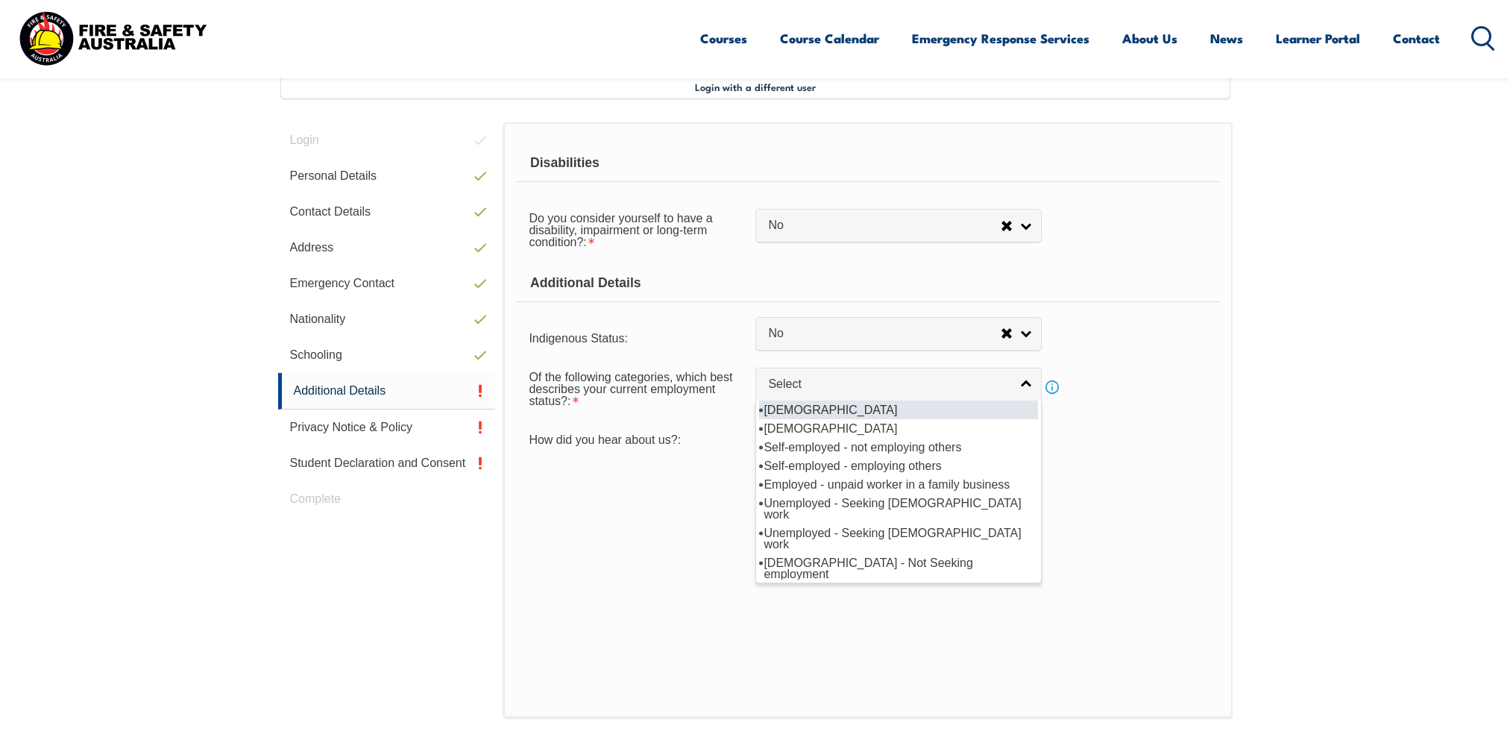
click at [817, 402] on li "Full-time employee" at bounding box center [898, 409] width 279 height 19
select select "1"
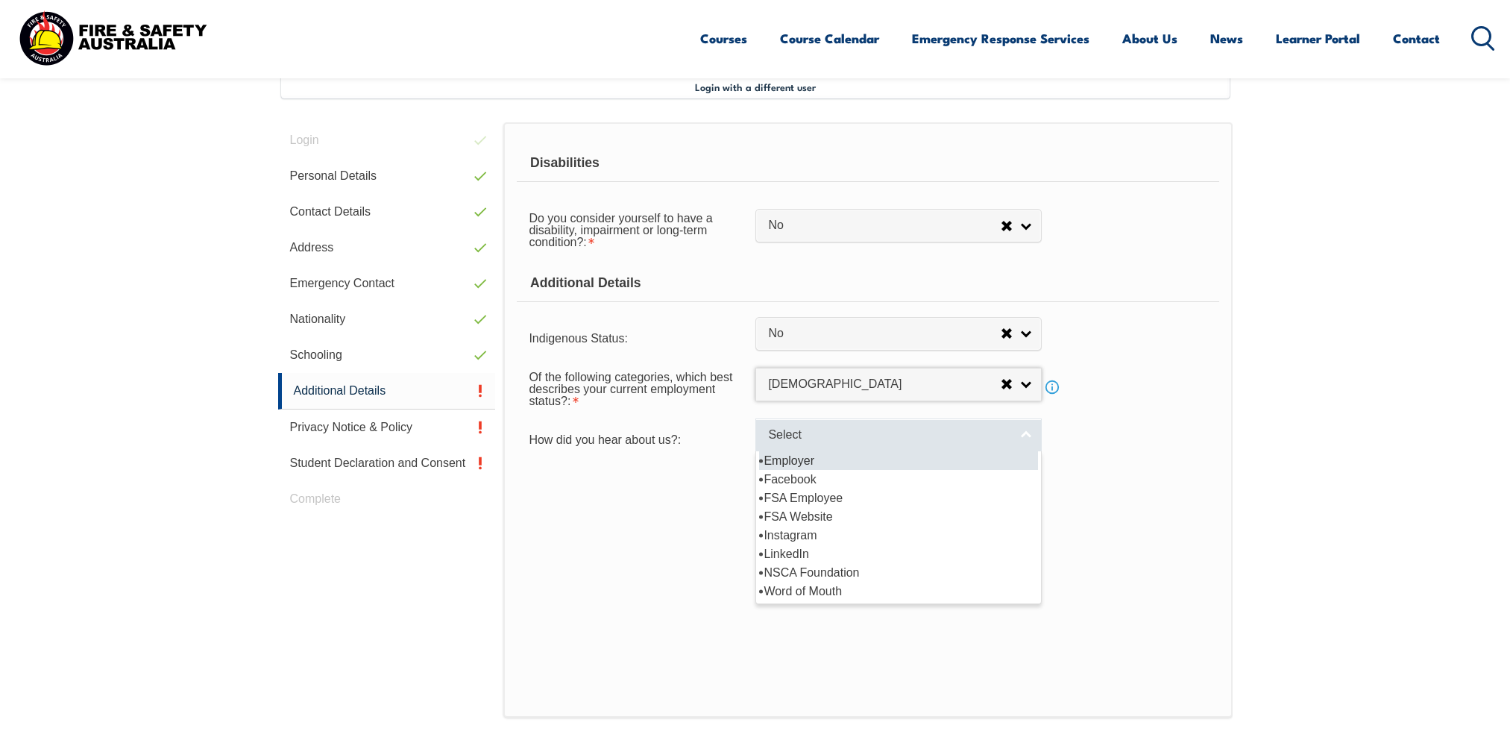
click at [815, 443] on link "Select" at bounding box center [898, 435] width 286 height 34
click at [815, 456] on li "Employer" at bounding box center [898, 460] width 279 height 19
select select "8019"
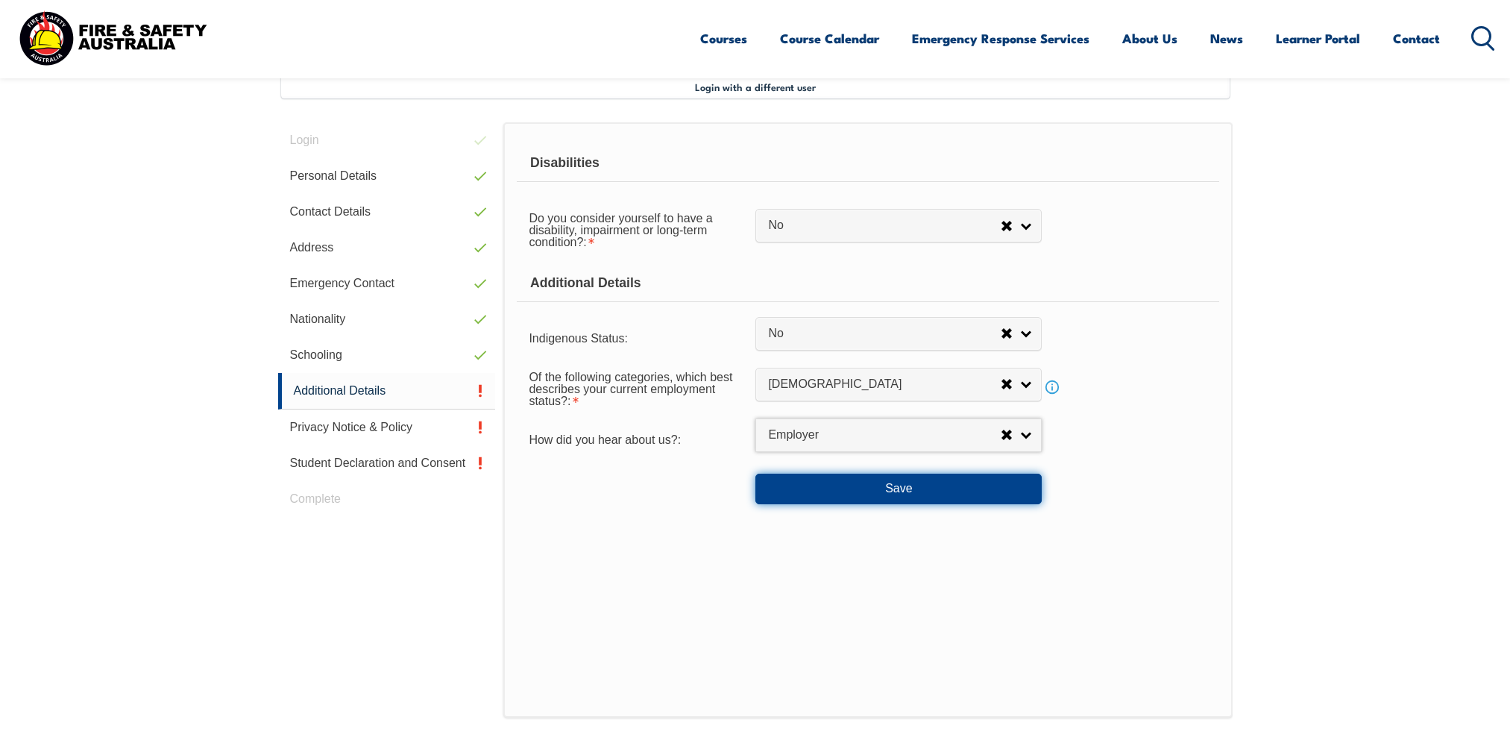
click at [832, 484] on button "Save" at bounding box center [898, 489] width 286 height 30
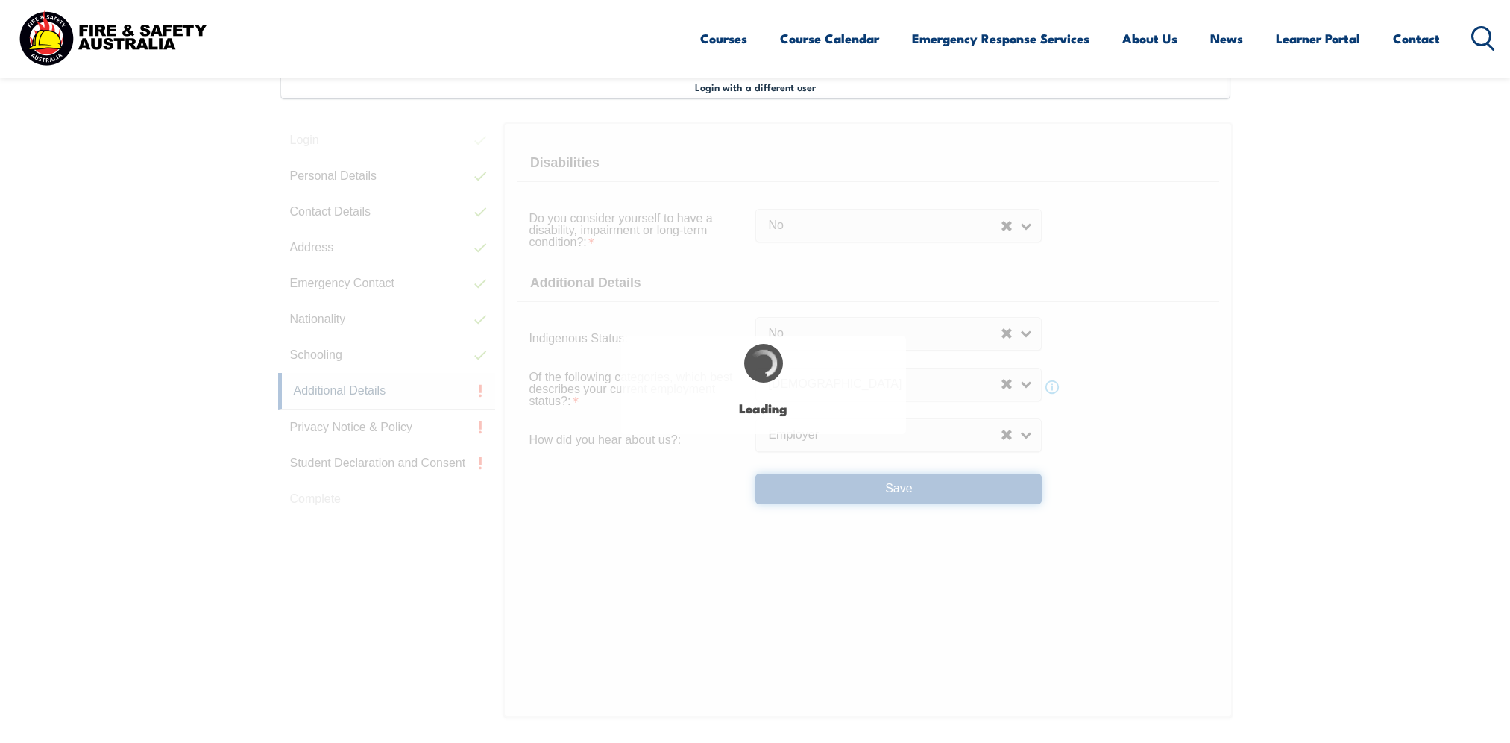
select select "false"
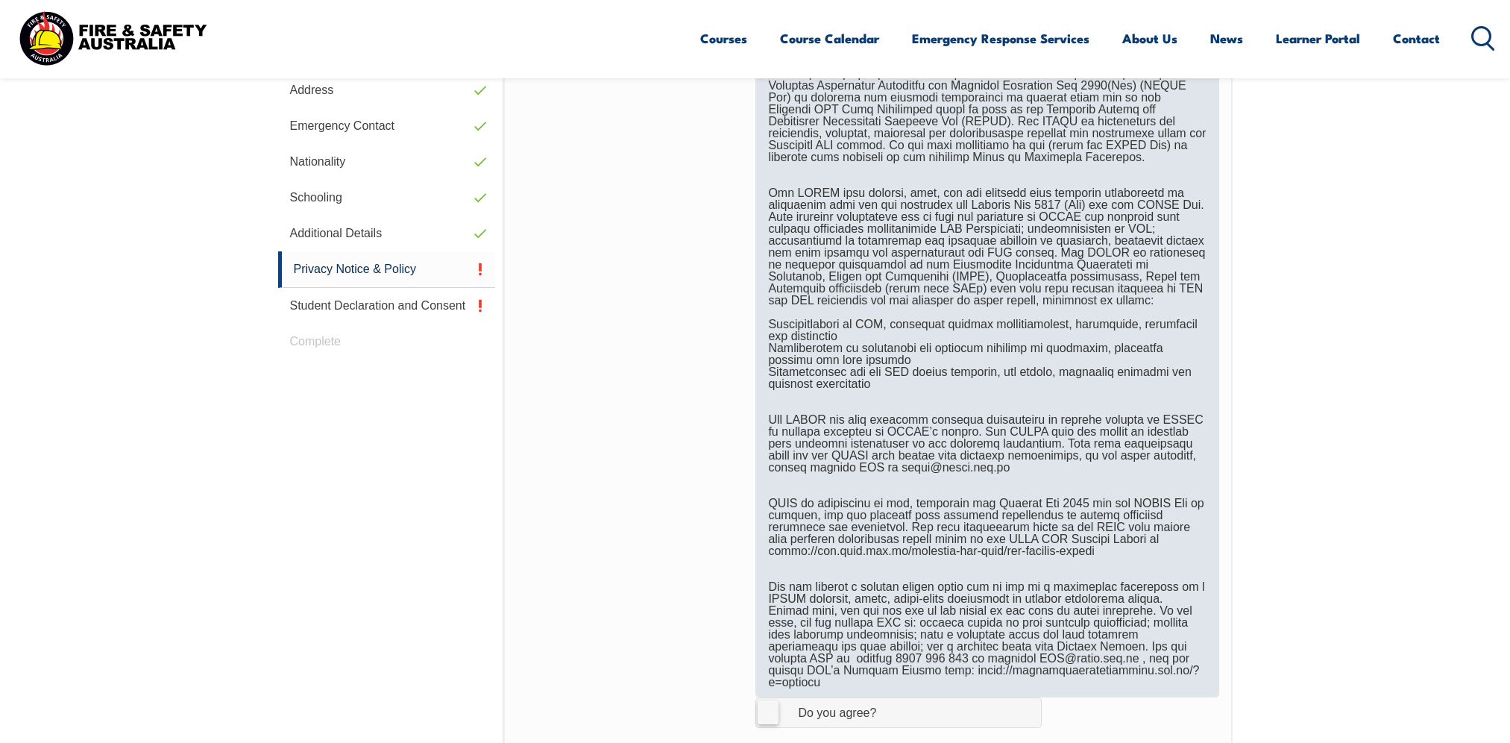
scroll to position [1003, 0]
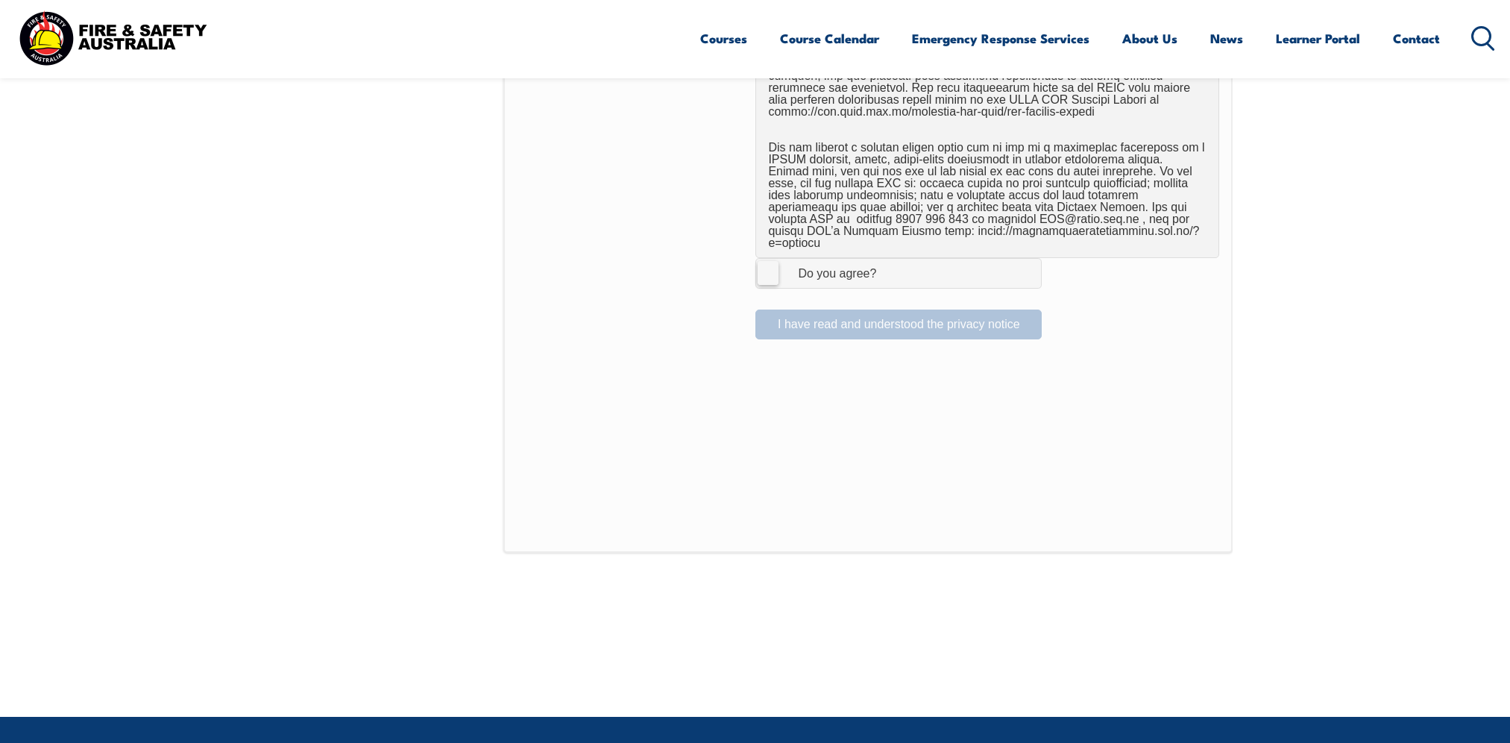
click at [815, 268] on div "Do you agree?" at bounding box center [822, 274] width 108 height 12
click at [888, 259] on input "I Agree Do you agree?" at bounding box center [900, 273] width 25 height 28
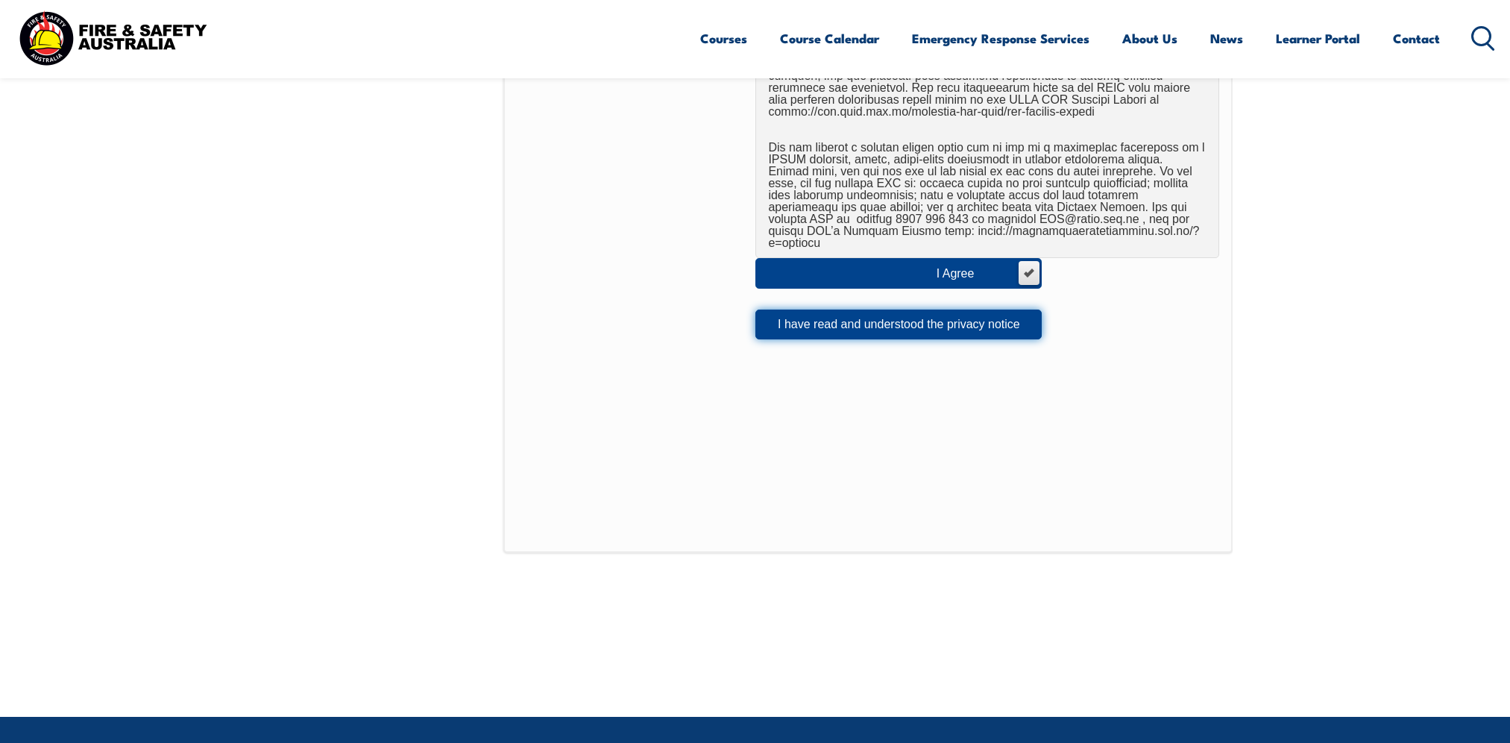
click at [982, 309] on button "I have read and understood the privacy notice" at bounding box center [898, 324] width 286 height 30
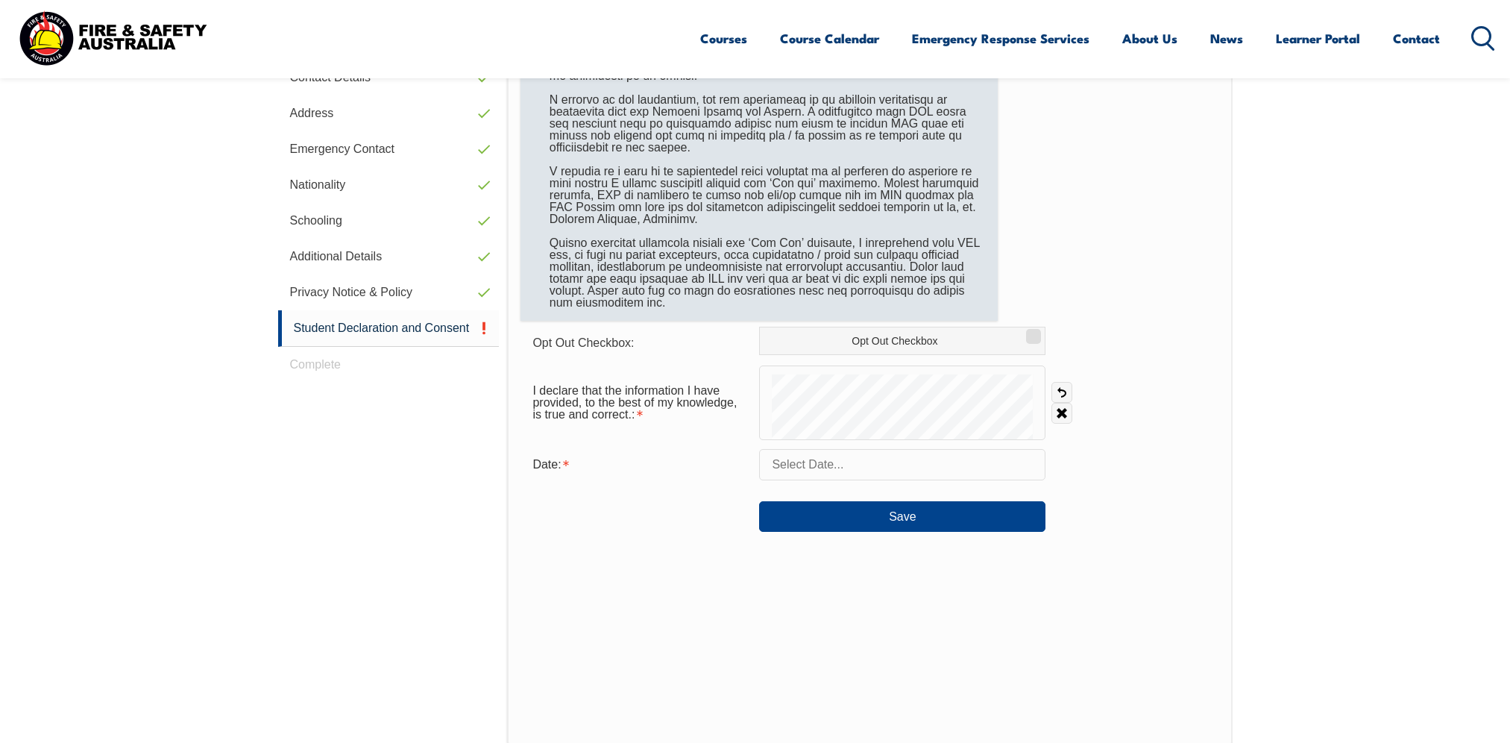
scroll to position [556, 0]
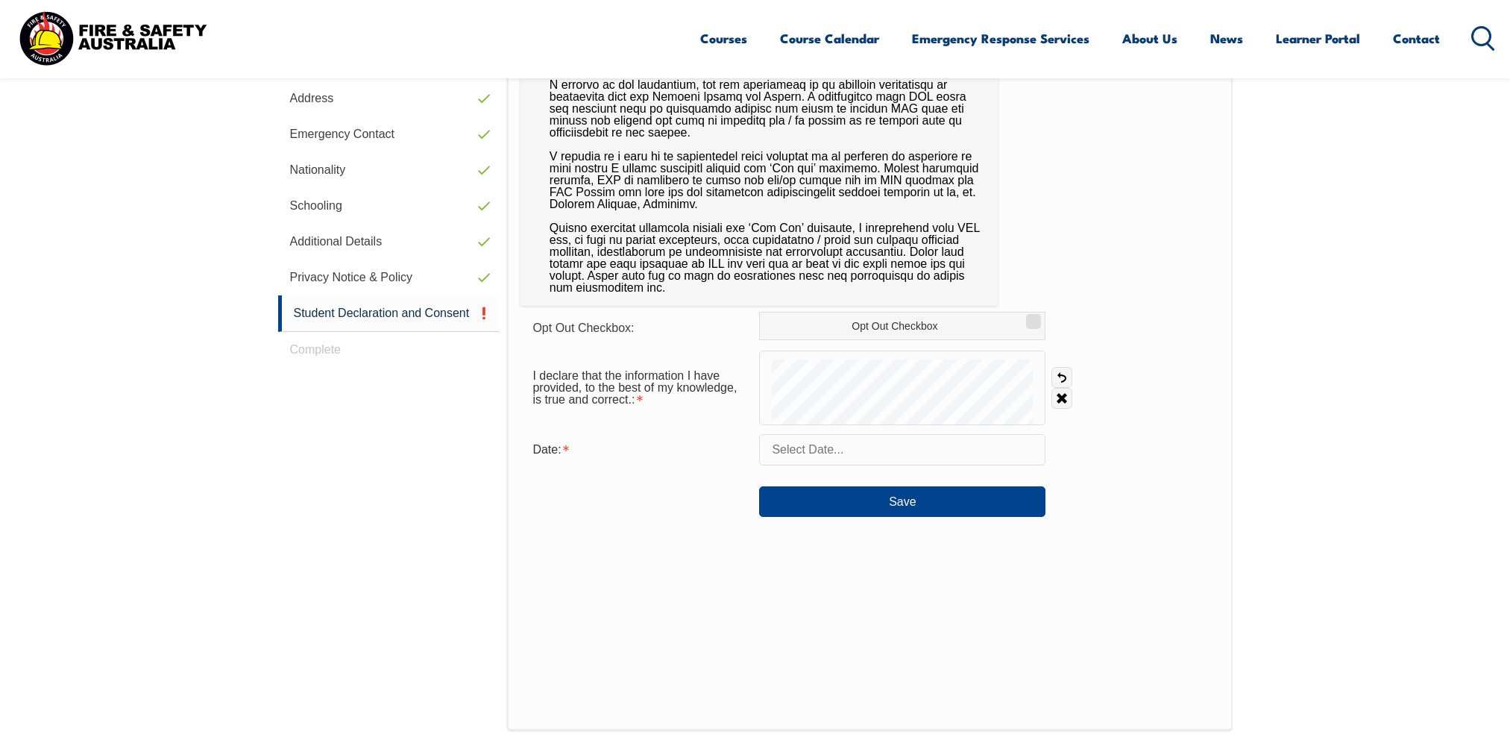
click at [858, 450] on input "text" at bounding box center [902, 449] width 286 height 31
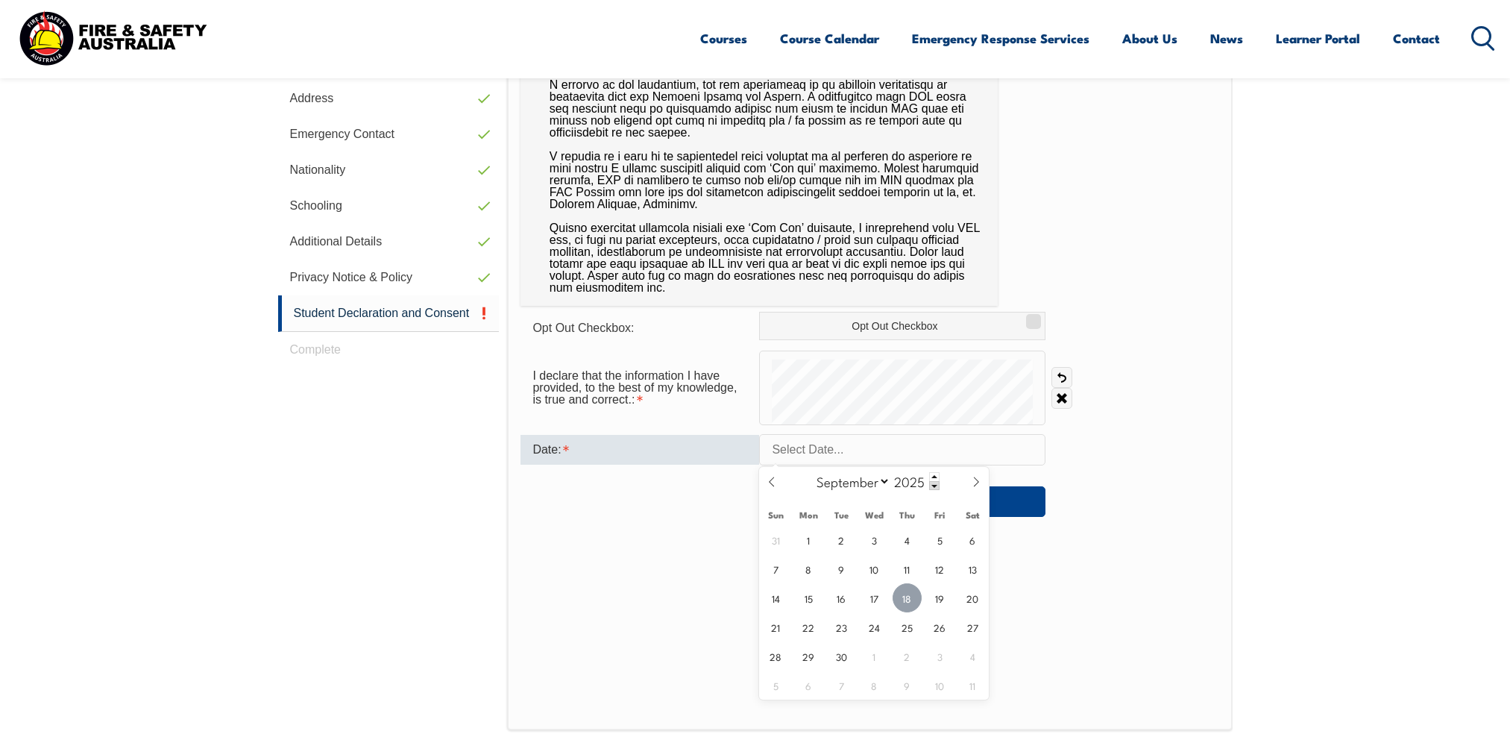
click at [905, 596] on span "18" at bounding box center [907, 597] width 29 height 29
type input "September 18, 2025"
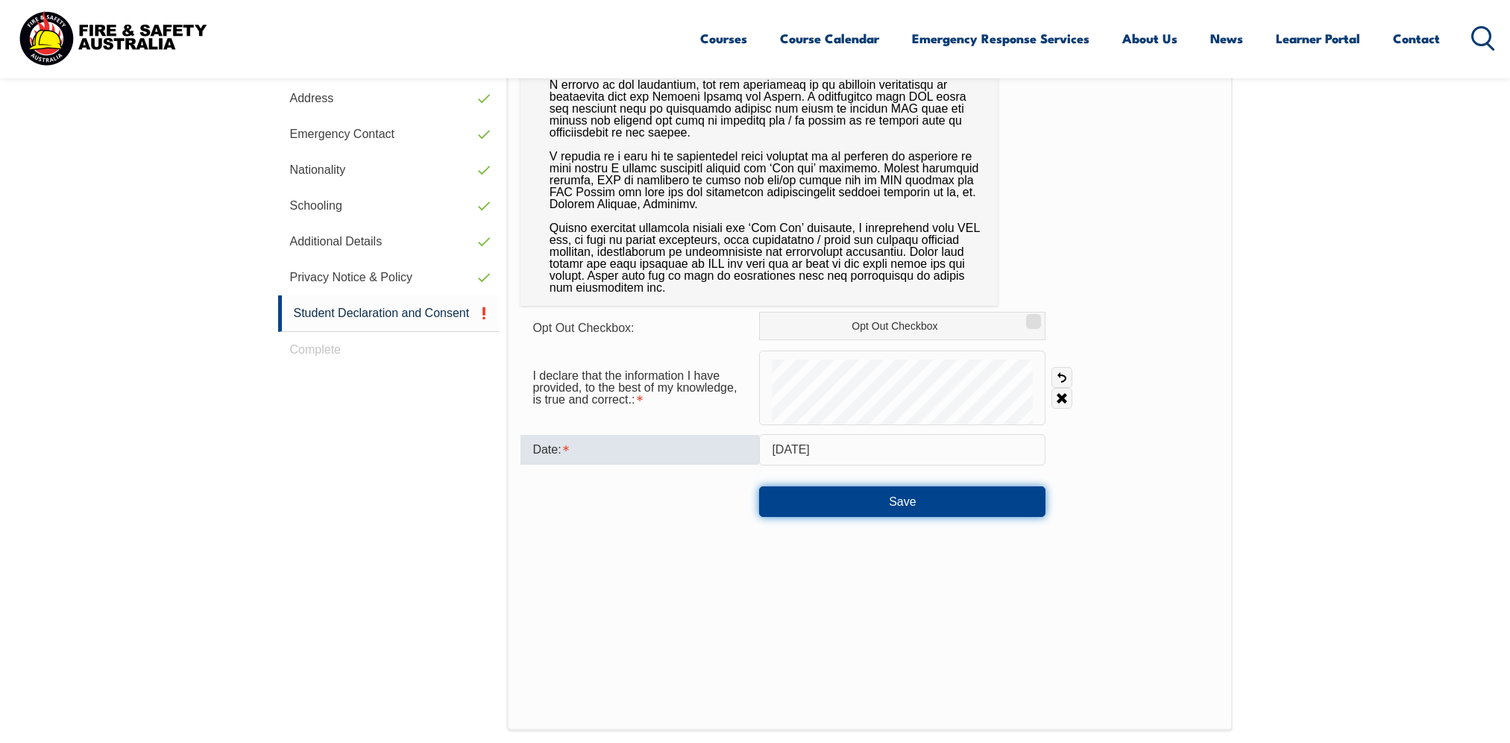
click at [920, 509] on button "Save" at bounding box center [902, 501] width 286 height 30
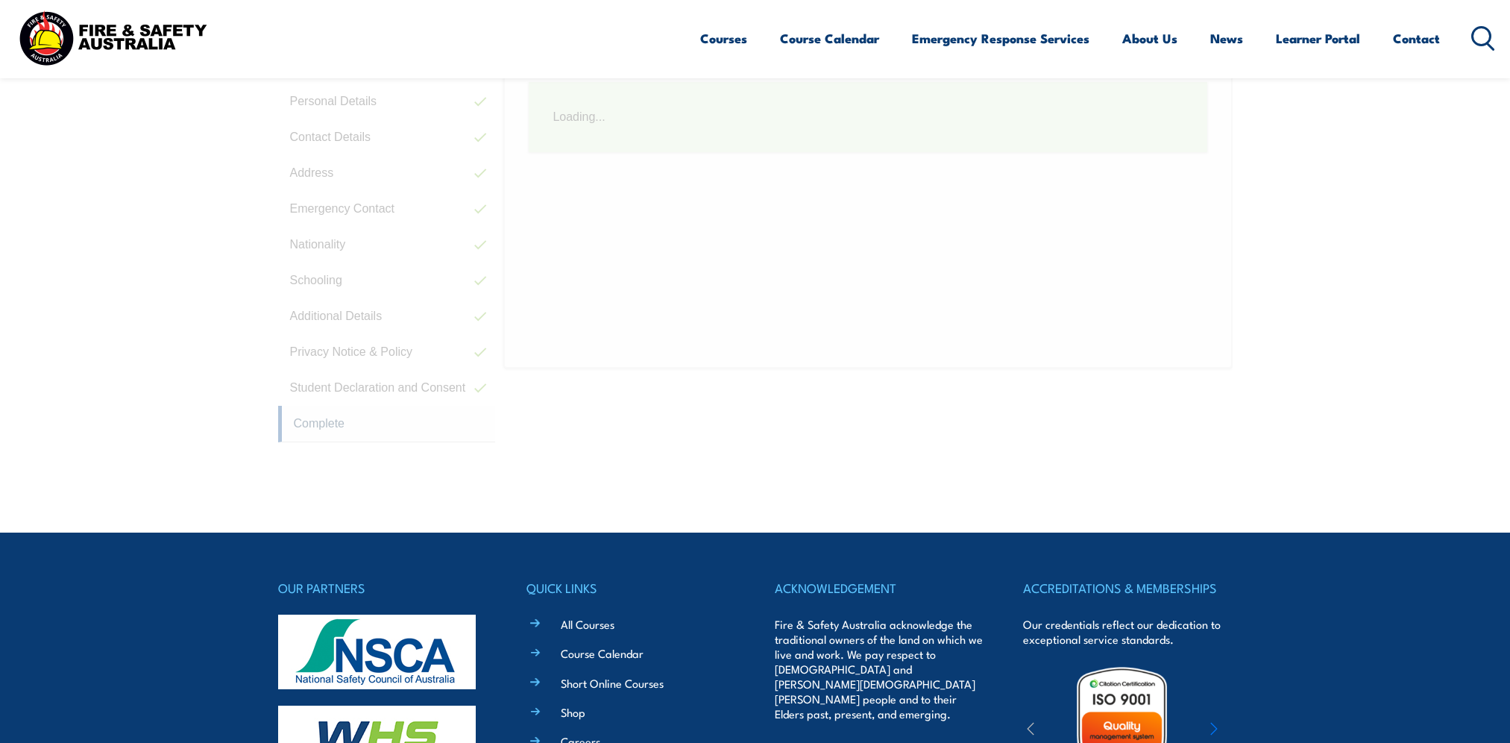
scroll to position [406, 0]
